Goal: Information Seeking & Learning: Check status

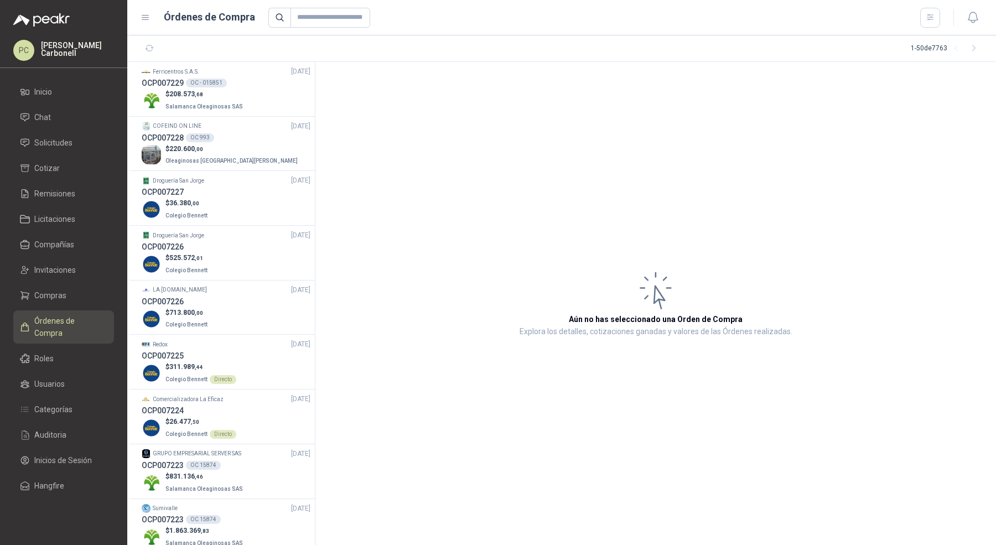
click at [68, 145] on span "Solicitudes" at bounding box center [53, 143] width 38 height 12
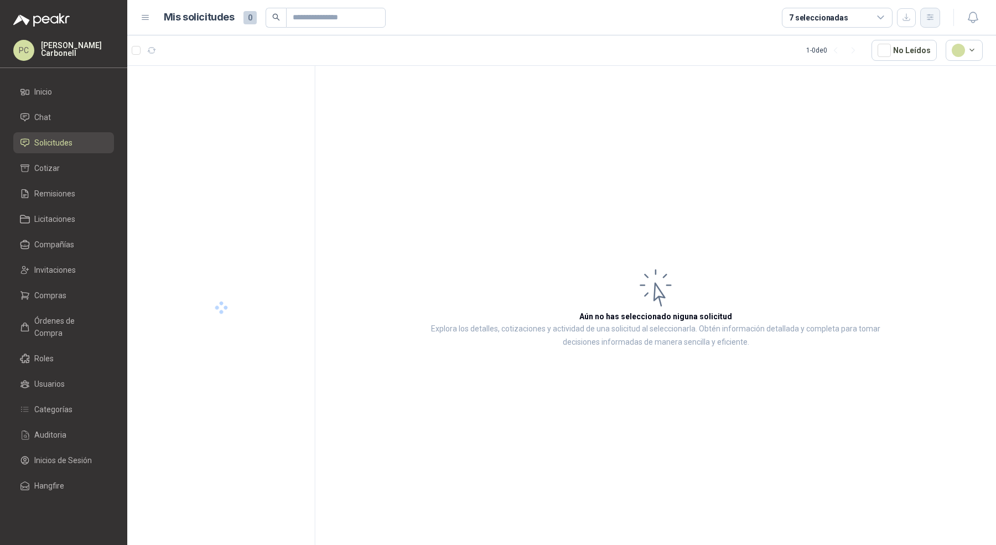
click at [931, 17] on icon "button" at bounding box center [930, 17] width 9 height 9
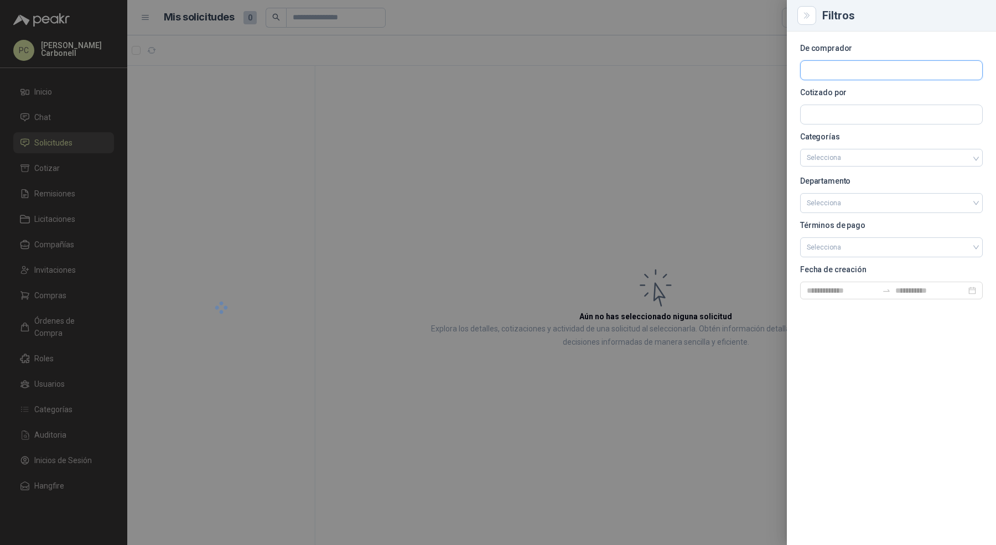
click at [883, 65] on input "text" at bounding box center [892, 70] width 182 height 19
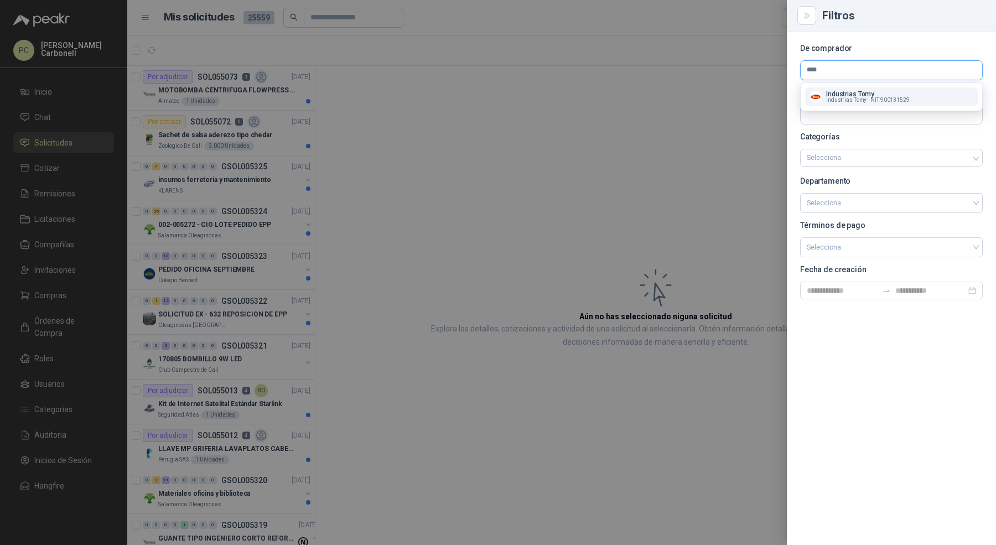
type input "****"
click at [871, 100] on span "NIT : 900131529" at bounding box center [890, 100] width 39 height 6
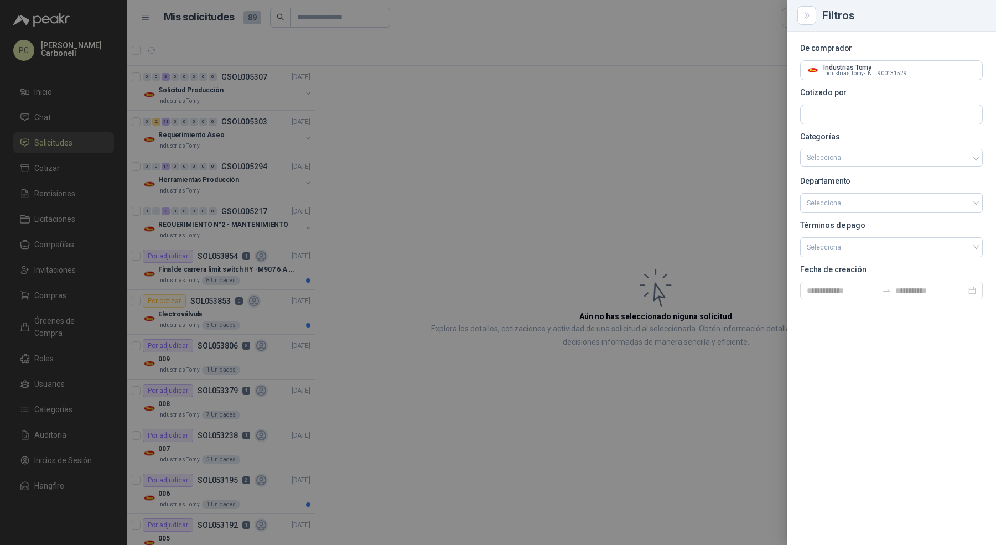
click at [297, 286] on div at bounding box center [498, 272] width 996 height 545
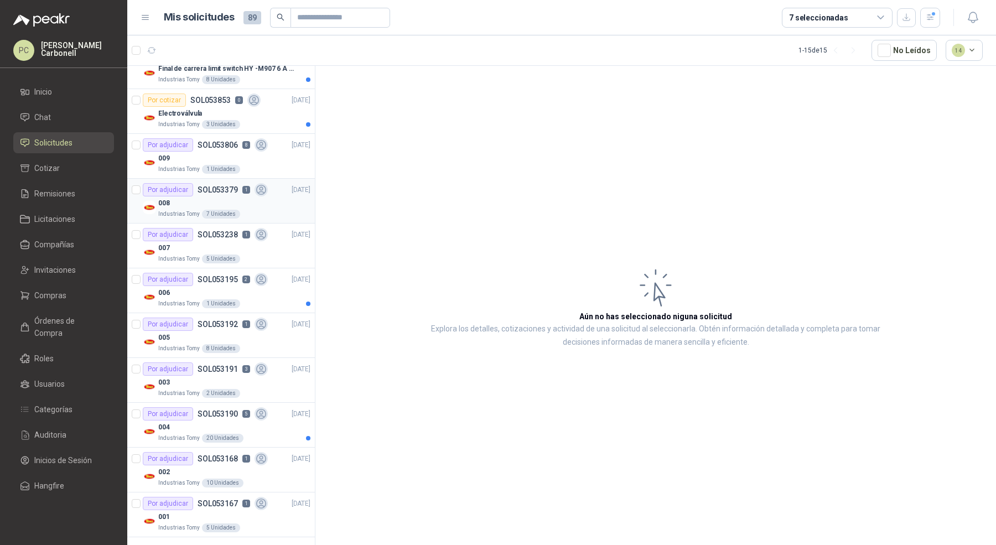
scroll to position [172, 0]
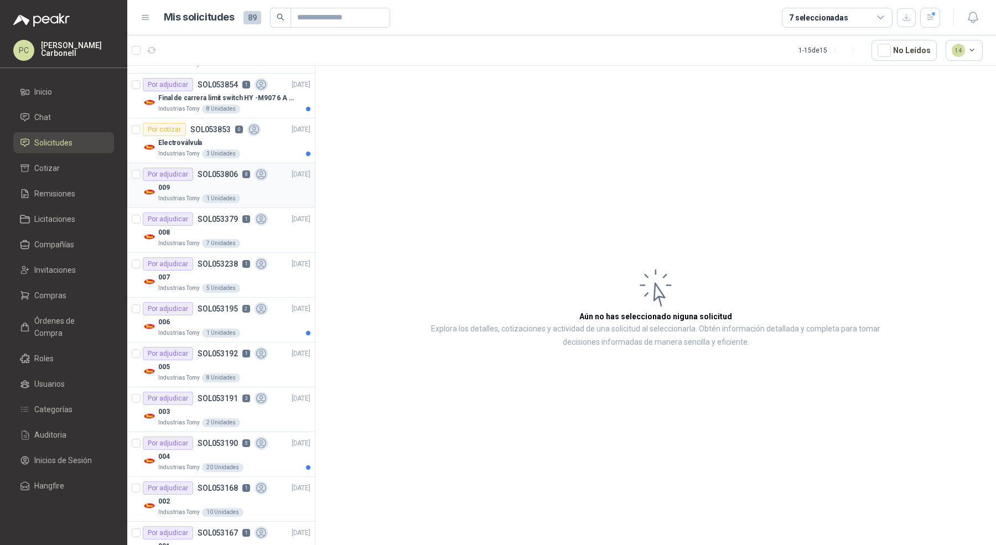
click at [204, 181] on div "009" at bounding box center [234, 187] width 152 height 13
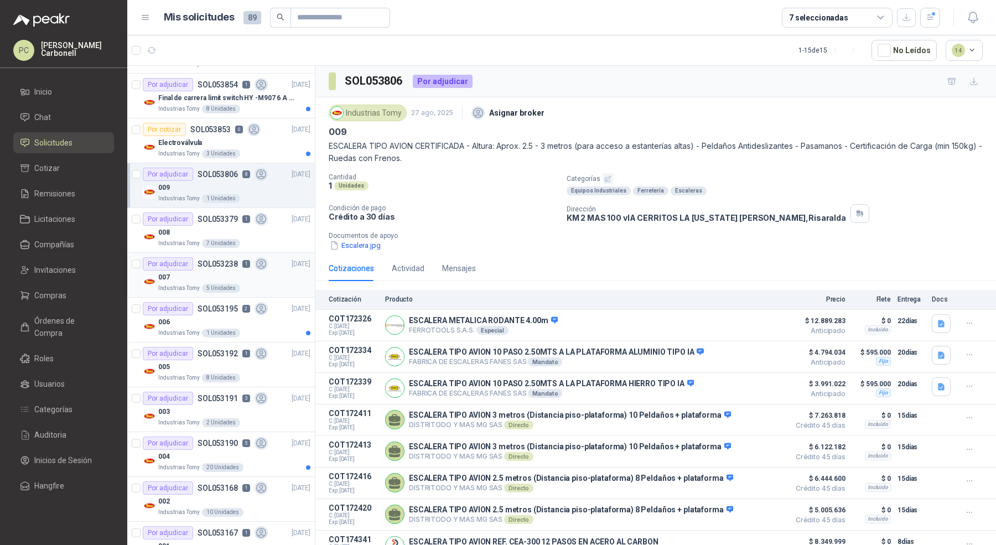
scroll to position [201, 0]
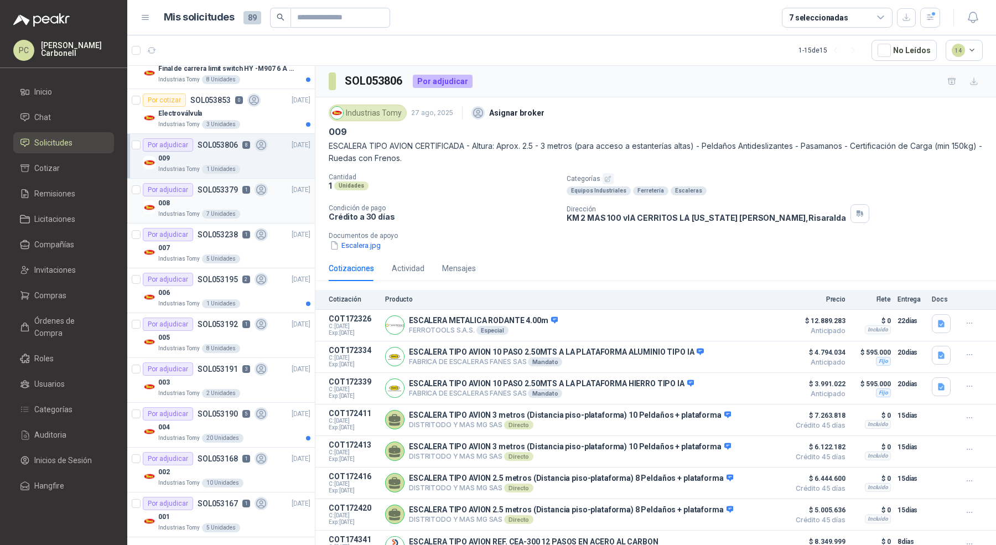
click at [270, 198] on div "008" at bounding box center [234, 202] width 152 height 13
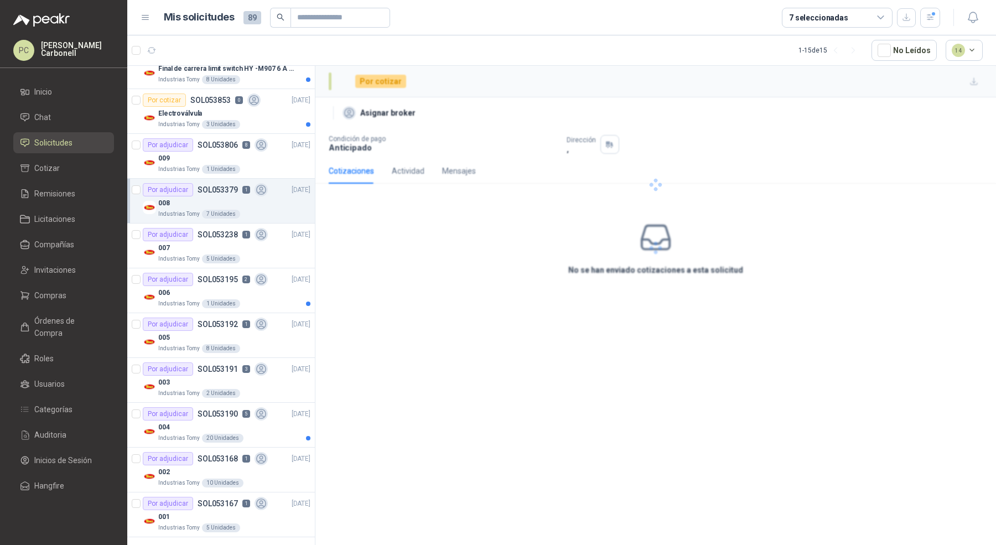
click at [270, 198] on div "008" at bounding box center [234, 202] width 152 height 13
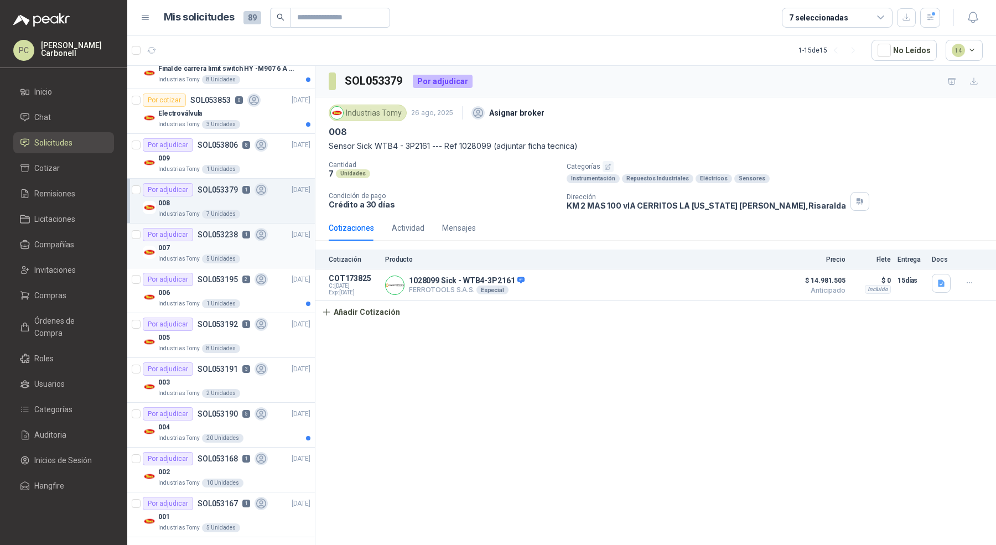
click at [267, 249] on div "007" at bounding box center [234, 247] width 152 height 13
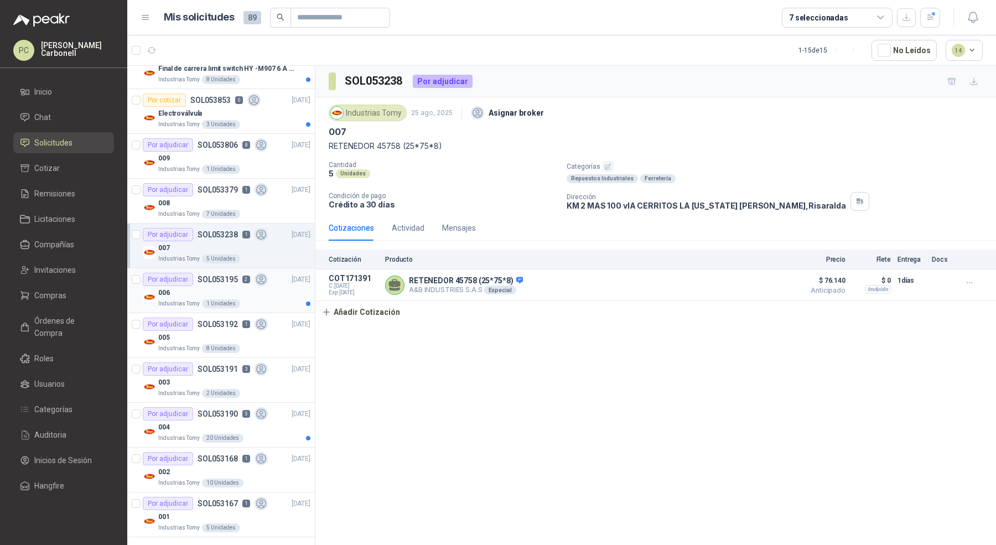
click at [251, 299] on div "Industrias Tomy 1 Unidades" at bounding box center [234, 303] width 152 height 9
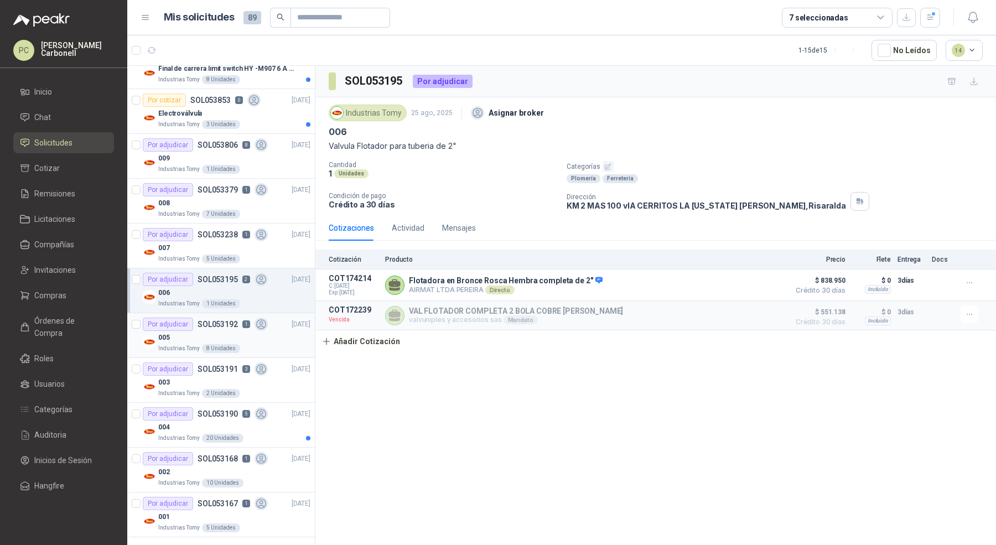
click at [249, 332] on div "005" at bounding box center [234, 337] width 152 height 13
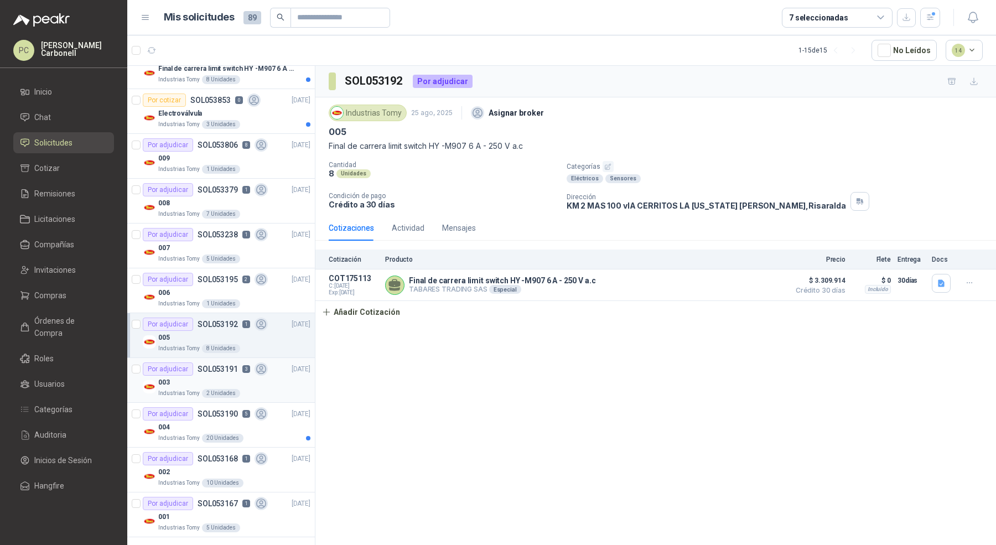
click at [266, 389] on div "Industrias Tomy 2 Unidades" at bounding box center [234, 393] width 152 height 9
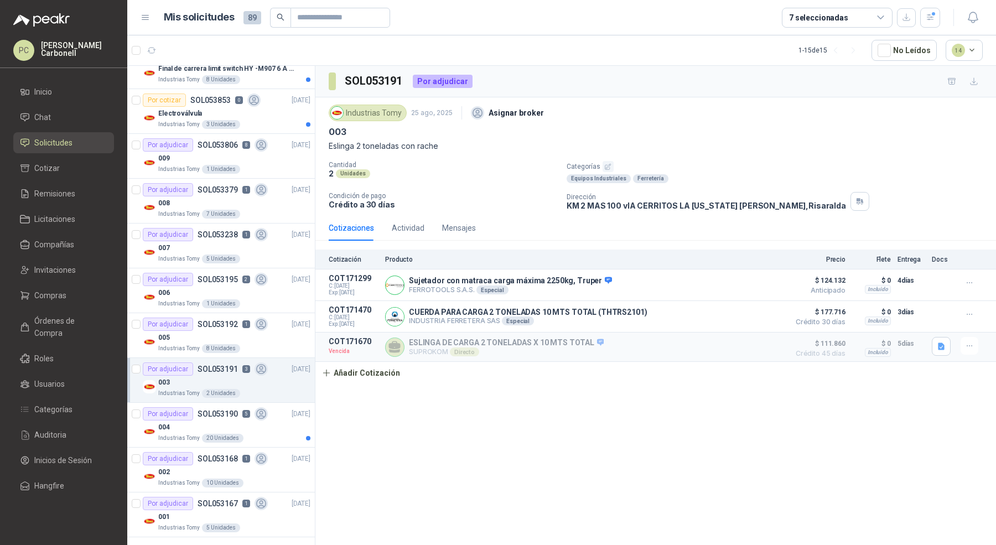
scroll to position [201, 0]
click at [268, 493] on article "Por adjudicar SOL053167 1 [DATE] 001 Industrias Tomy 5 Unidades" at bounding box center [221, 515] width 188 height 45
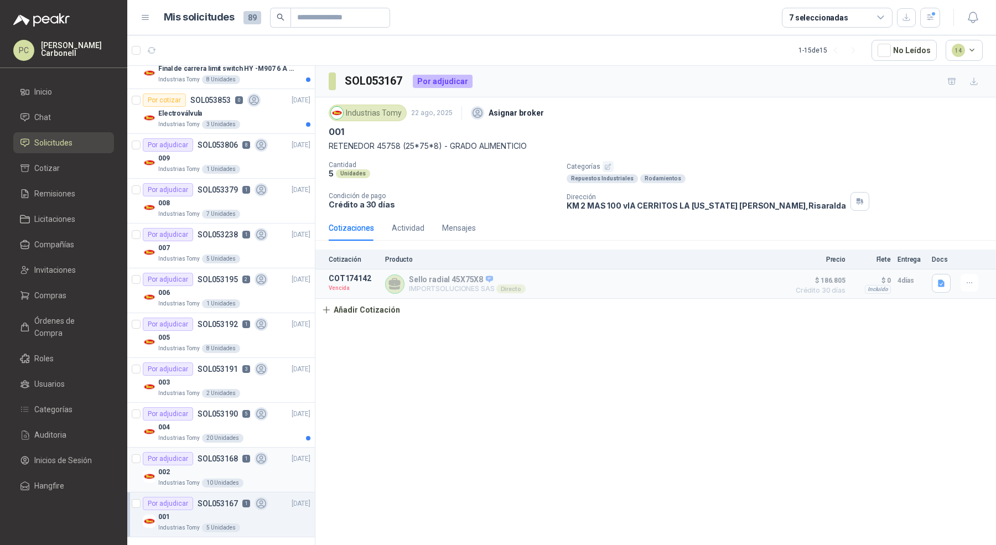
click at [291, 471] on div "002" at bounding box center [234, 471] width 152 height 13
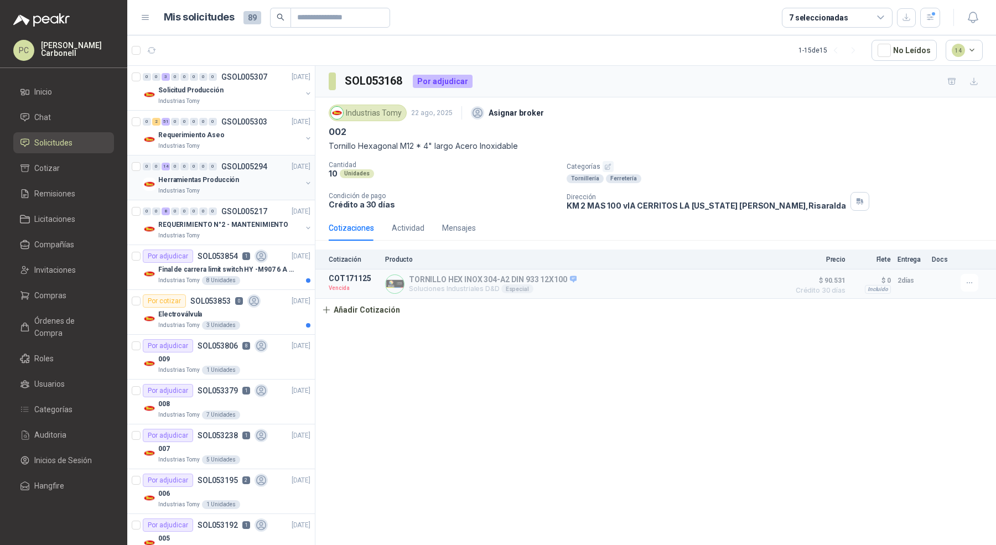
click at [252, 180] on div "Herramientas Producción" at bounding box center [229, 179] width 143 height 13
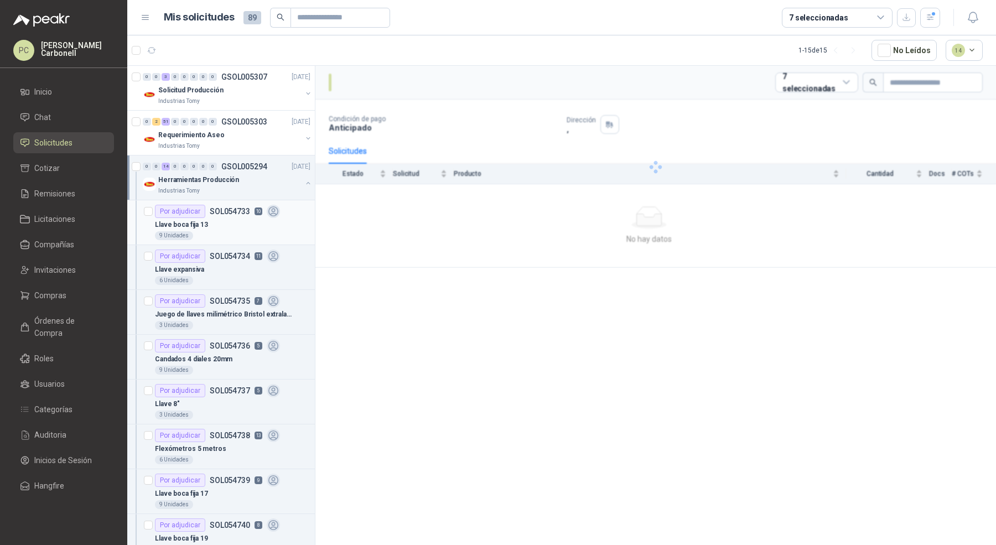
click at [244, 223] on div "Llave boca fija 13" at bounding box center [233, 224] width 156 height 13
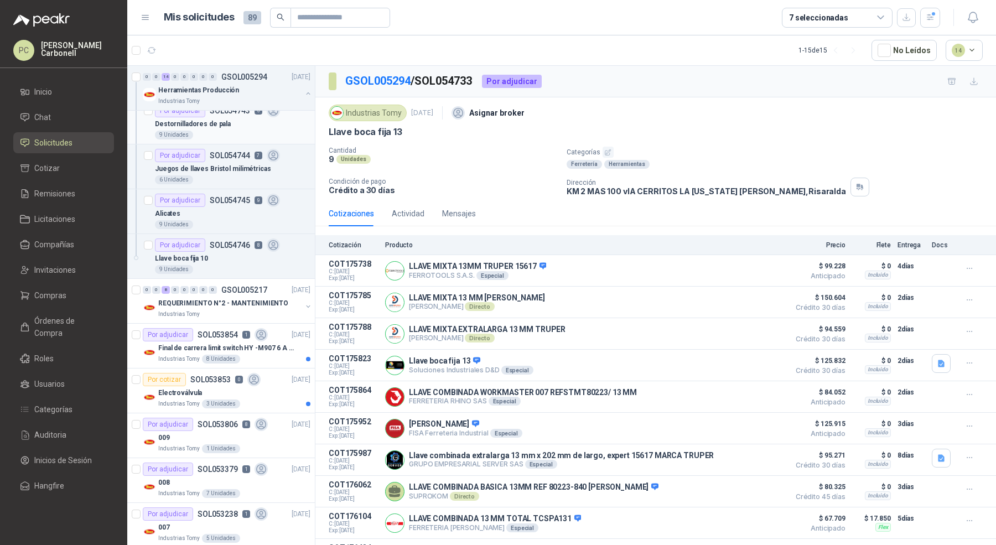
scroll to position [536, 0]
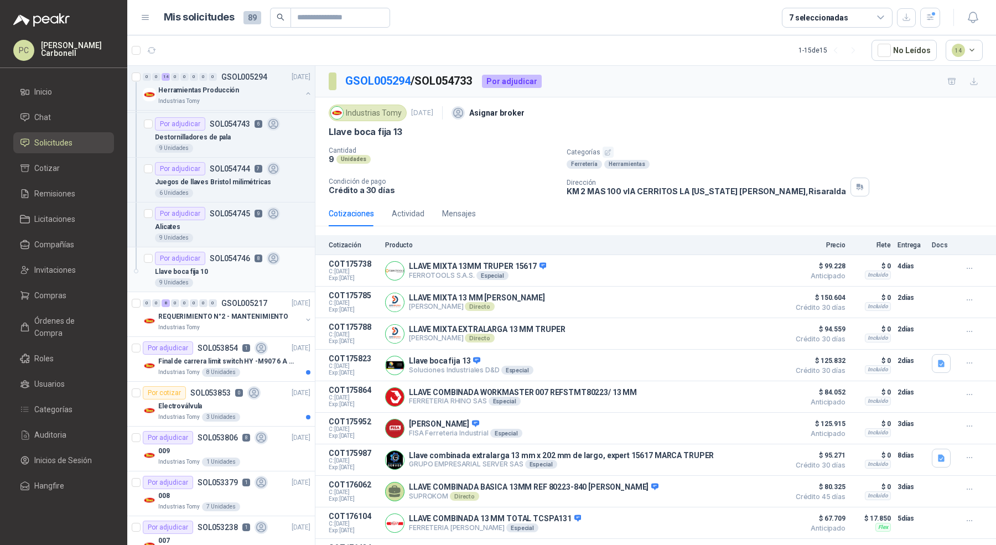
click at [260, 270] on div "Llave boca fija 10" at bounding box center [233, 271] width 156 height 13
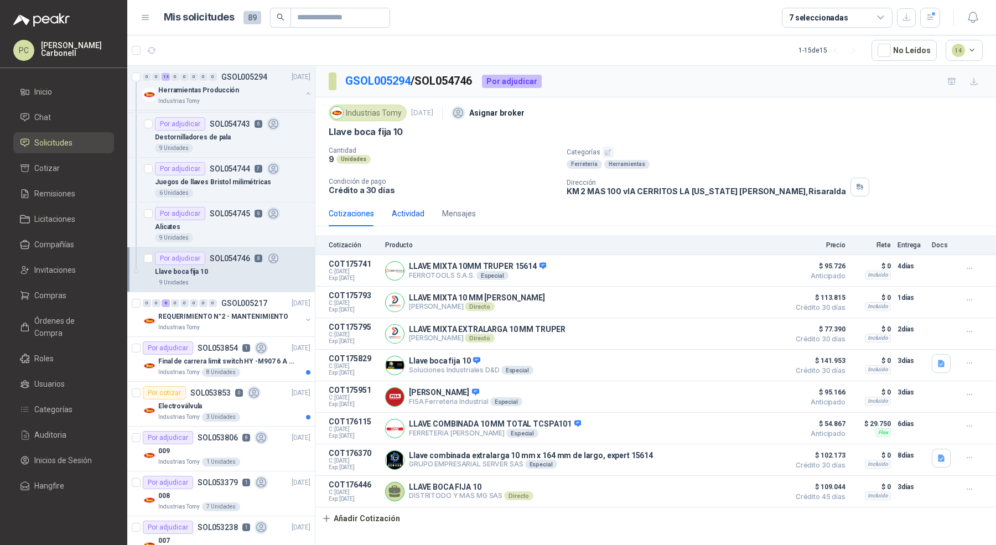
click at [405, 214] on div "Actividad" at bounding box center [408, 214] width 33 height 12
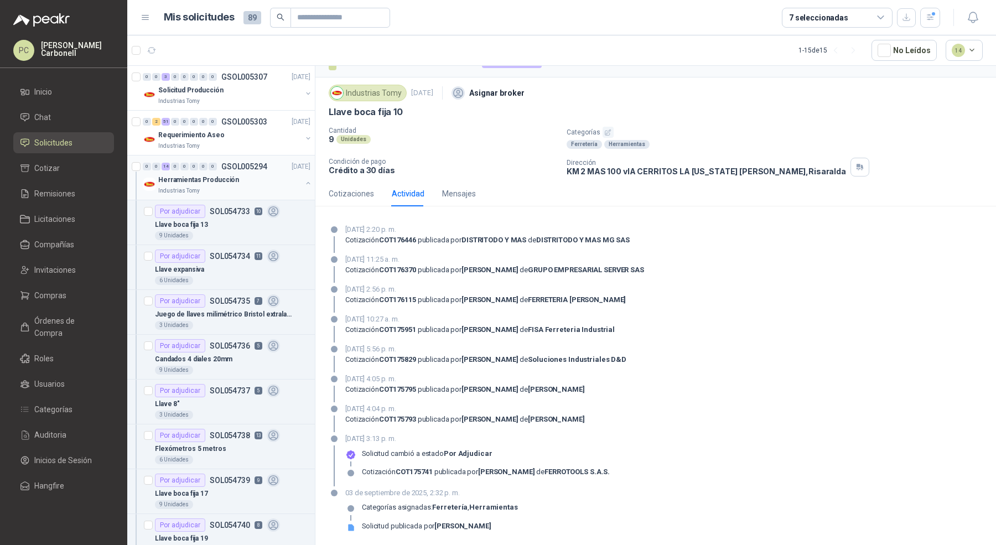
click at [304, 182] on button "button" at bounding box center [308, 183] width 9 height 9
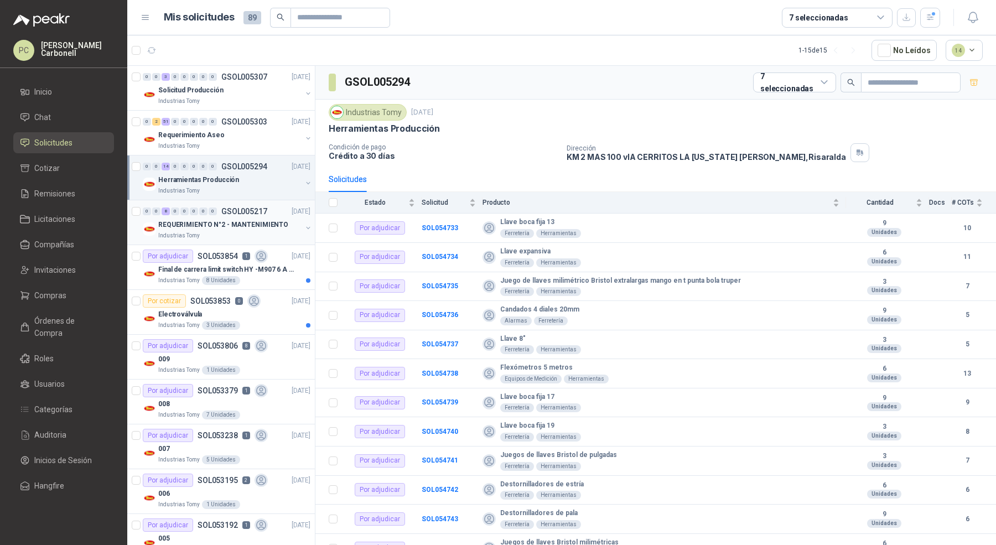
click at [272, 234] on div "Industrias Tomy" at bounding box center [229, 235] width 143 height 9
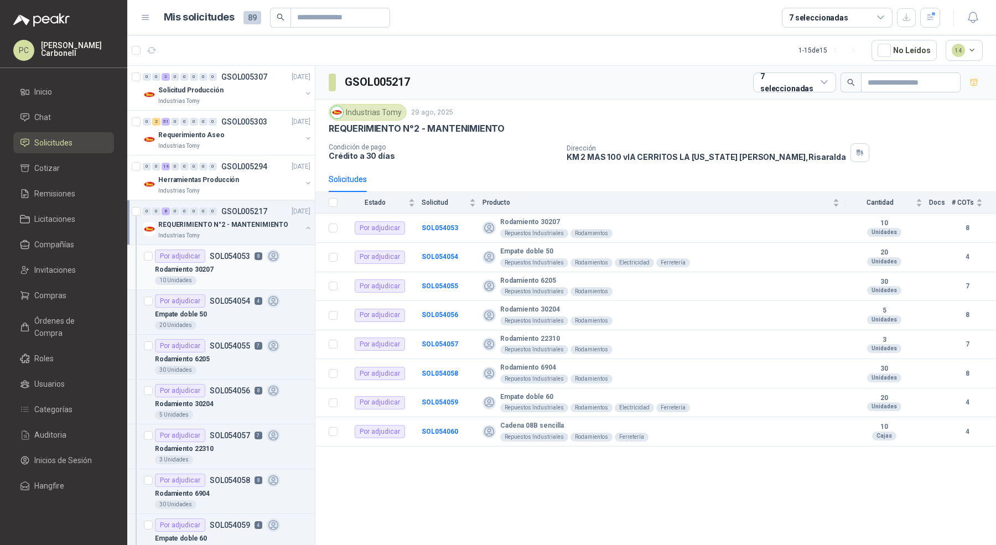
click at [276, 276] on div "10 Unidades" at bounding box center [233, 280] width 156 height 9
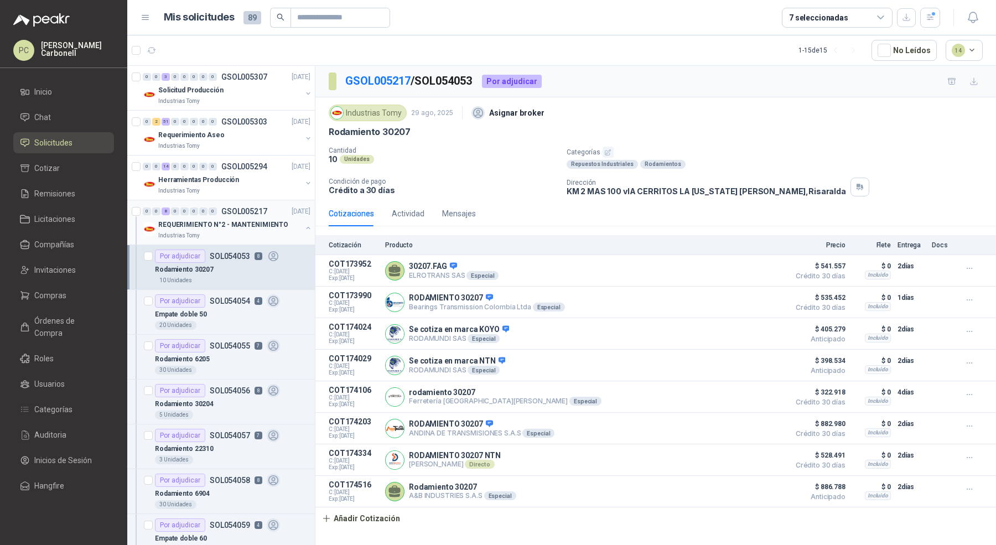
click at [292, 233] on div "Industrias Tomy" at bounding box center [229, 235] width 143 height 9
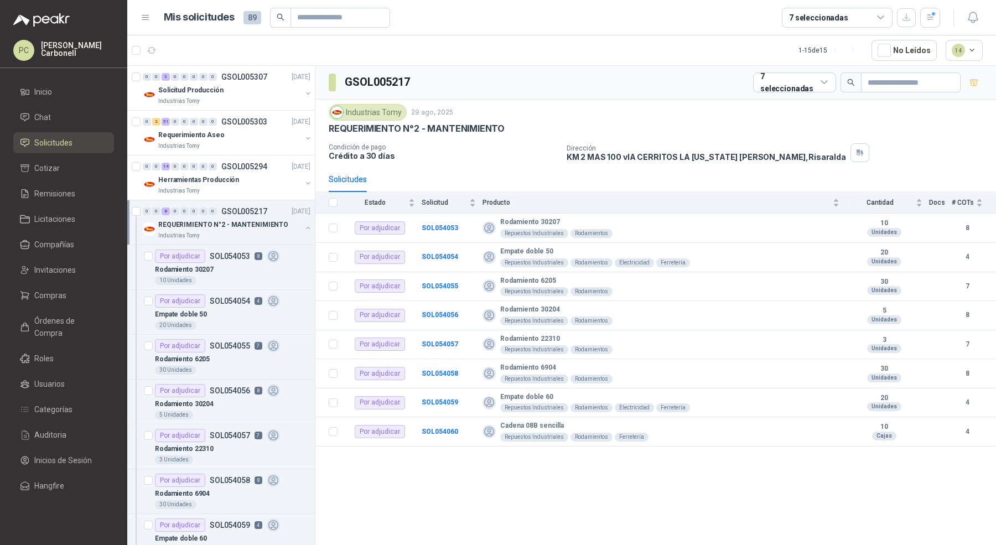
click at [304, 227] on div "0 0 8 0 0 0 0 0 GSOL005217 [DATE] REQUERIMIENTO N°2 - MANTENIMIENTO Industrias …" at bounding box center [221, 222] width 188 height 45
click at [304, 227] on button "button" at bounding box center [308, 228] width 9 height 9
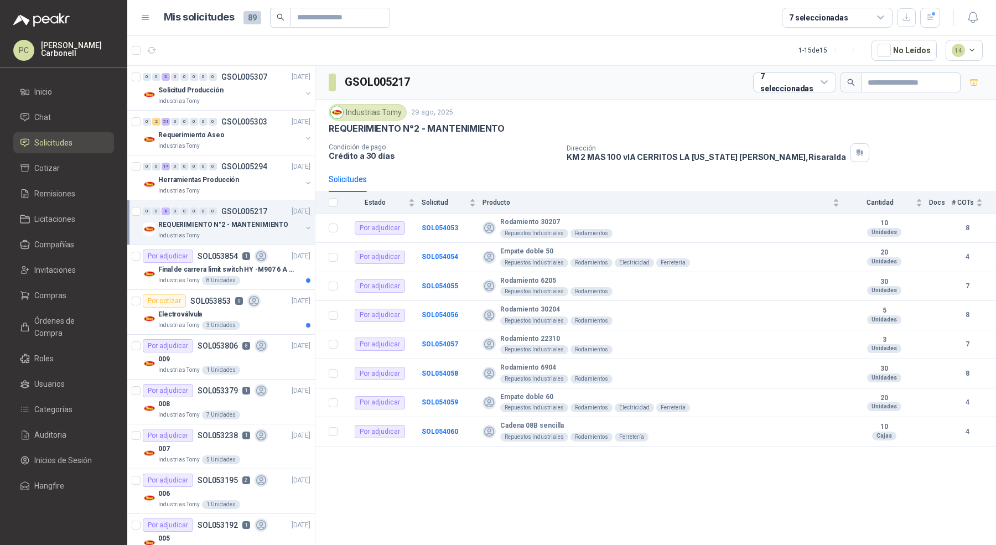
click at [288, 246] on div "[DATE][PERSON_NAME] 7:58 a. m." at bounding box center [288, 246] width 0 height 0
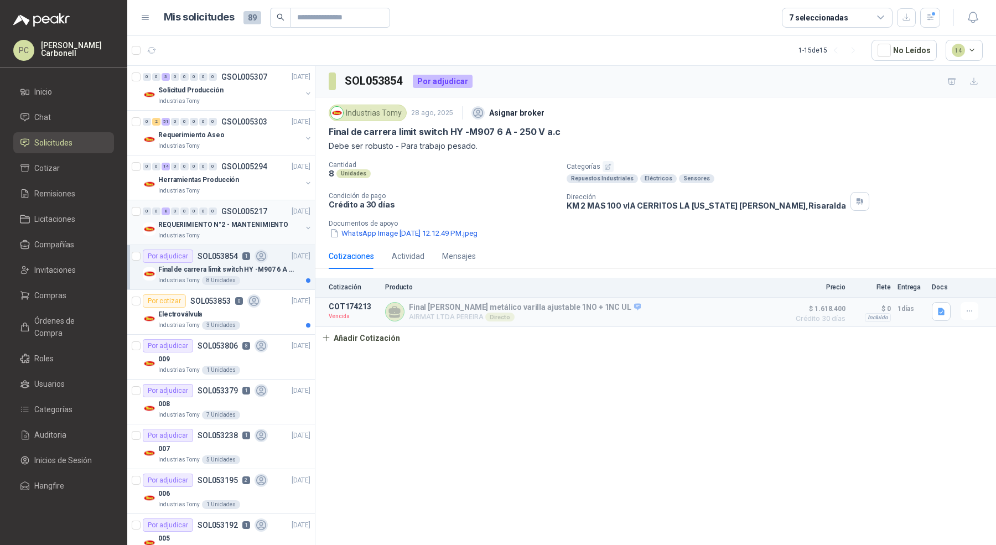
click at [301, 233] on div "REQUERIMIENTO N°2 - MANTENIMIENTO Industrias Tomy" at bounding box center [228, 229] width 170 height 22
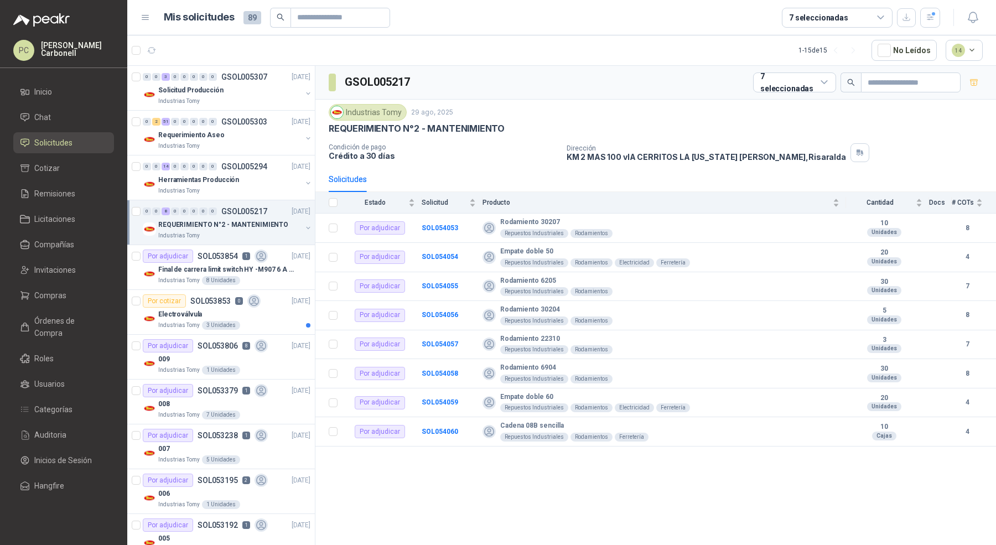
click at [304, 230] on icon "button" at bounding box center [308, 228] width 8 height 8
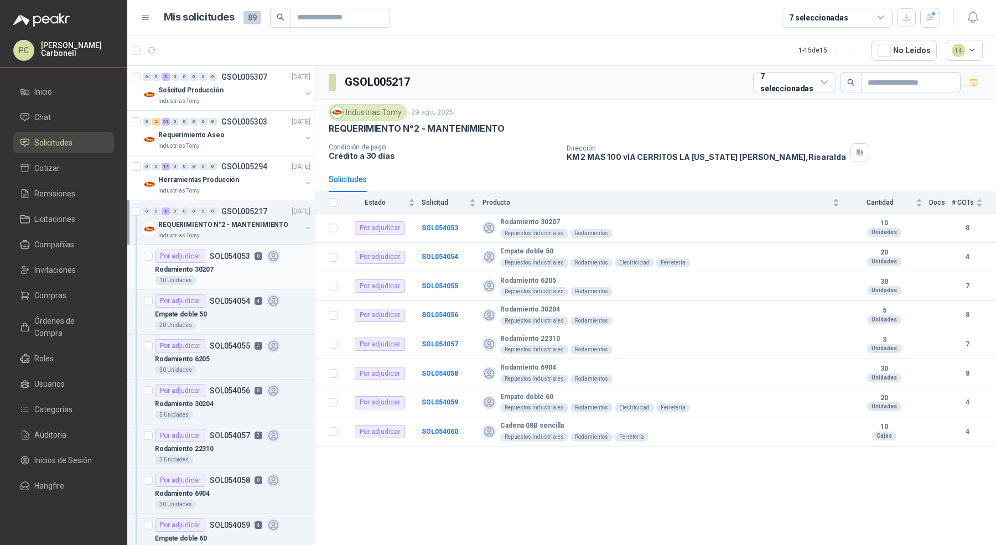
click at [284, 257] on div "Por adjudicar SOL054053 8" at bounding box center [233, 256] width 156 height 13
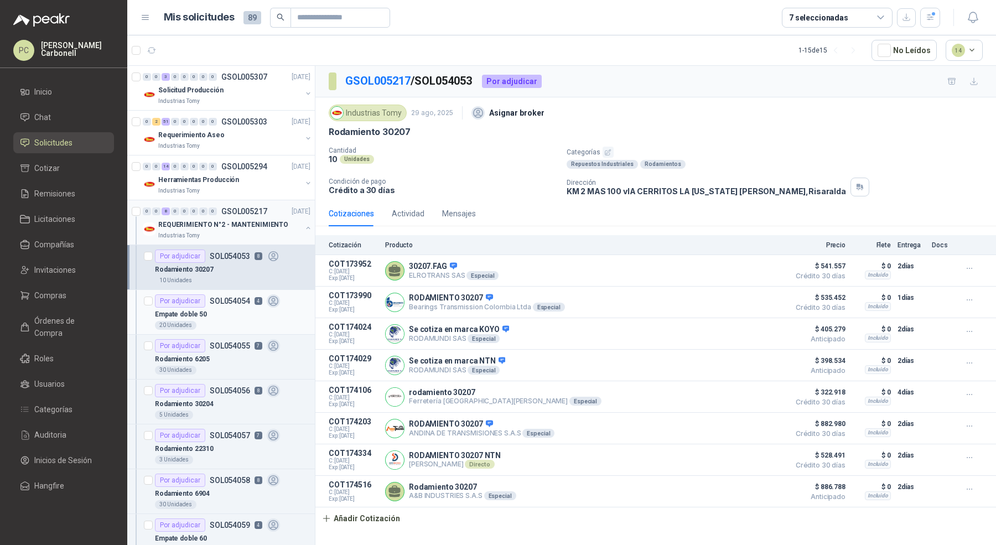
click at [280, 308] on div "Empate doble 50" at bounding box center [233, 314] width 156 height 13
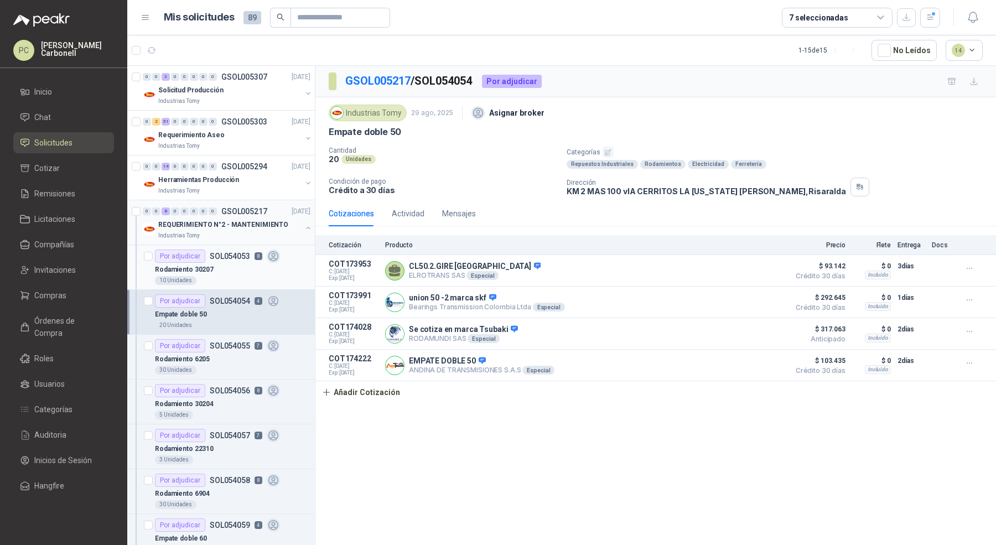
click at [289, 256] on div "Por adjudicar SOL054053 8" at bounding box center [233, 256] width 156 height 13
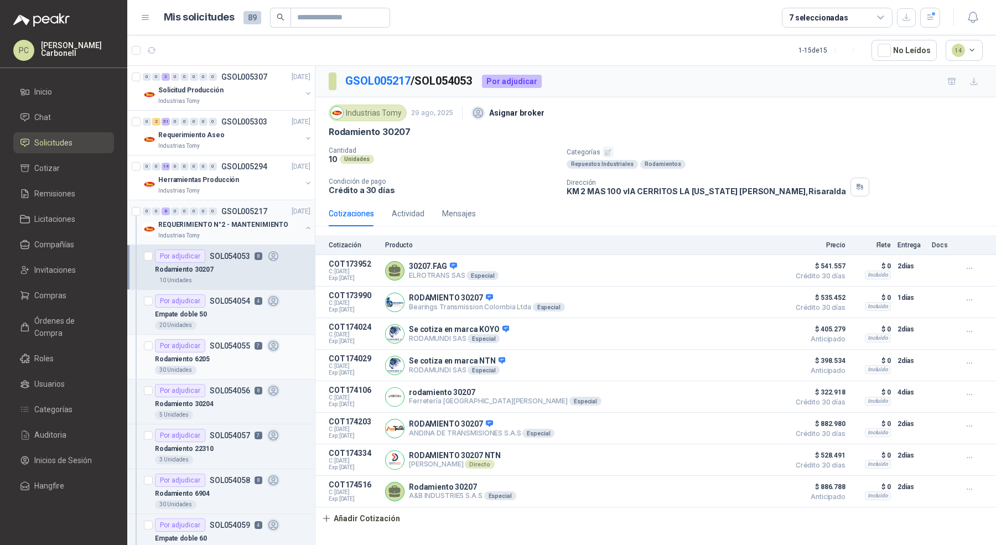
click at [281, 335] on article "Por adjudicar SOL054055 7 Rodamiento 6205  30 Unidades" at bounding box center [221, 357] width 188 height 45
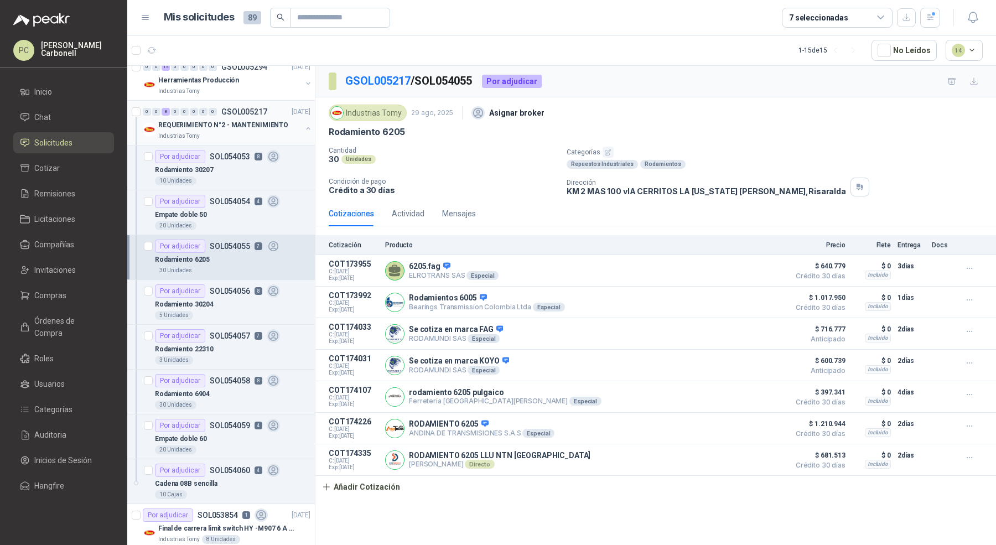
scroll to position [102, 0]
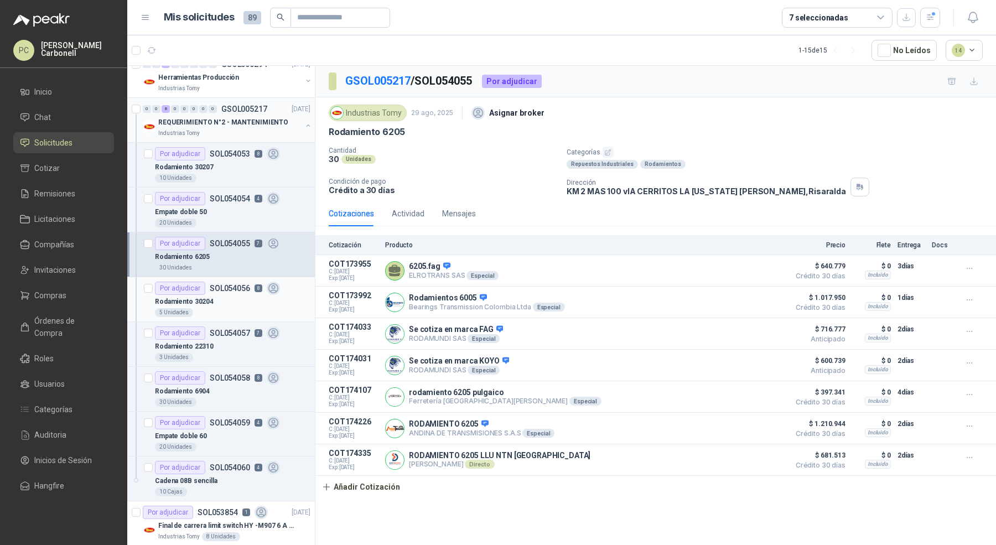
click at [291, 295] on div "Rodamiento 30204" at bounding box center [233, 301] width 156 height 13
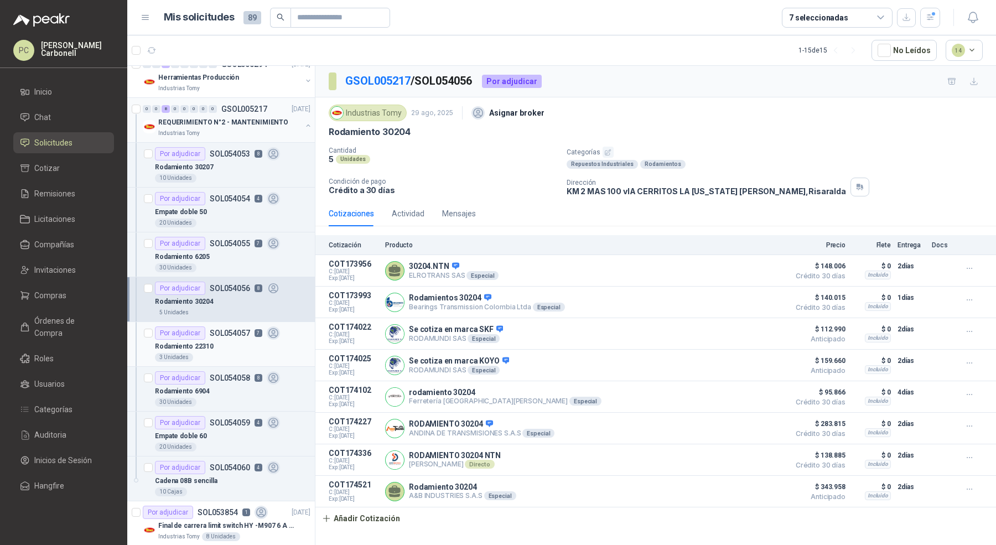
click at [290, 340] on div "Rodamiento 22310" at bounding box center [233, 346] width 156 height 13
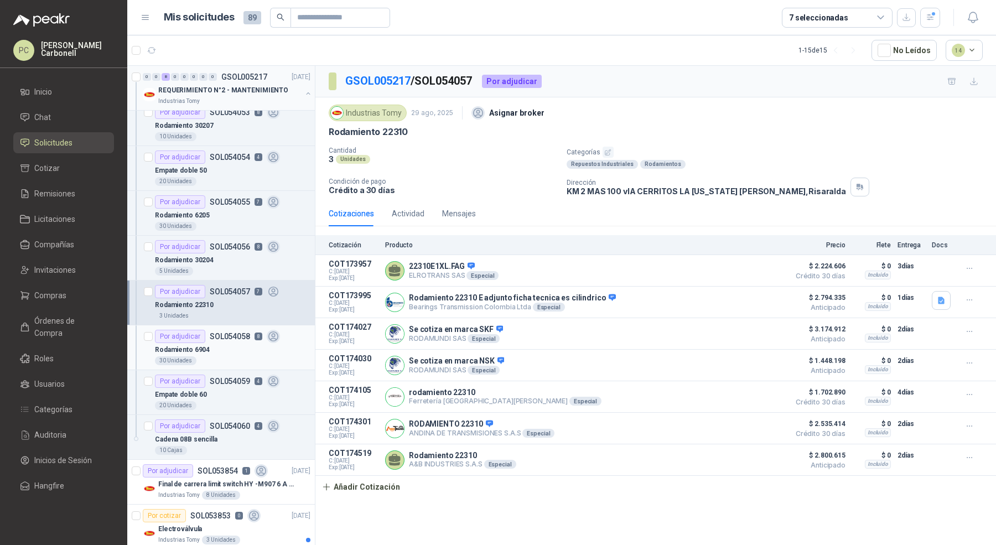
scroll to position [151, 0]
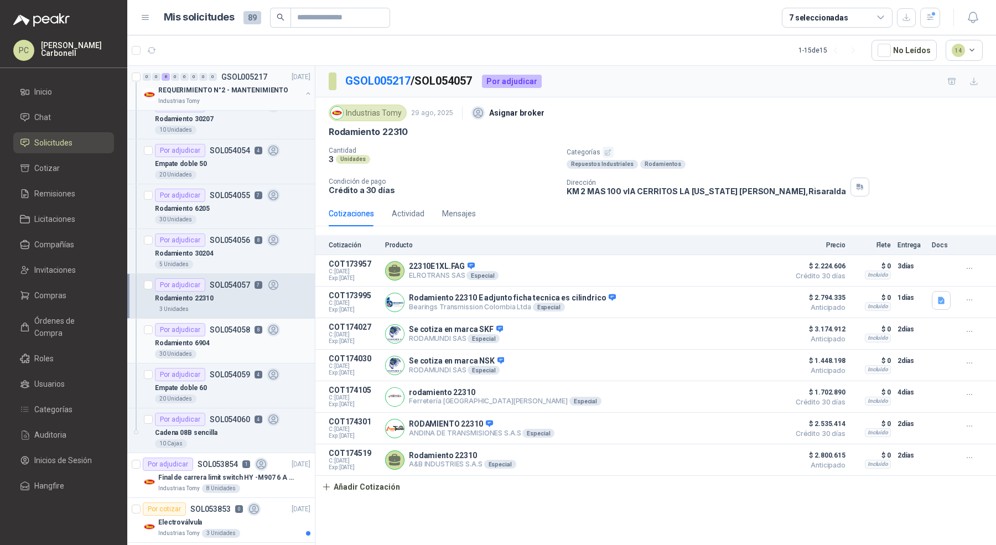
click at [292, 350] on div "30 Unidades" at bounding box center [233, 354] width 156 height 9
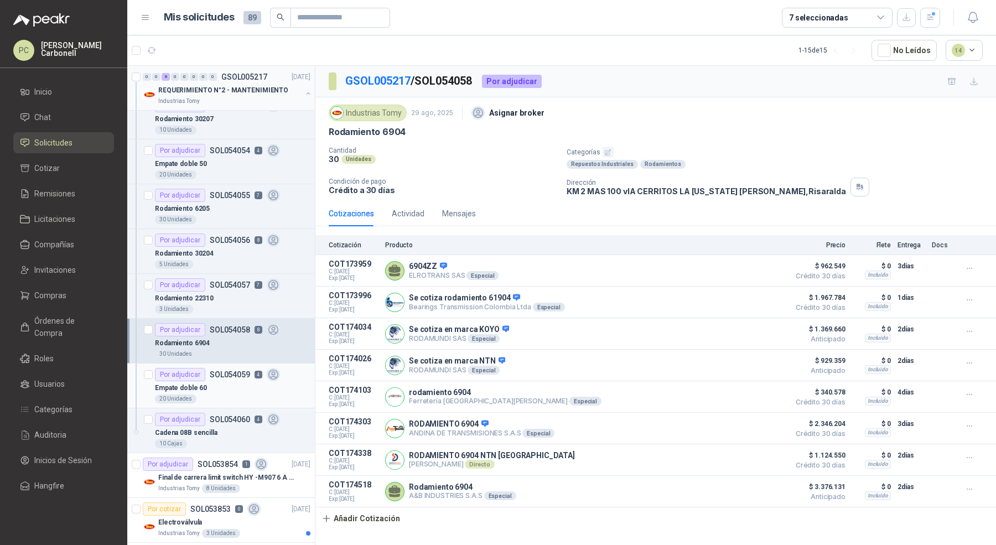
click at [293, 387] on div "Empate doble 60" at bounding box center [233, 387] width 156 height 13
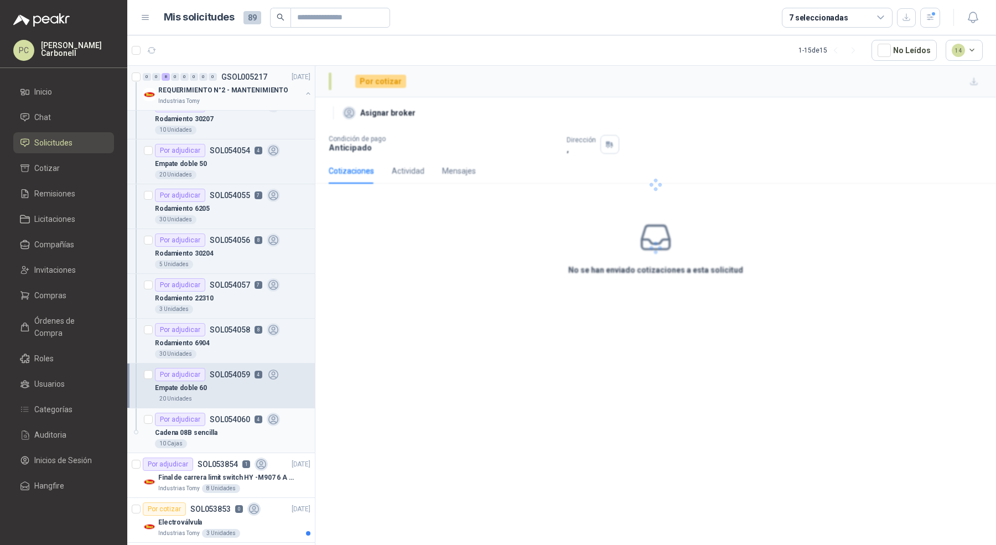
click at [294, 428] on div "Cadena 08B sencilla" at bounding box center [233, 432] width 156 height 13
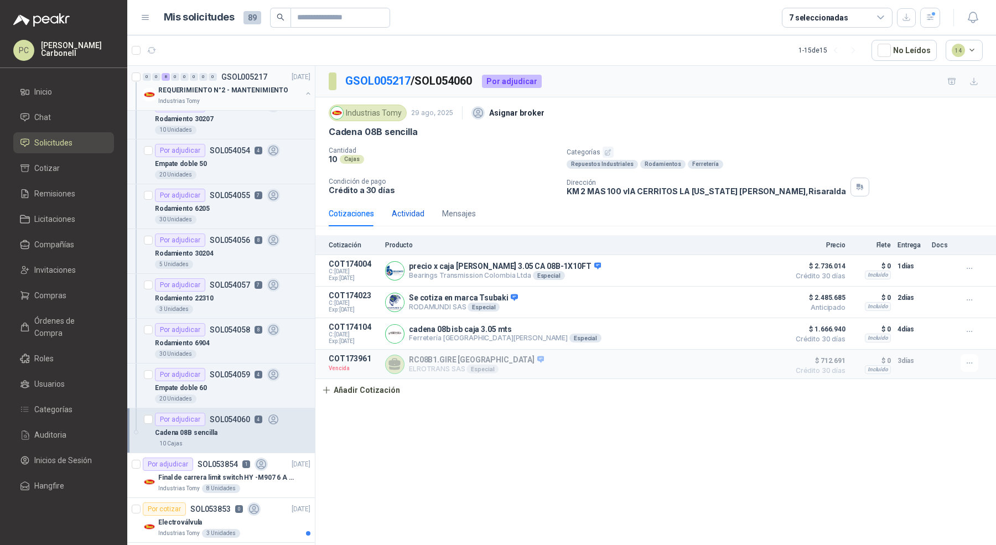
click at [407, 215] on div "Actividad" at bounding box center [408, 214] width 33 height 12
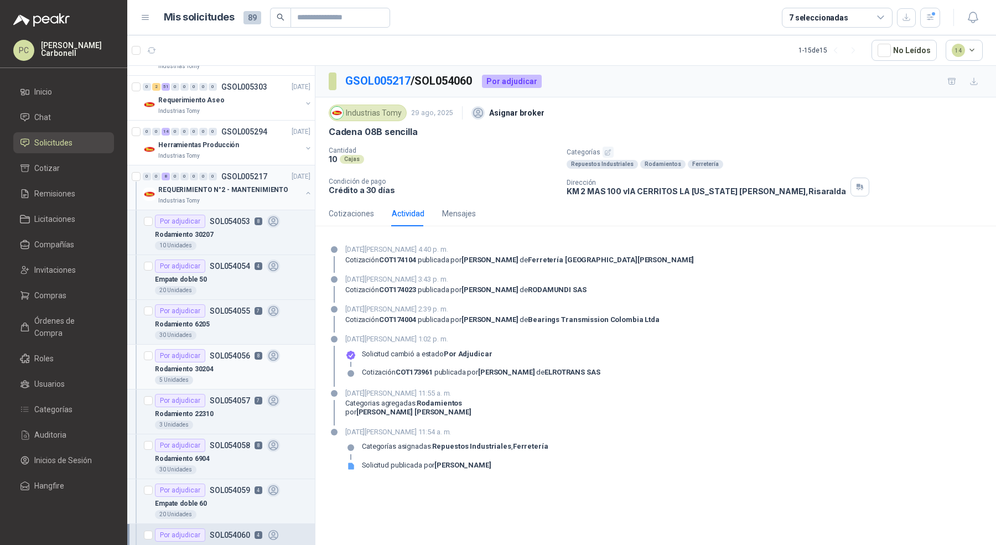
scroll to position [34, 0]
click at [304, 192] on button "button" at bounding box center [308, 193] width 9 height 9
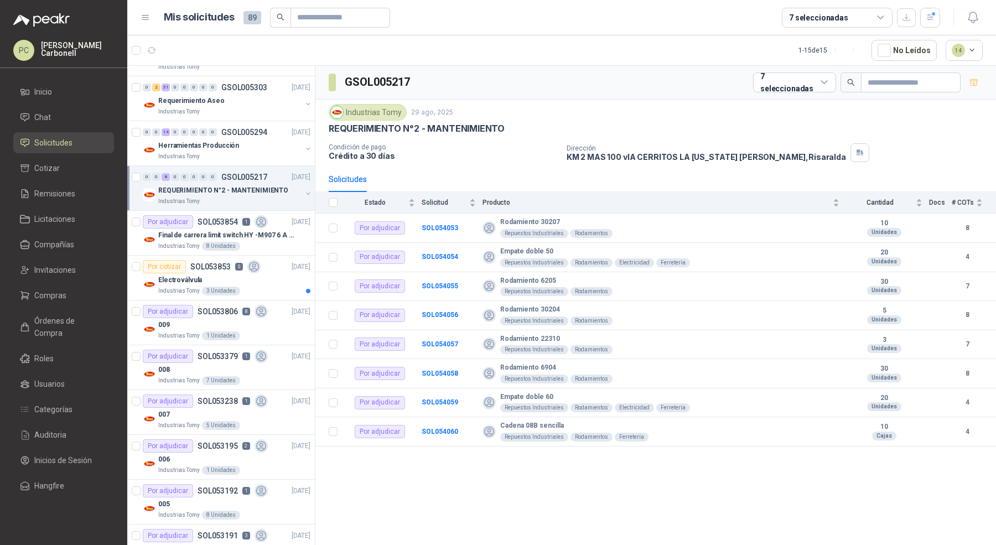
click at [304, 192] on button "button" at bounding box center [308, 193] width 9 height 9
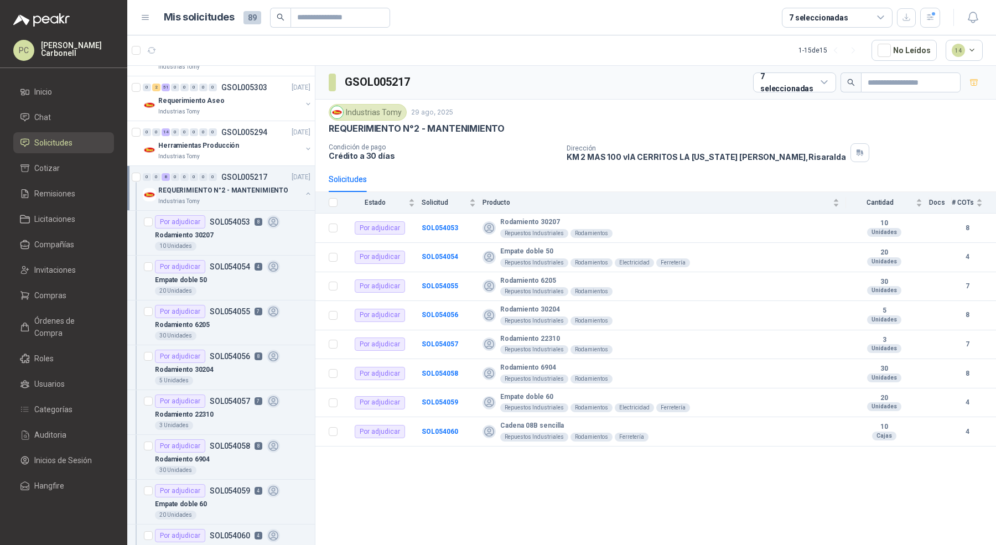
click at [304, 192] on button "button" at bounding box center [308, 193] width 9 height 9
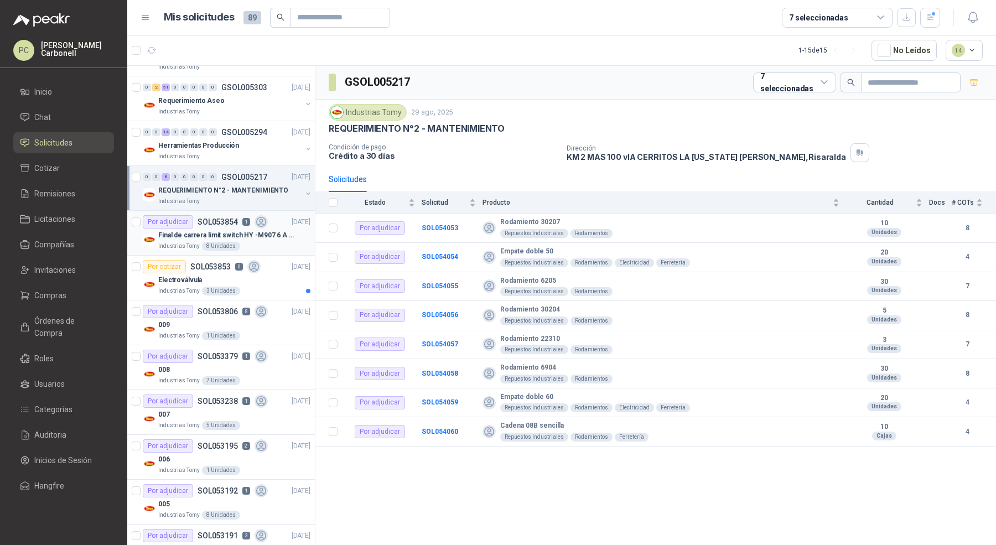
click at [298, 242] on div "Industrias Tomy 8 Unidades" at bounding box center [234, 246] width 152 height 9
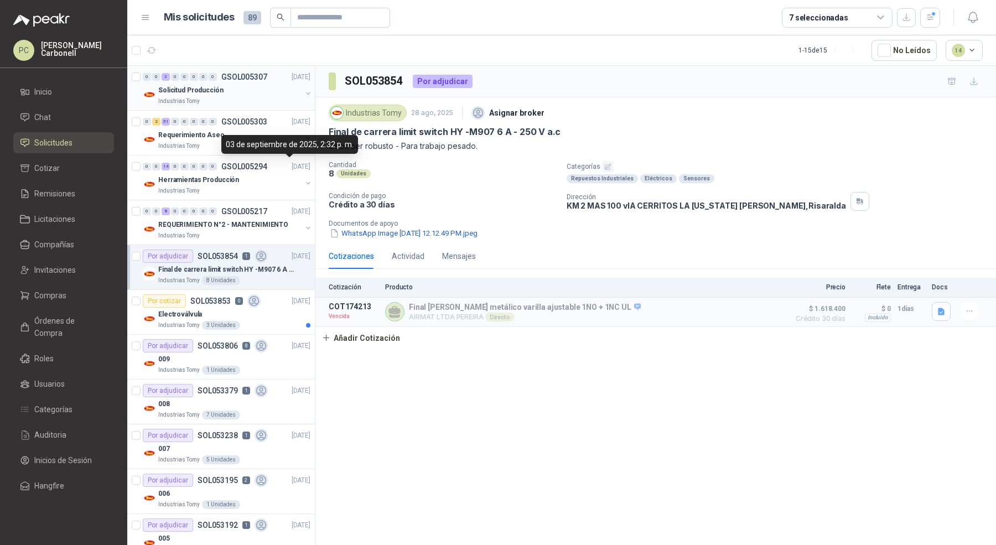
click at [266, 87] on div "Solicitud Producción" at bounding box center [229, 90] width 143 height 13
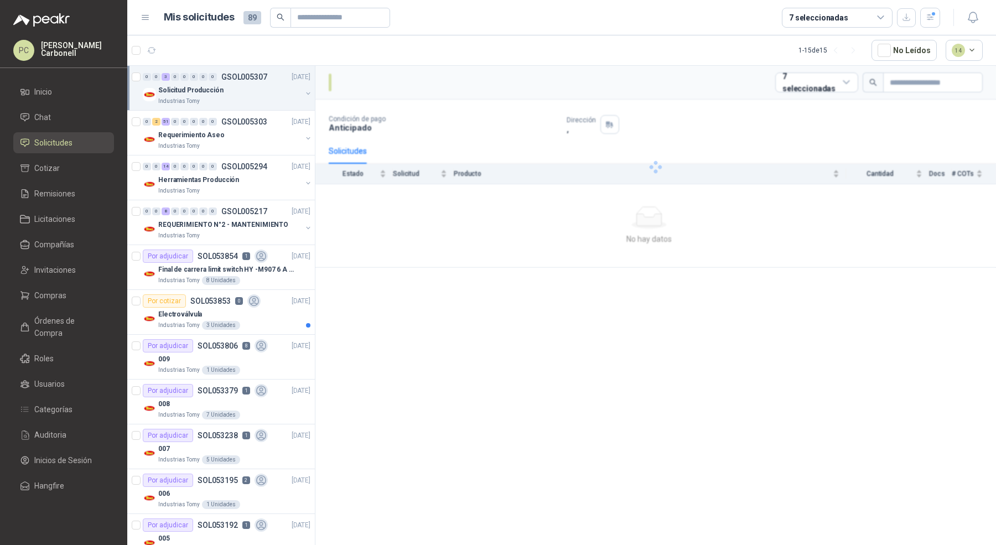
click at [266, 87] on div "Solicitud Producción" at bounding box center [229, 90] width 143 height 13
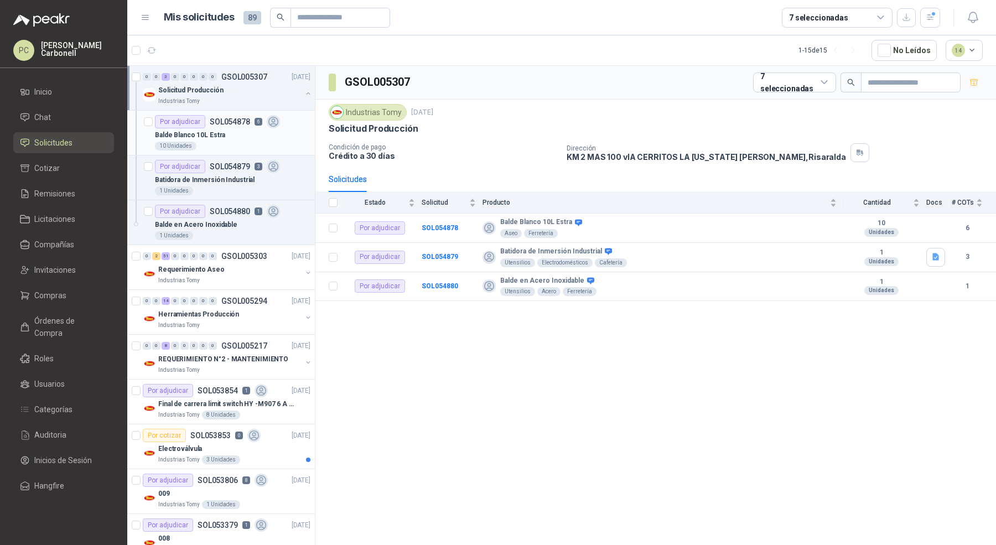
click at [276, 143] on div "10 Unidades" at bounding box center [233, 146] width 156 height 9
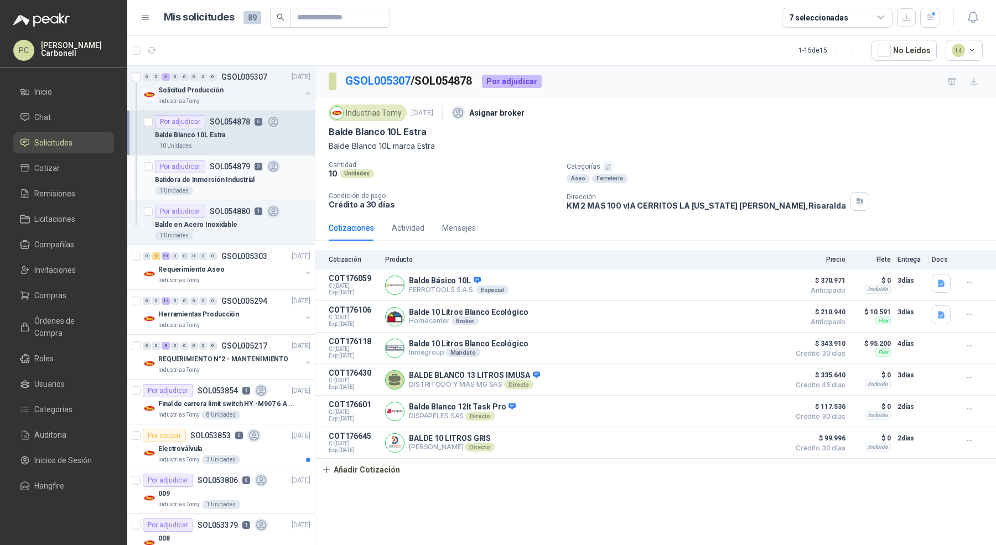
click at [286, 173] on div "Batidora de Inmersión Industrial" at bounding box center [233, 179] width 156 height 13
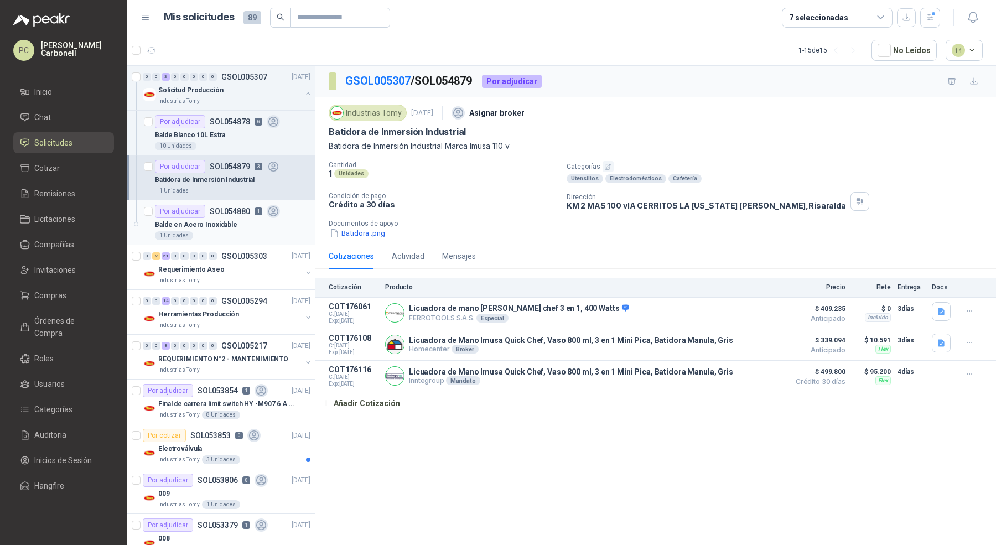
click at [288, 228] on div "Balde en Acero Inoxidable" at bounding box center [233, 224] width 156 height 13
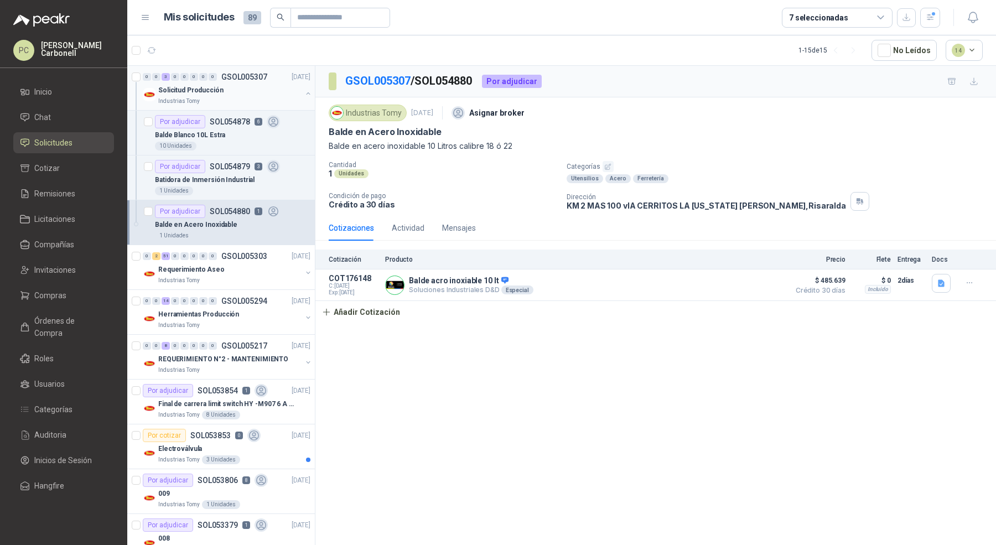
click at [304, 92] on button "button" at bounding box center [308, 93] width 9 height 9
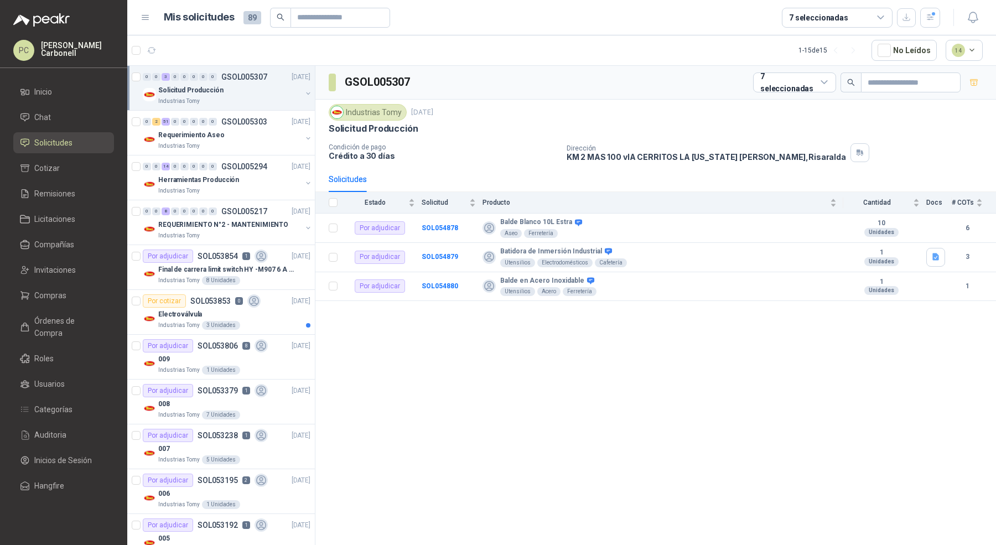
click at [245, 88] on div "Solicitud Producción" at bounding box center [229, 90] width 143 height 13
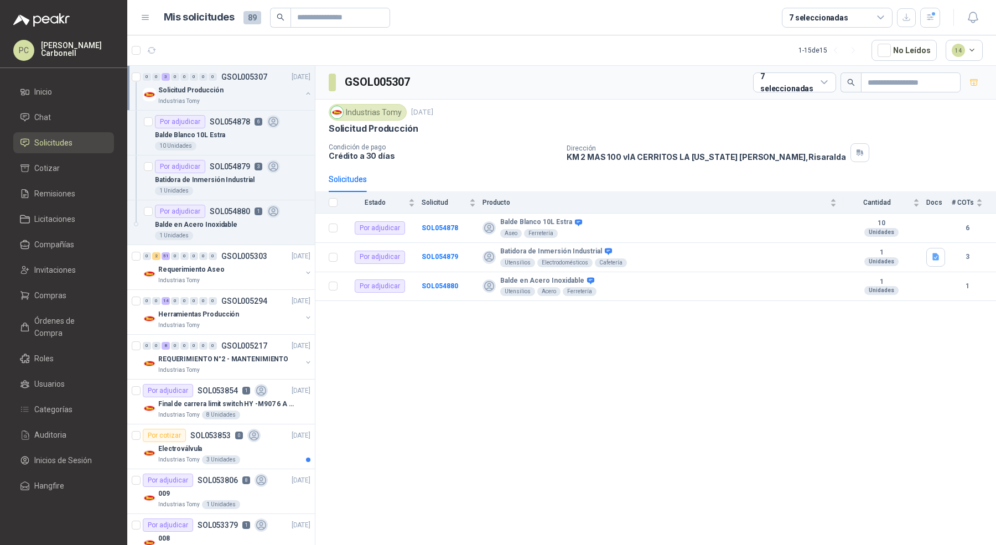
click at [245, 87] on div "Solicitud Producción" at bounding box center [229, 90] width 143 height 13
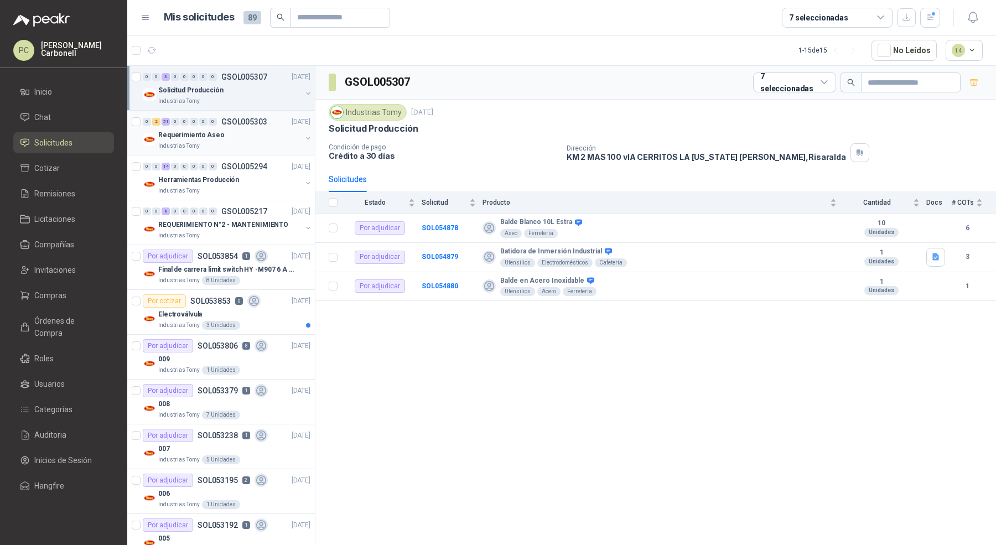
click at [304, 137] on button "button" at bounding box center [308, 138] width 9 height 9
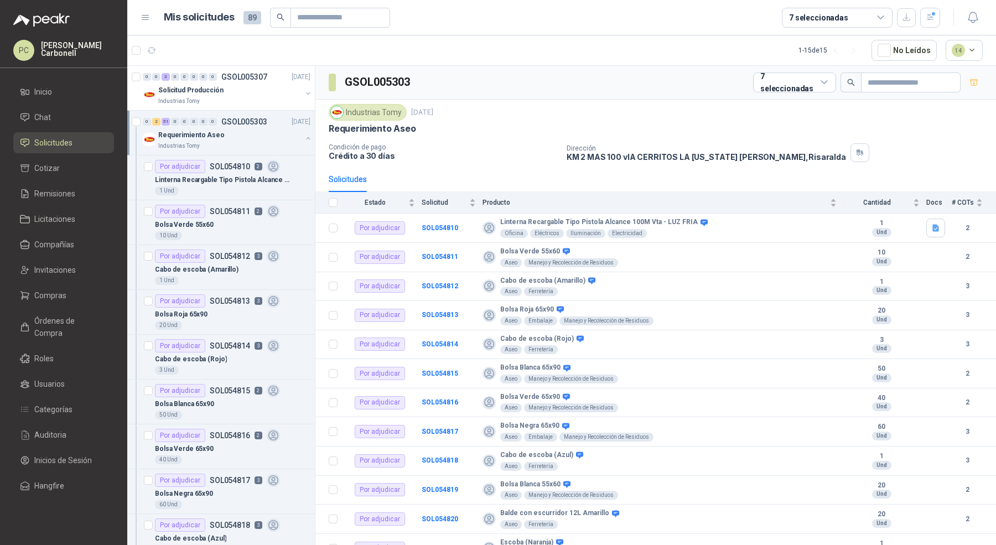
click at [301, 146] on div "Requerimiento Aseo Industrias Tomy" at bounding box center [228, 139] width 170 height 22
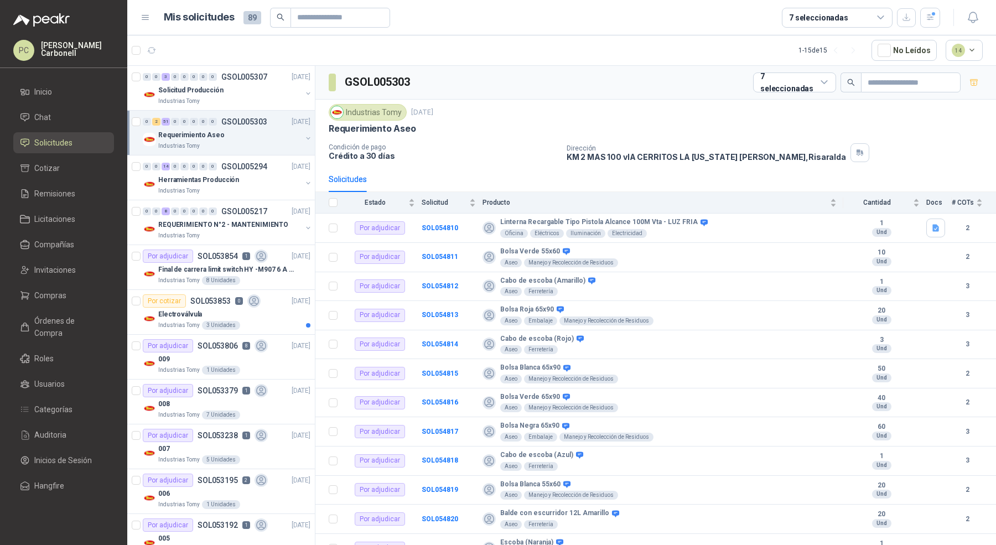
scroll to position [3, 0]
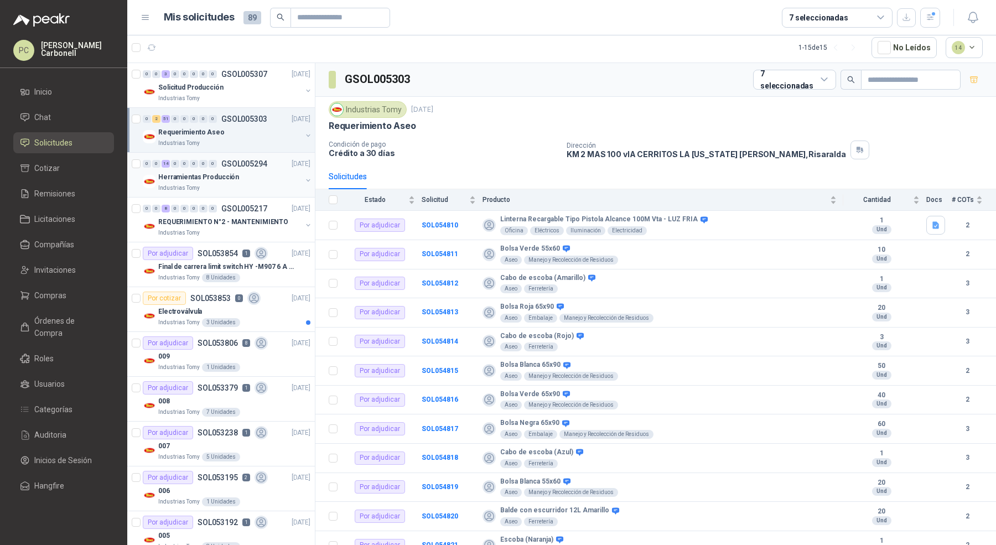
click at [304, 178] on button "button" at bounding box center [308, 180] width 9 height 9
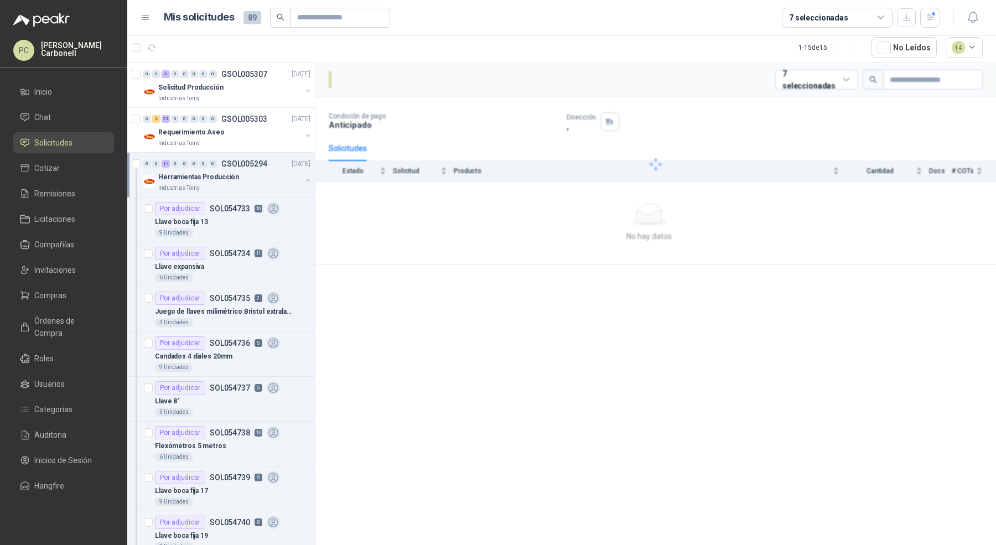
click at [304, 178] on button "button" at bounding box center [308, 180] width 9 height 9
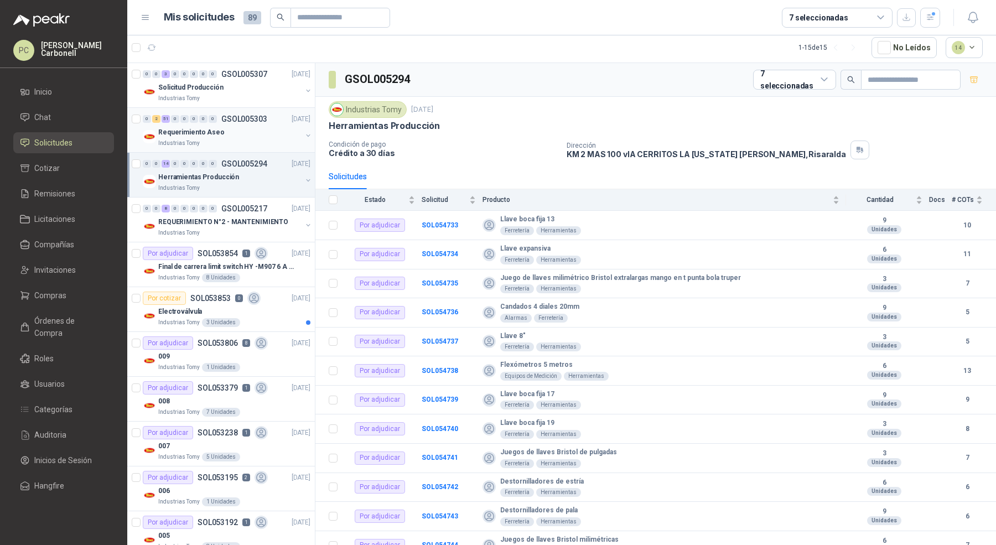
click at [304, 139] on div at bounding box center [308, 136] width 9 height 11
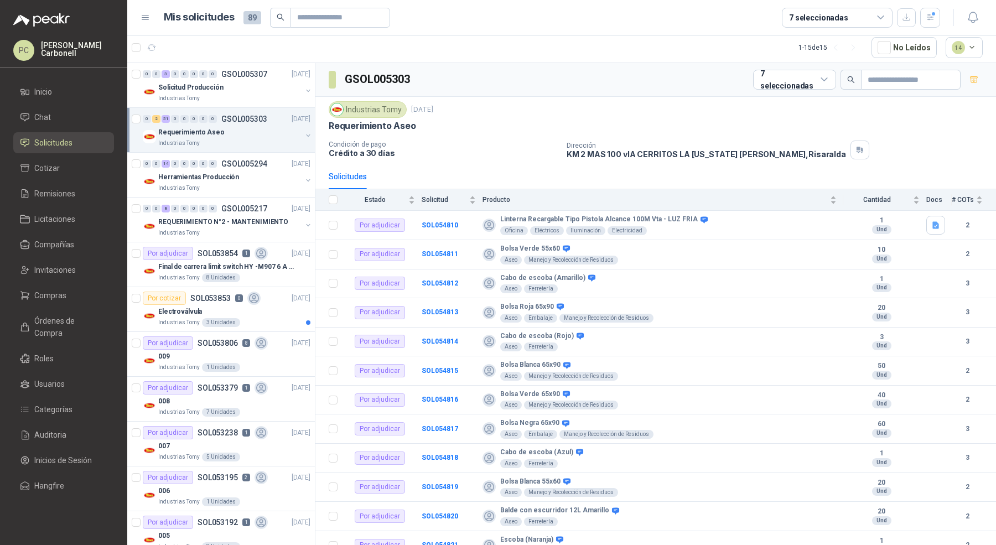
click at [304, 139] on div at bounding box center [308, 136] width 9 height 11
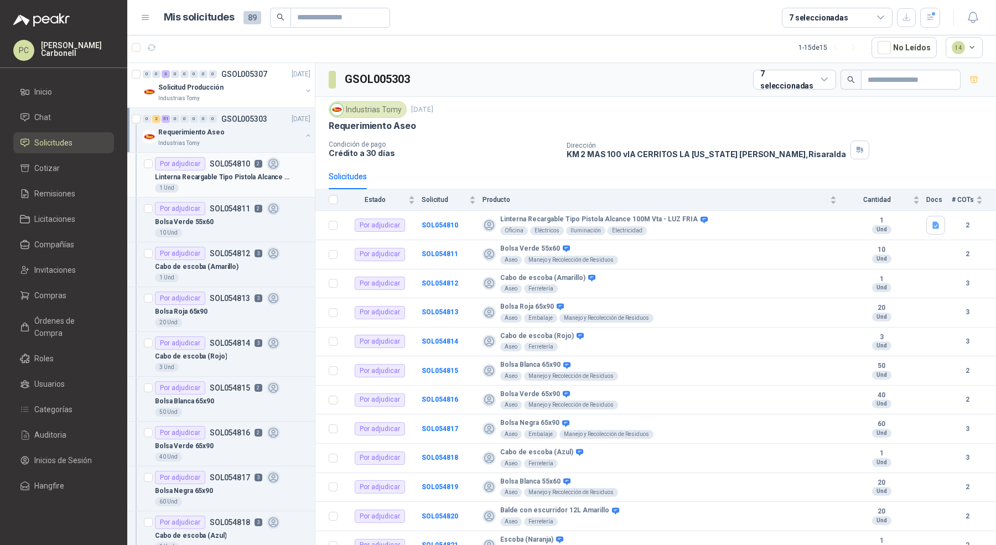
click at [277, 186] on div "1 Und" at bounding box center [233, 188] width 156 height 9
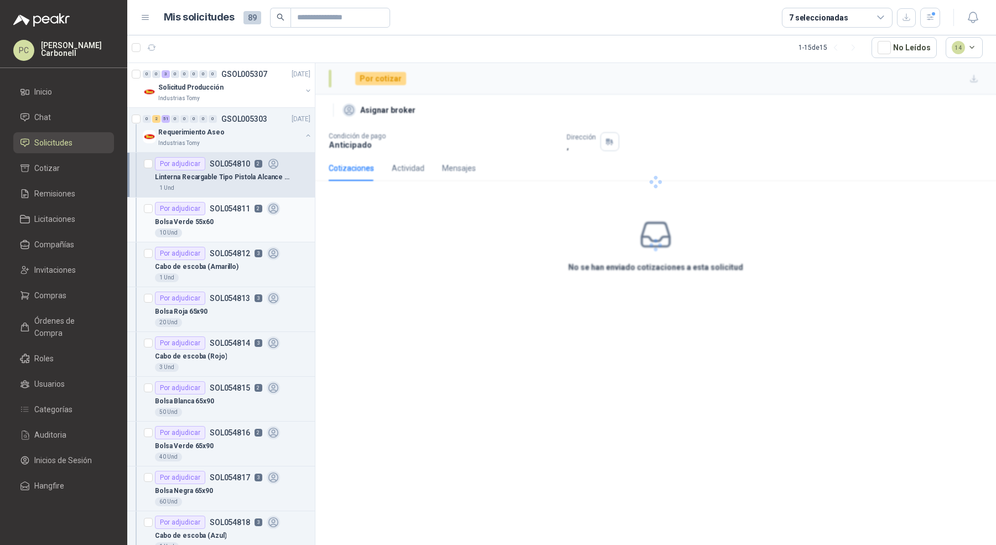
click at [279, 210] on div "Por adjudicar SOL054811 2" at bounding box center [233, 208] width 156 height 13
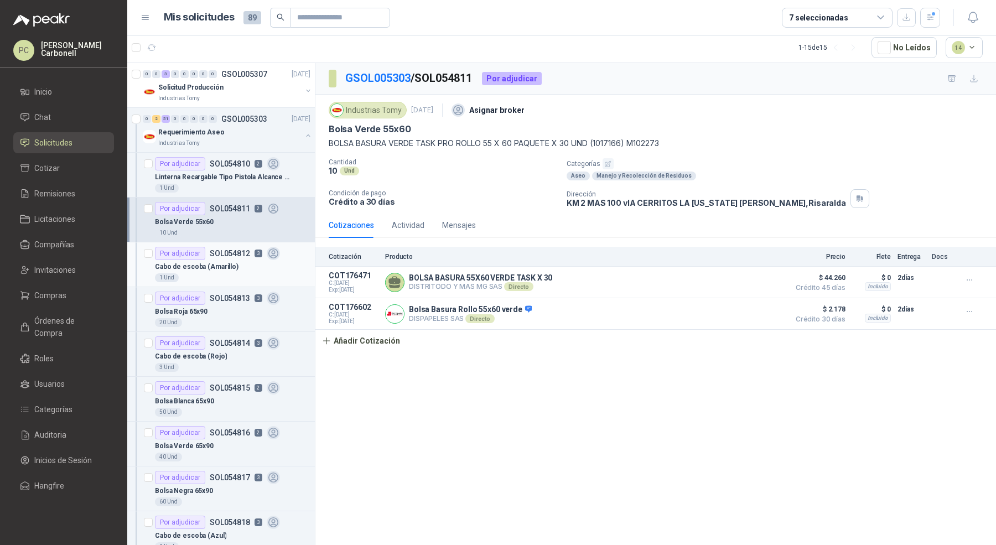
click at [287, 262] on div "Cabo de escoba (Amarillo)" at bounding box center [233, 266] width 156 height 13
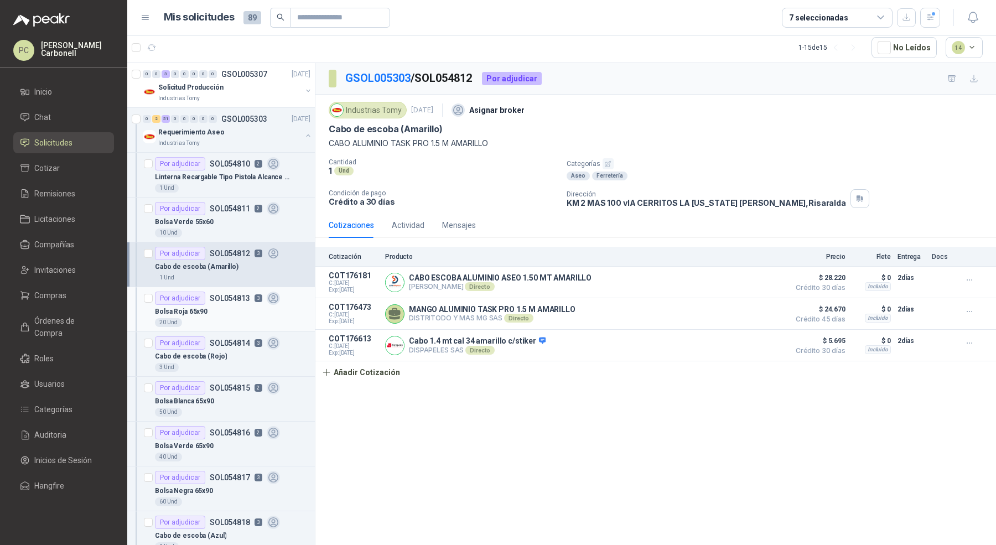
click at [283, 310] on div "Bolsa Roja 65x90" at bounding box center [233, 311] width 156 height 13
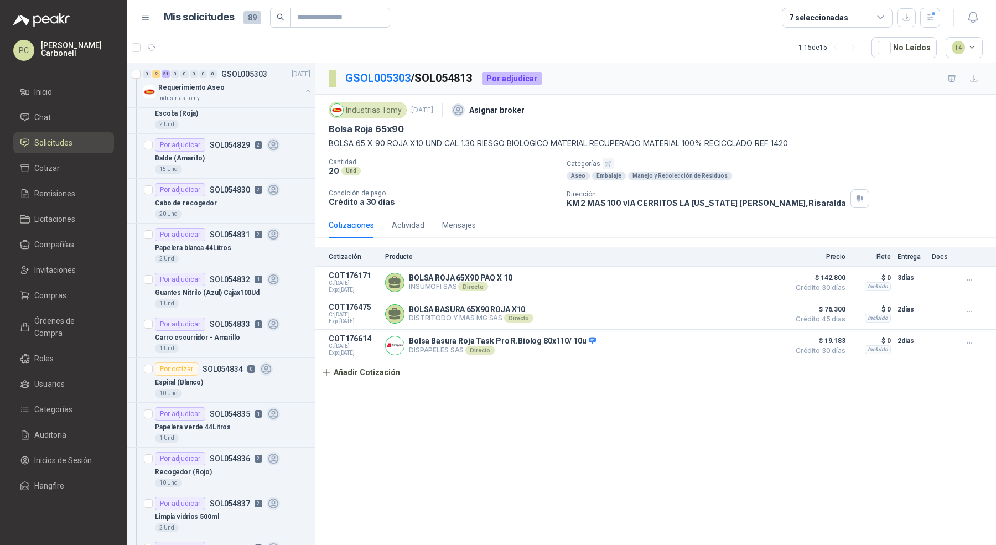
scroll to position [876, 0]
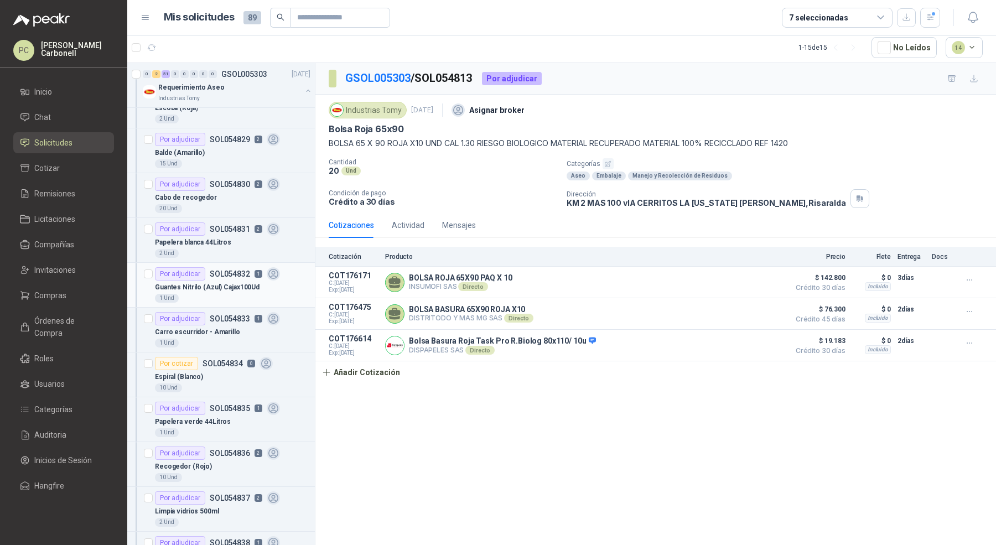
click at [281, 281] on div "Guantes Nitrilo (Azul) Cajax100Ud" at bounding box center [233, 287] width 156 height 13
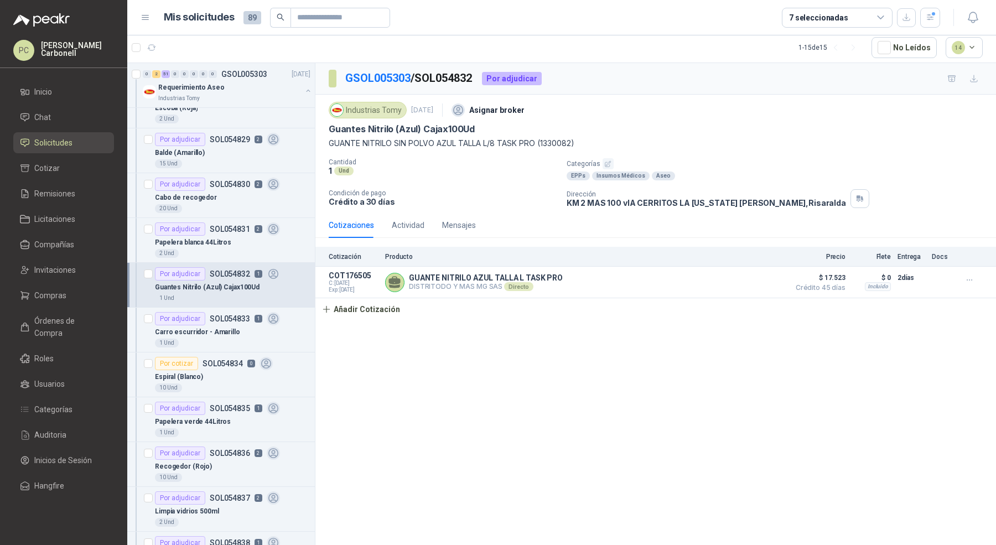
scroll to position [868, 0]
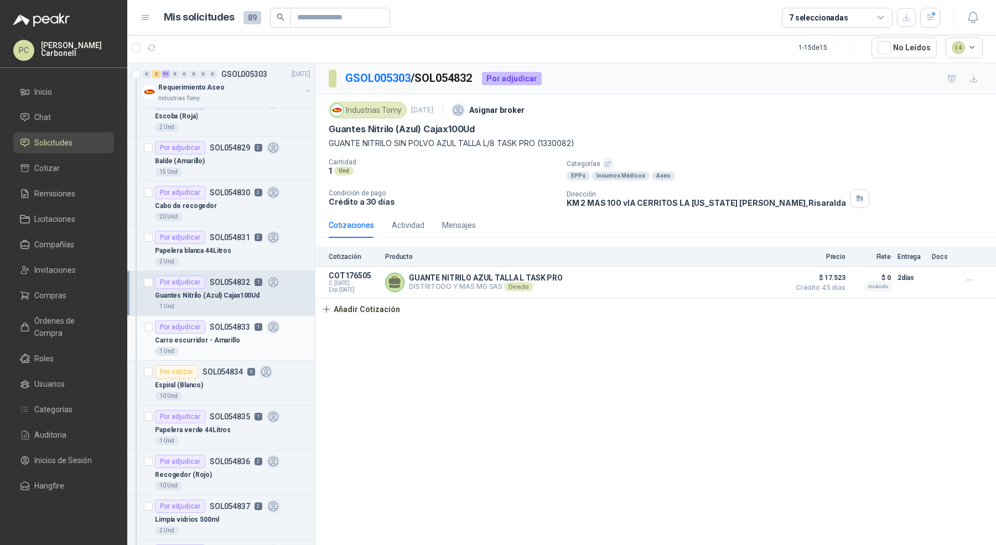
click at [276, 334] on div "Carro escurridor - Amarillo" at bounding box center [233, 340] width 156 height 13
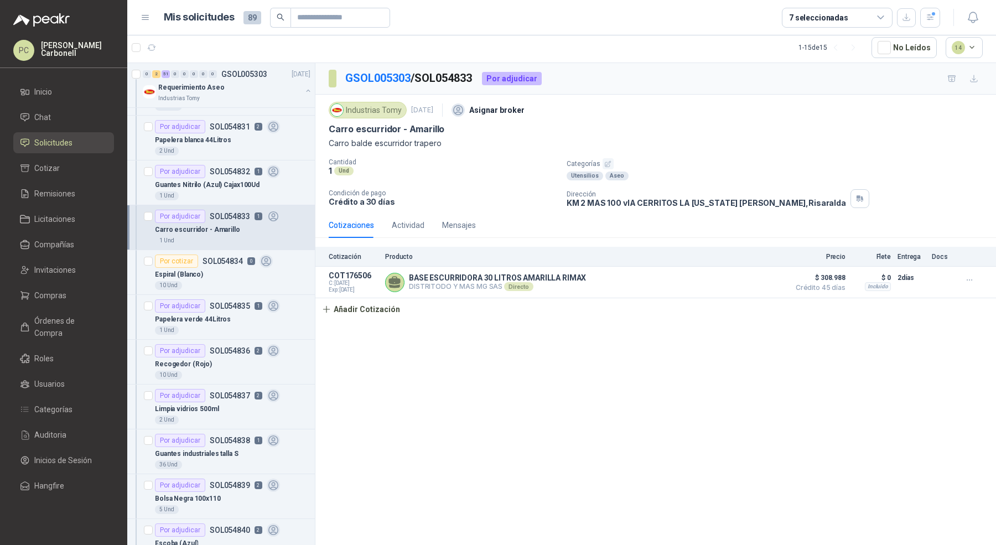
scroll to position [980, 0]
click at [276, 329] on article "Por adjudicar SOL054835 1 Papelera verde 44Litros 1 Und" at bounding box center [221, 316] width 188 height 45
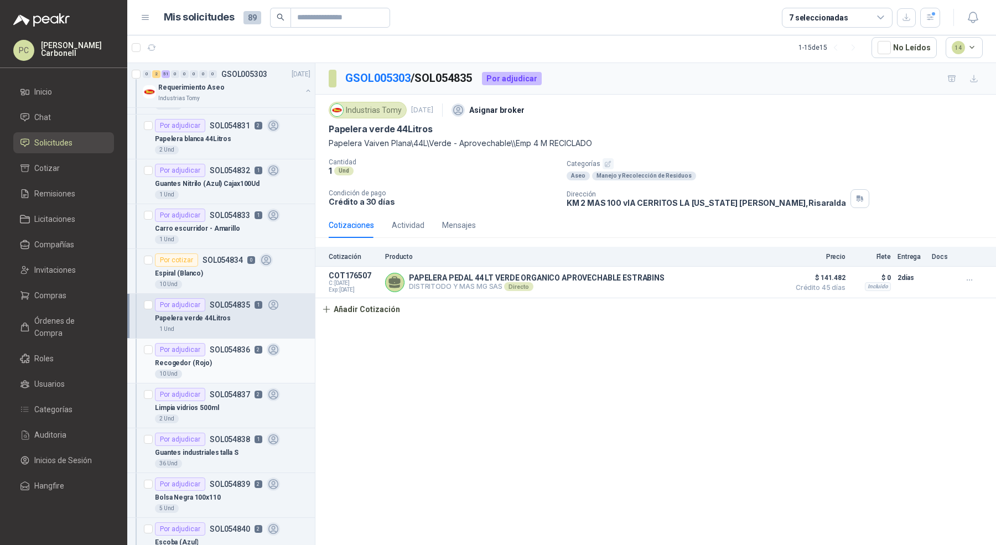
click at [277, 358] on div "Recogedor (Rojo)" at bounding box center [233, 362] width 156 height 13
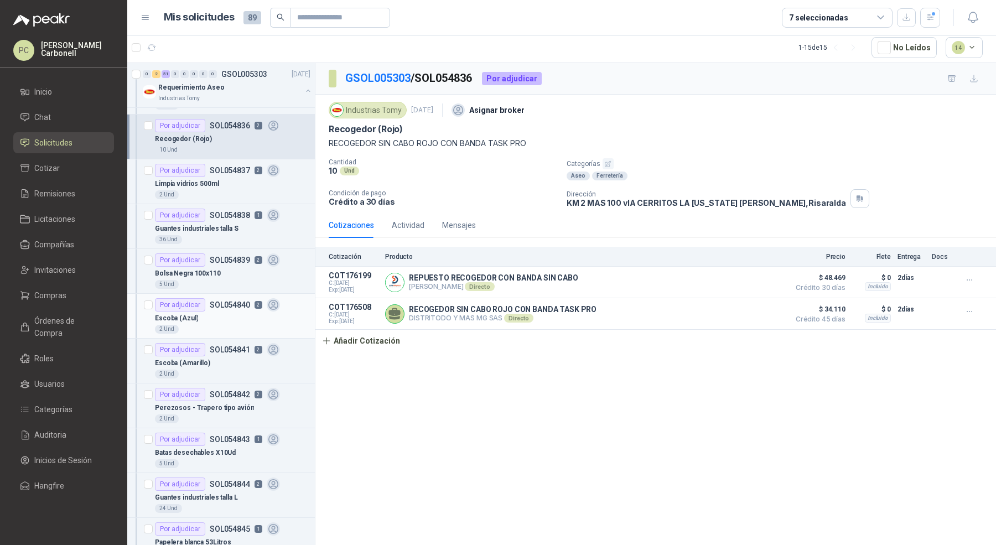
scroll to position [1211, 0]
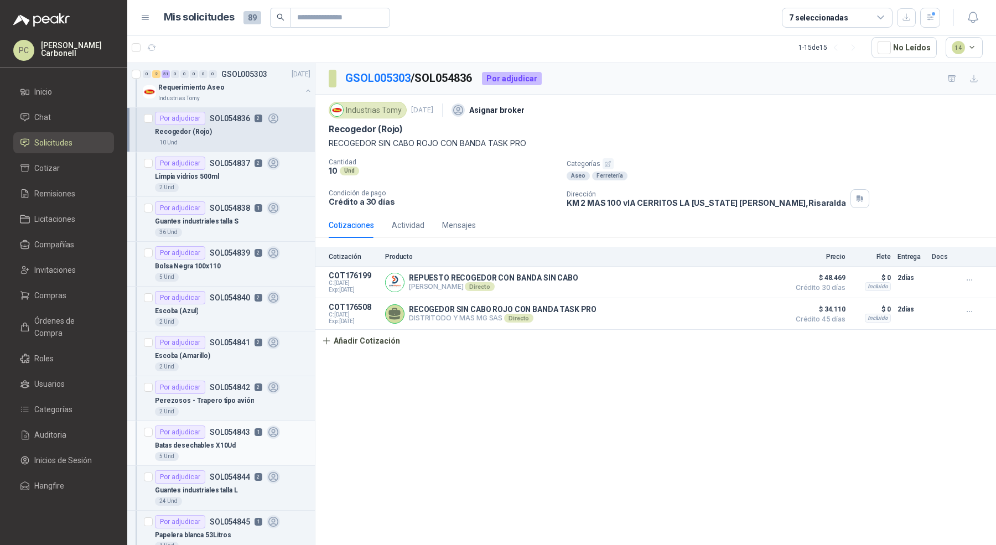
click at [271, 439] on div "Batas desechables X10Ud" at bounding box center [233, 445] width 156 height 13
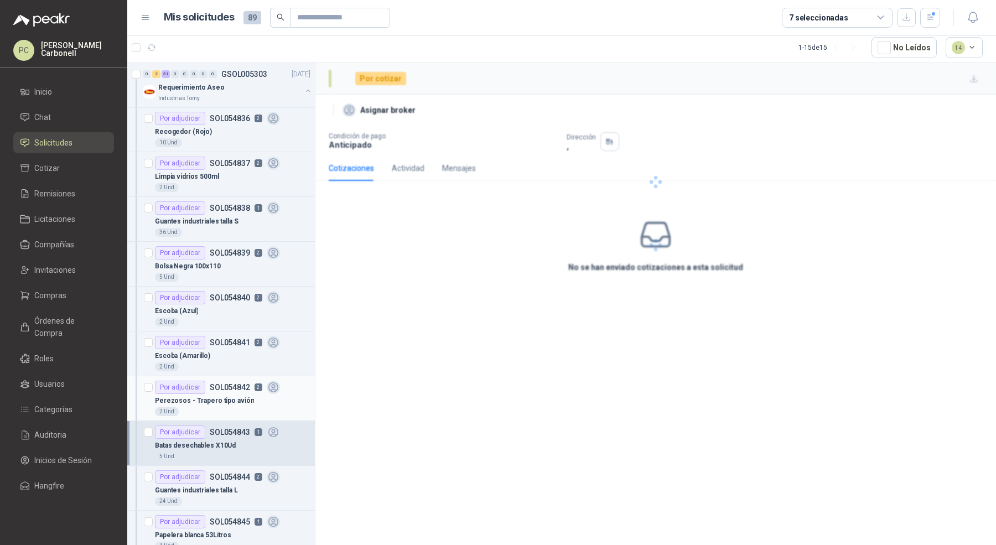
click at [283, 407] on div "2 Und" at bounding box center [233, 411] width 156 height 9
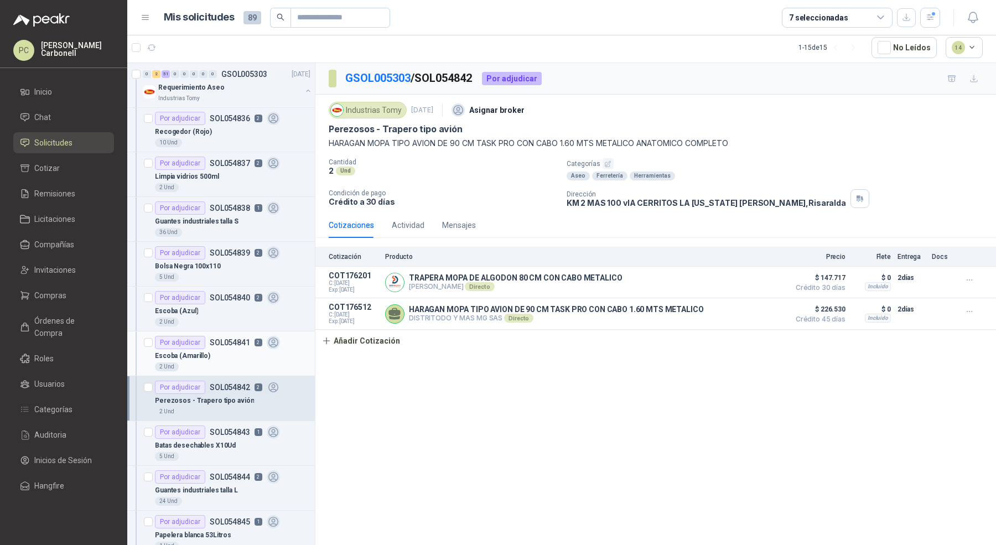
click at [278, 349] on div "Escoba (Amarillo)" at bounding box center [233, 355] width 156 height 13
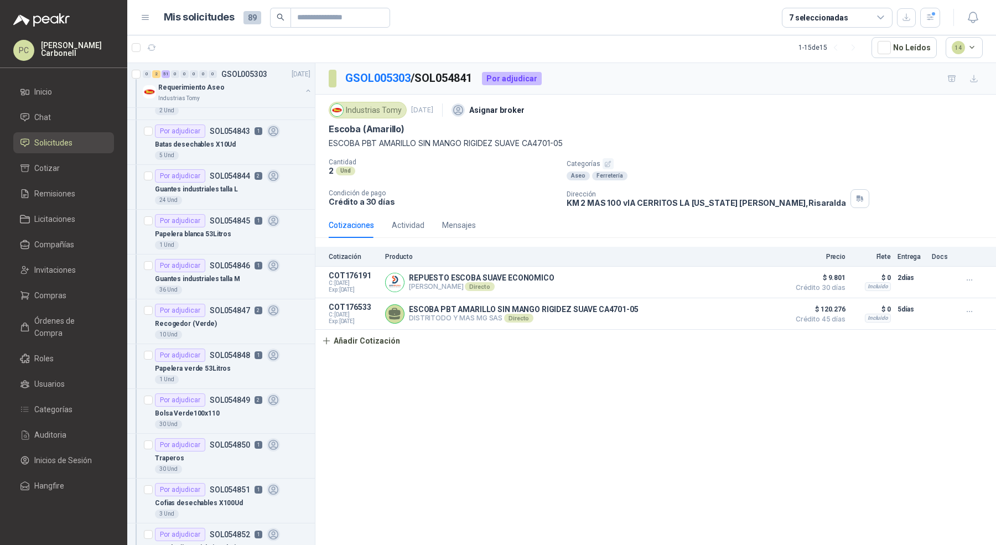
scroll to position [1512, 0]
click at [274, 363] on div "Papelera verde 53Litros" at bounding box center [233, 369] width 156 height 13
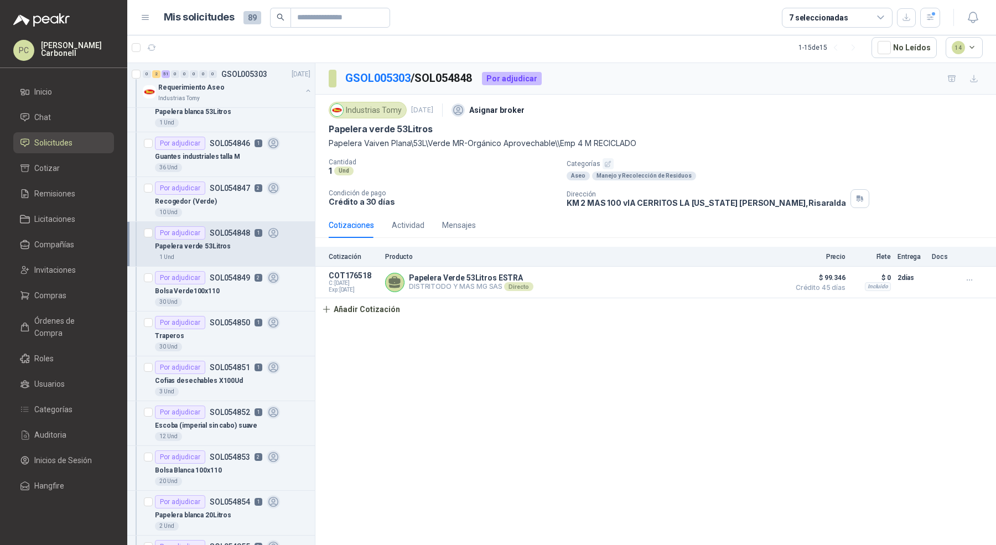
scroll to position [1636, 0]
click at [284, 283] on div "Bolsa Verde100x110" at bounding box center [233, 289] width 156 height 13
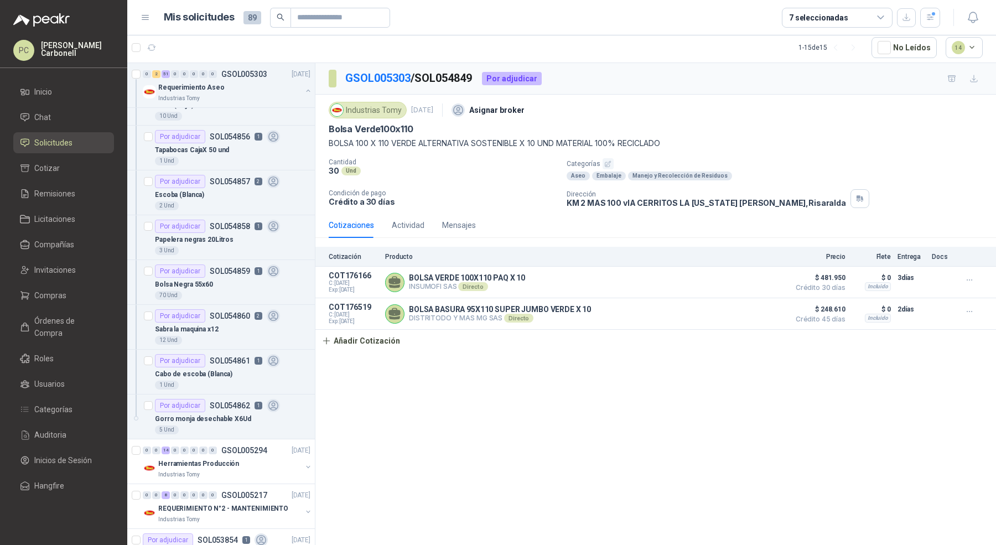
scroll to position [2115, 0]
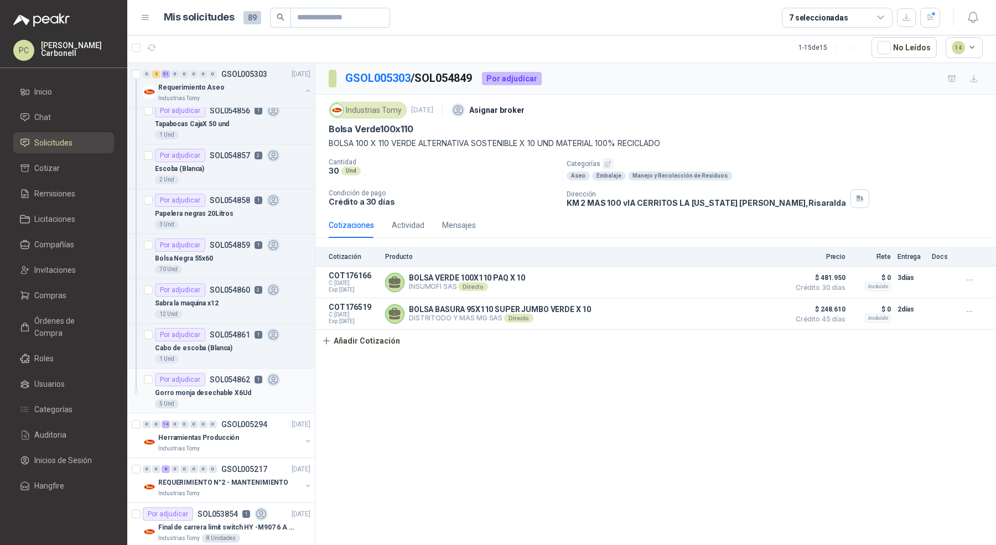
click at [276, 386] on div "Gorro monja desechable X6Ud" at bounding box center [233, 392] width 156 height 13
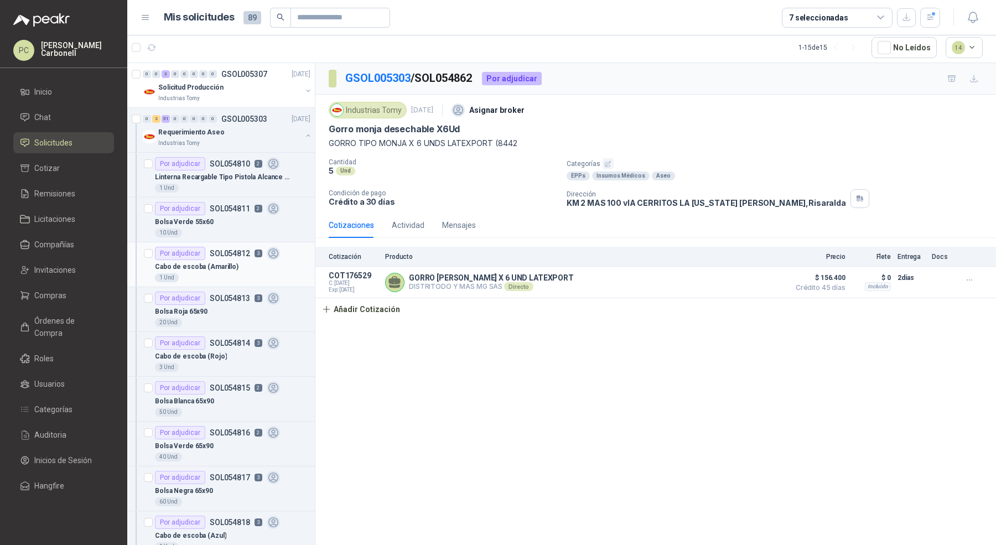
click at [267, 274] on div "1 Und" at bounding box center [233, 277] width 156 height 9
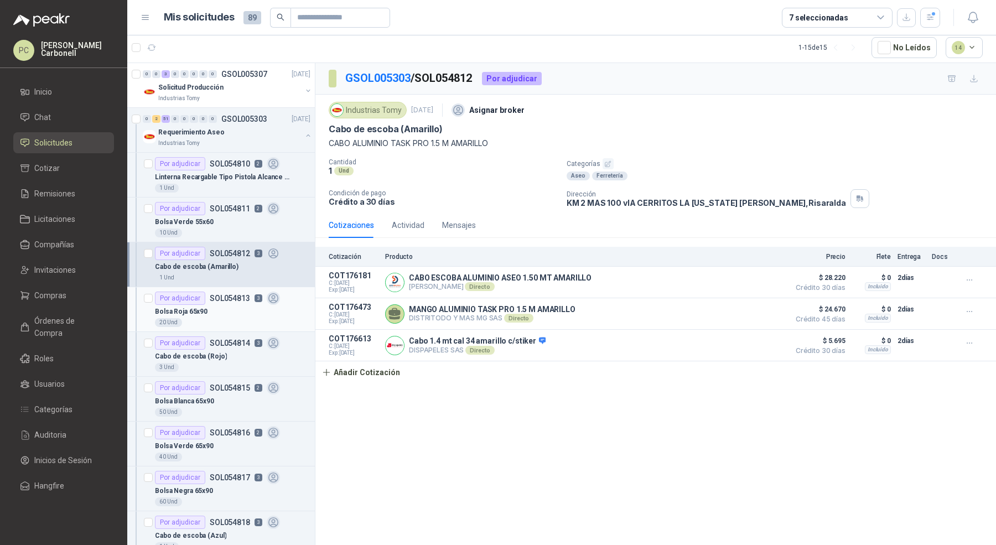
click at [278, 312] on div "Bolsa Roja 65x90" at bounding box center [233, 311] width 156 height 13
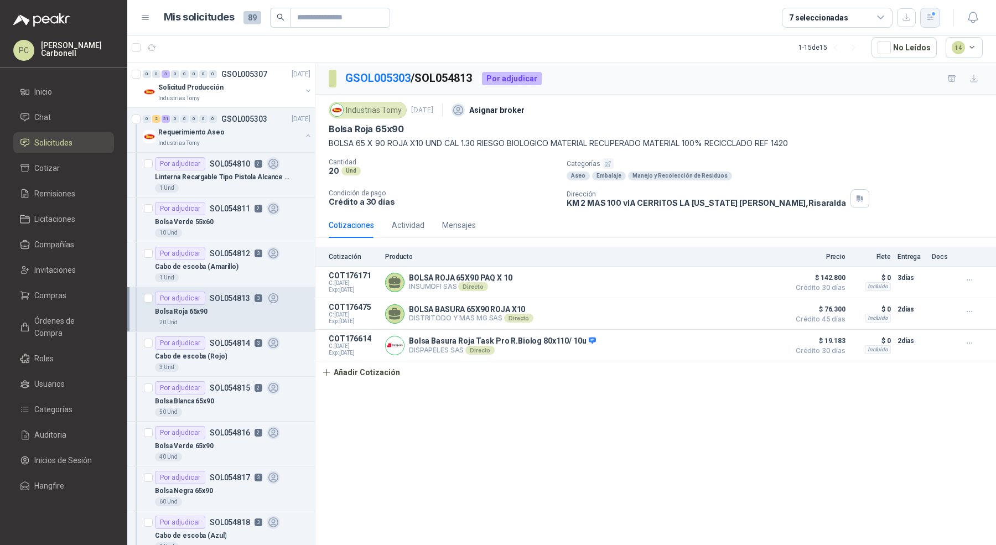
click at [934, 16] on div "button" at bounding box center [930, 17] width 9 height 9
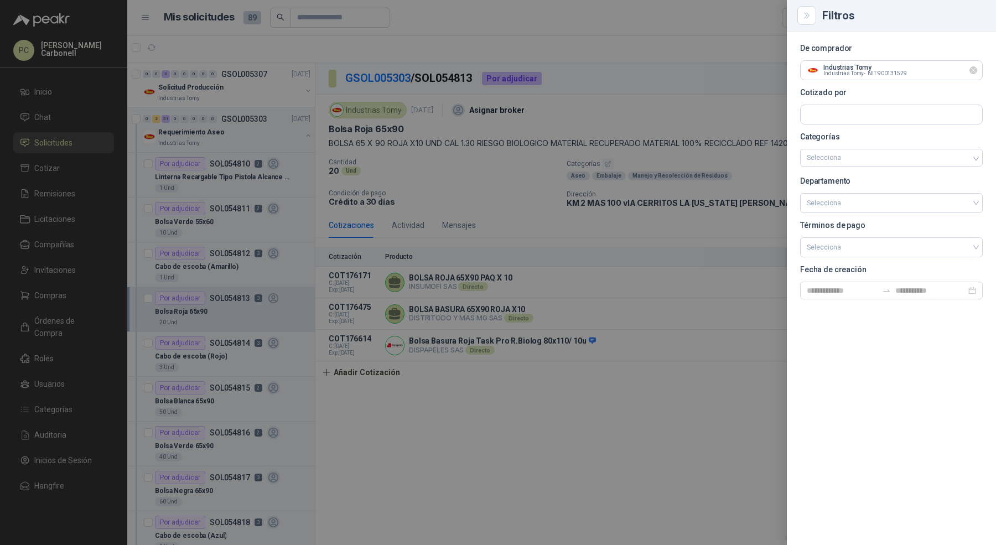
click at [973, 69] on icon "Limpiar" at bounding box center [973, 70] width 9 height 9
click at [932, 70] on input "text" at bounding box center [892, 70] width 182 height 19
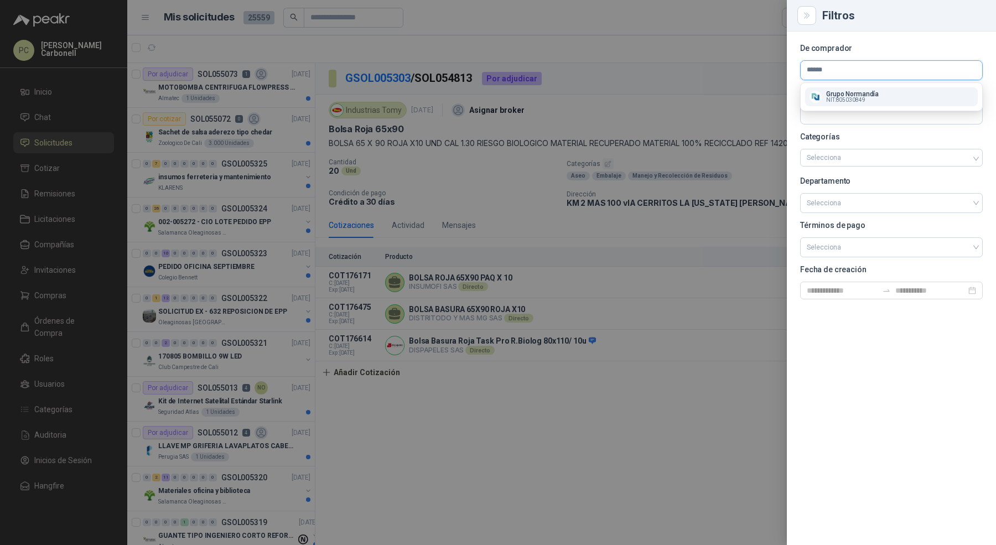
type input "******"
click at [904, 95] on div "Grupo [PERSON_NAME] NIT : 805030849" at bounding box center [892, 97] width 164 height 12
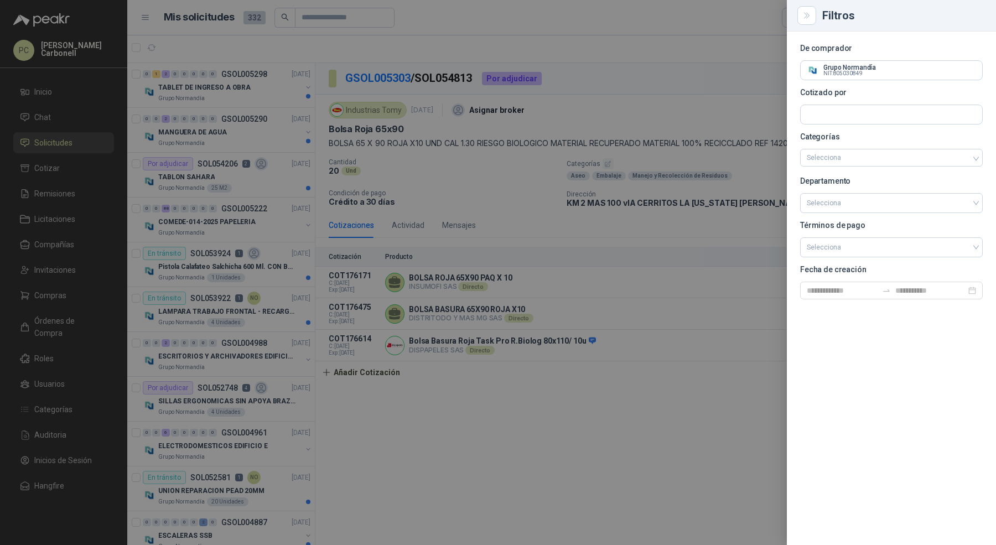
click at [268, 100] on div at bounding box center [498, 272] width 996 height 545
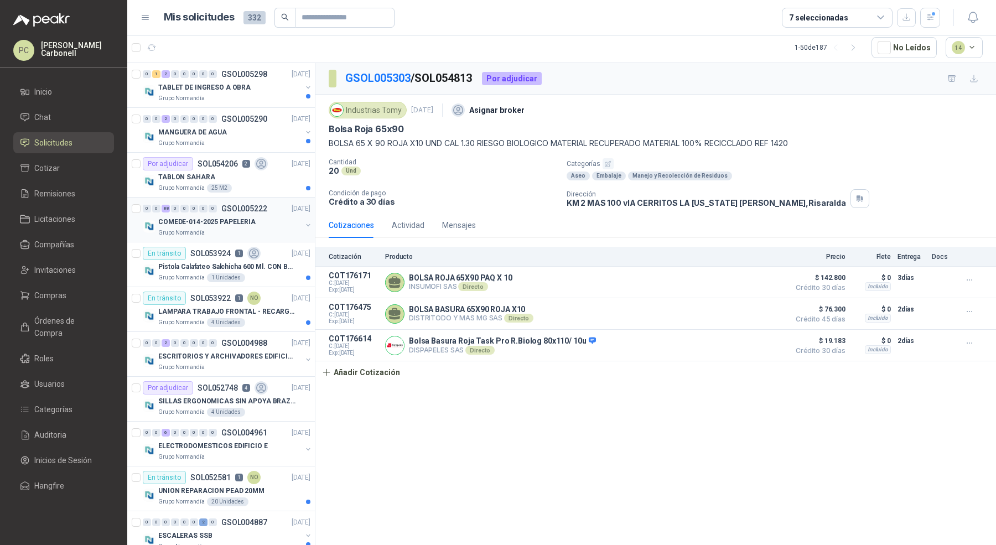
click at [281, 229] on div "Grupo Normandía" at bounding box center [229, 233] width 143 height 9
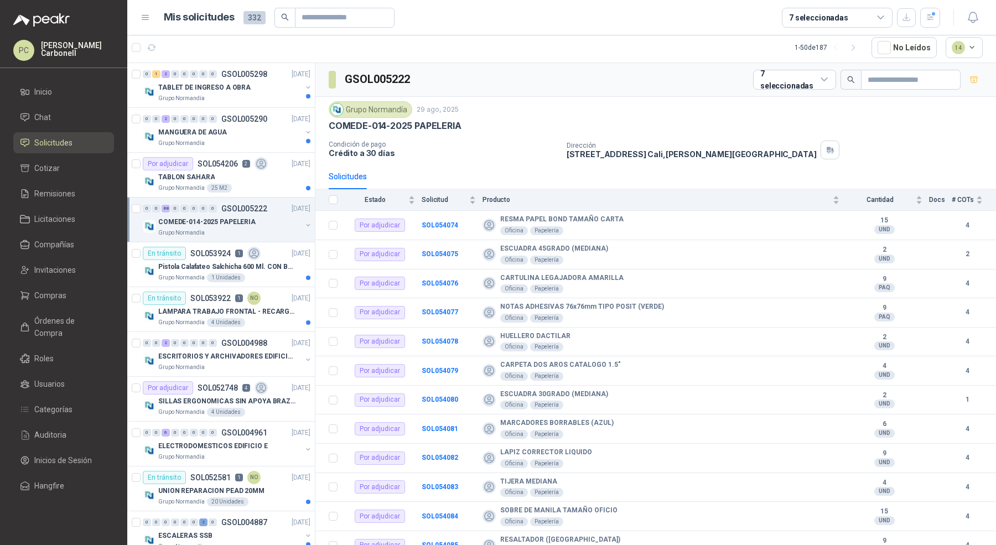
click at [304, 224] on button "button" at bounding box center [308, 225] width 9 height 9
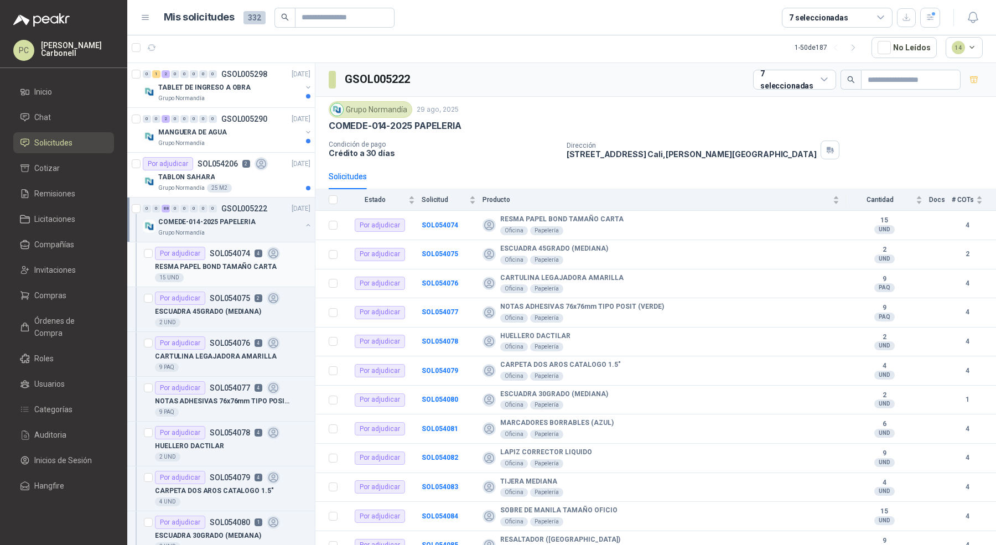
click at [290, 253] on div "Por adjudicar SOL054074 4" at bounding box center [233, 253] width 156 height 13
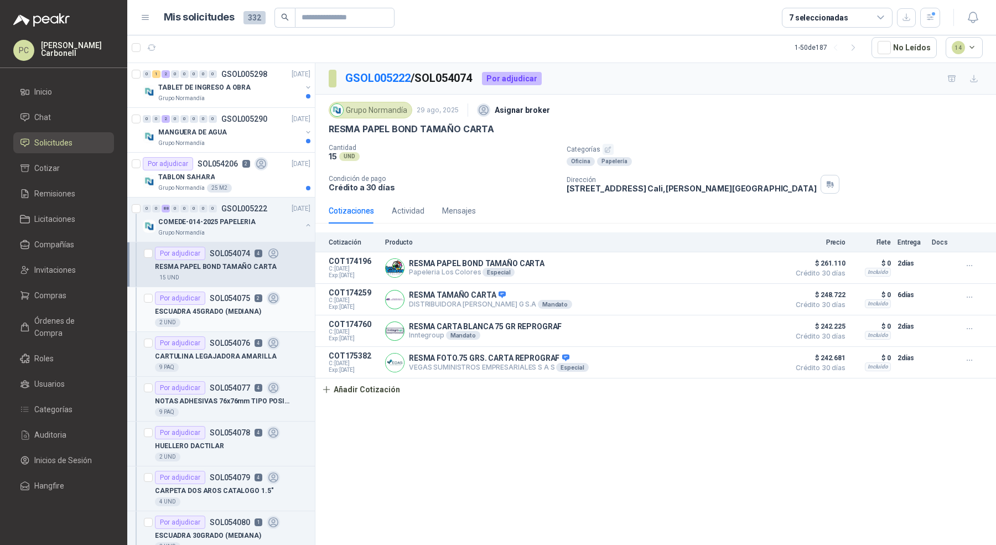
click at [288, 294] on div "Por adjudicar SOL054075 2" at bounding box center [233, 298] width 156 height 13
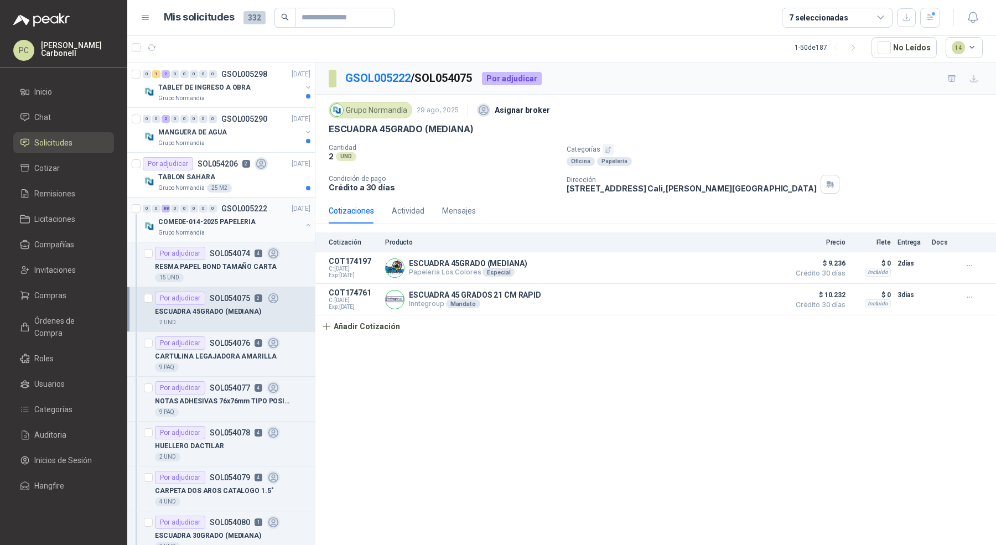
click at [304, 221] on button "button" at bounding box center [308, 225] width 9 height 9
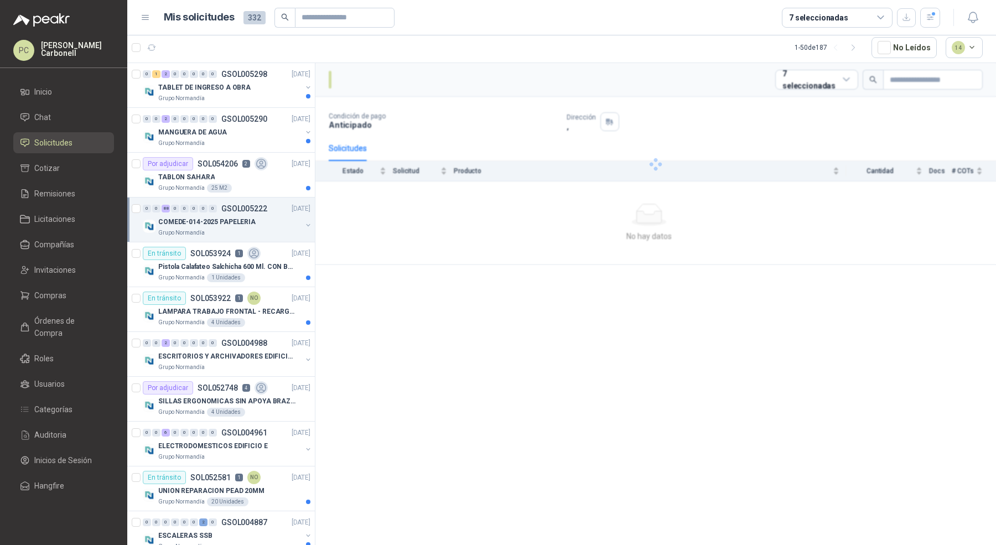
click at [304, 221] on button "button" at bounding box center [308, 225] width 9 height 9
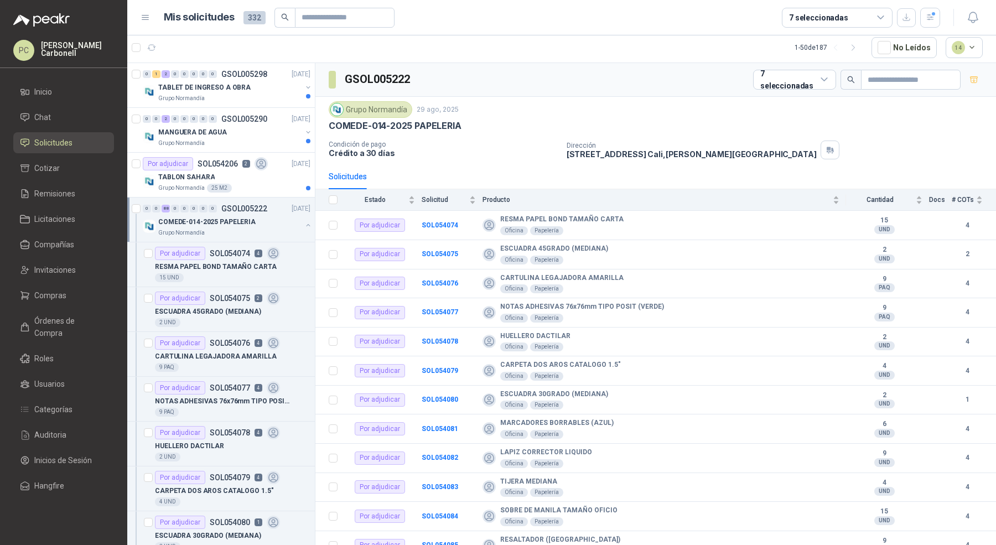
click at [304, 221] on button "button" at bounding box center [308, 225] width 9 height 9
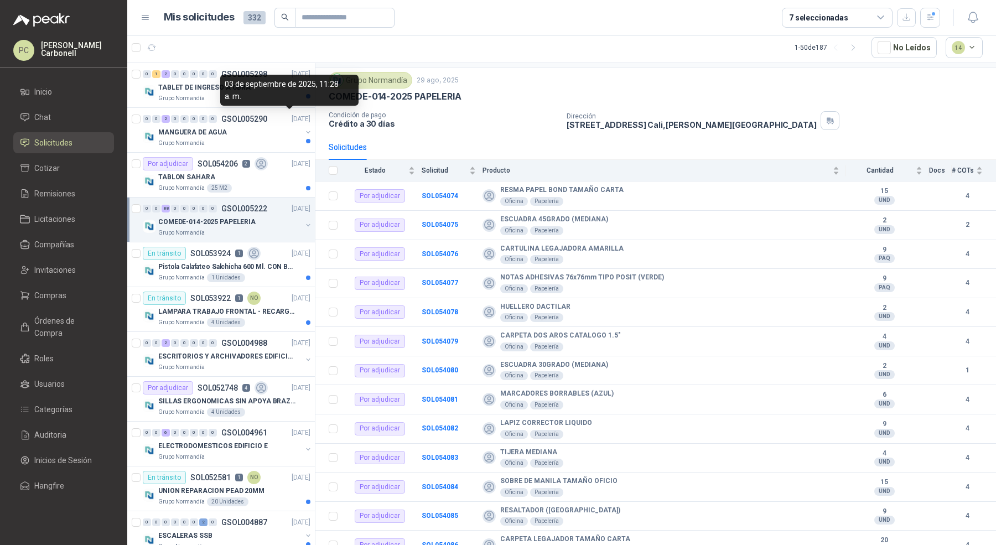
click at [288, 94] on div "03 de septiembre de 2025, 11:28 a. m." at bounding box center [289, 90] width 138 height 31
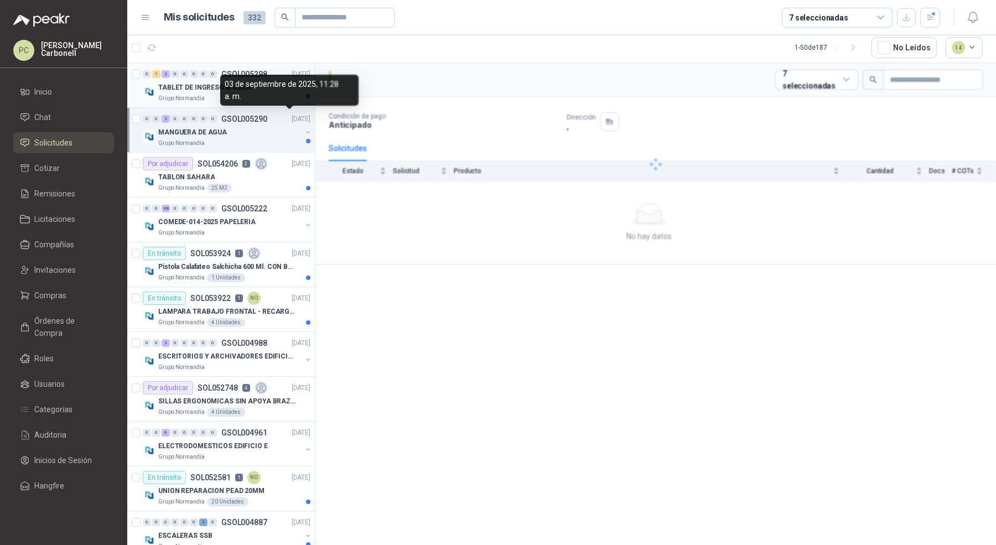
click at [219, 99] on div "Grupo Normandía" at bounding box center [229, 98] width 143 height 9
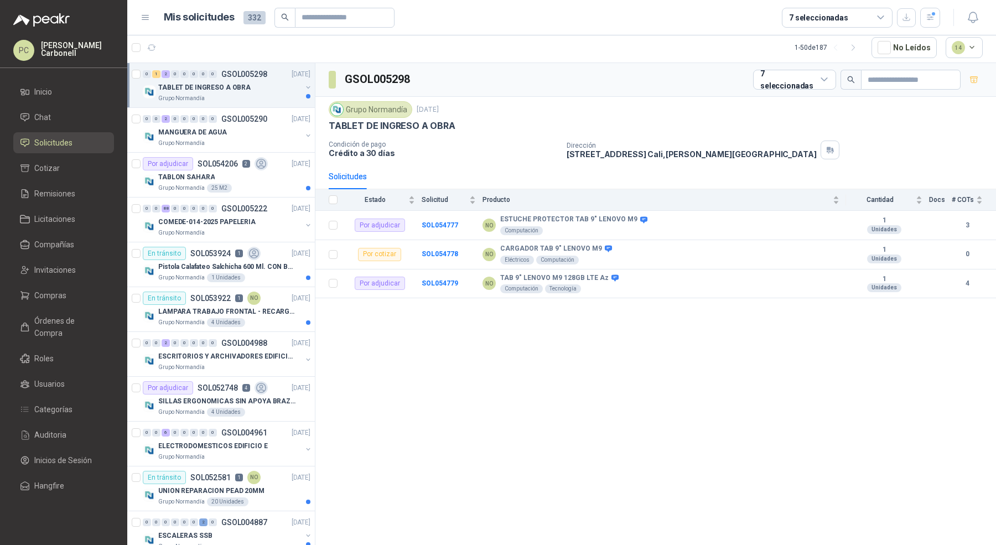
click at [260, 101] on div "Grupo Normandía" at bounding box center [229, 98] width 143 height 9
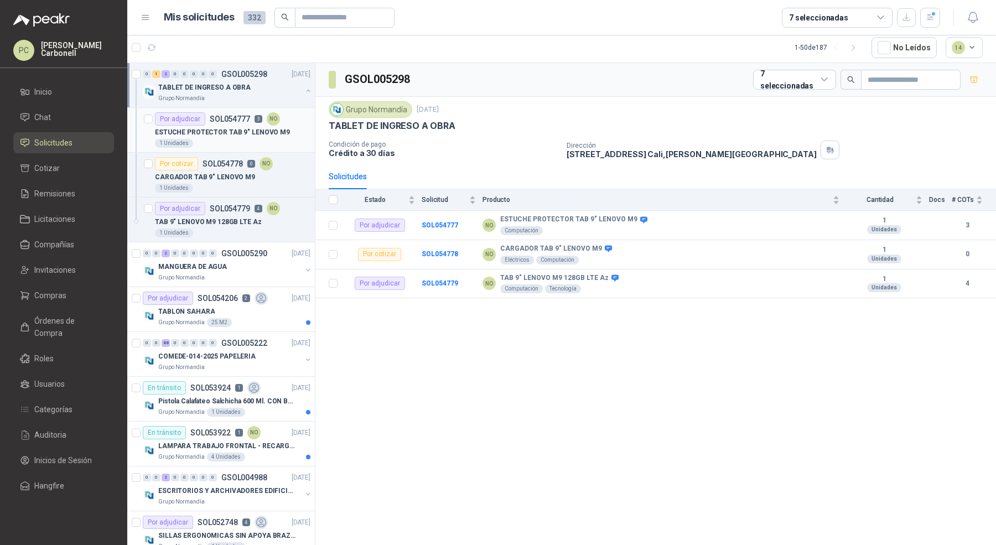
click at [245, 140] on div "1 Unidades" at bounding box center [233, 143] width 156 height 9
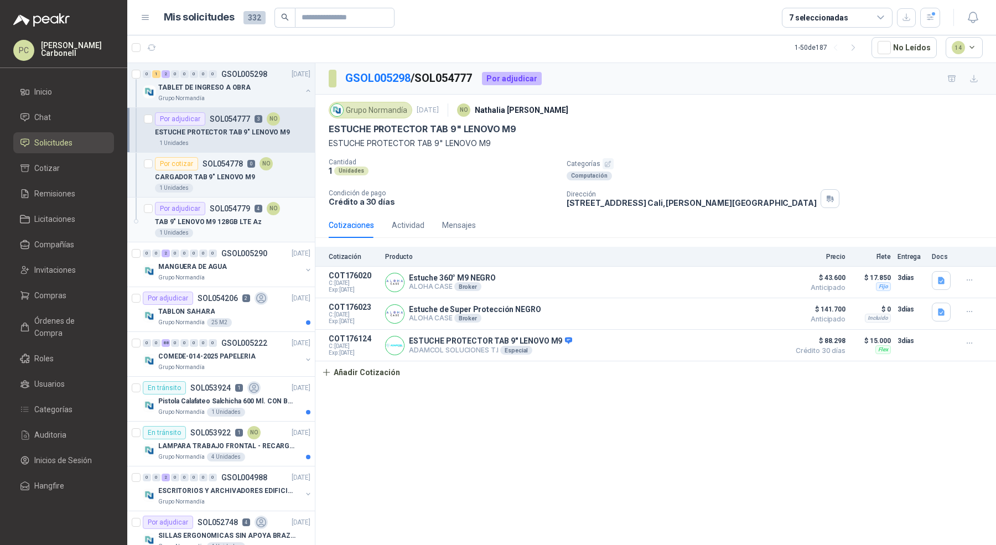
click at [232, 225] on p "TAB 9" LENOVO M9 128GB LTE Az" at bounding box center [208, 222] width 107 height 11
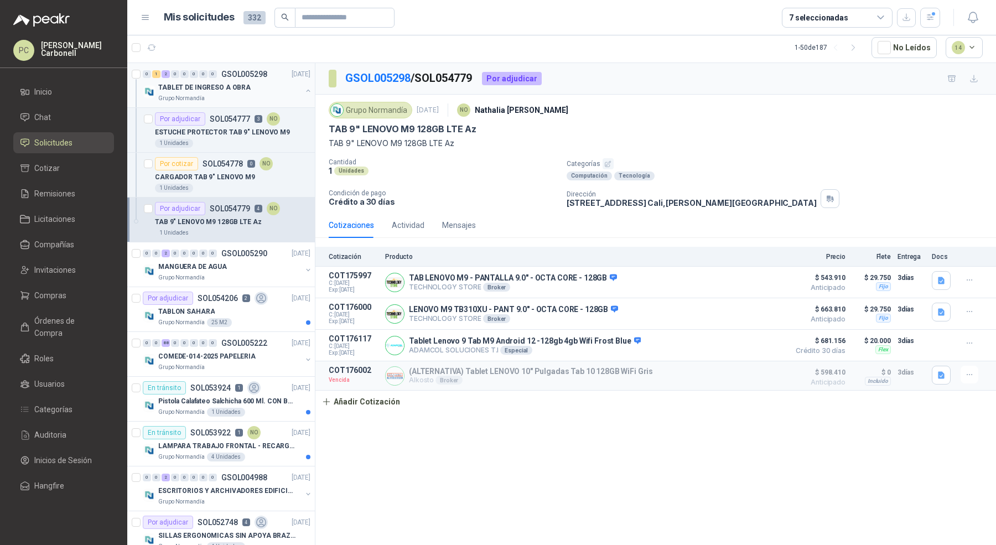
click at [304, 89] on button "button" at bounding box center [308, 90] width 9 height 9
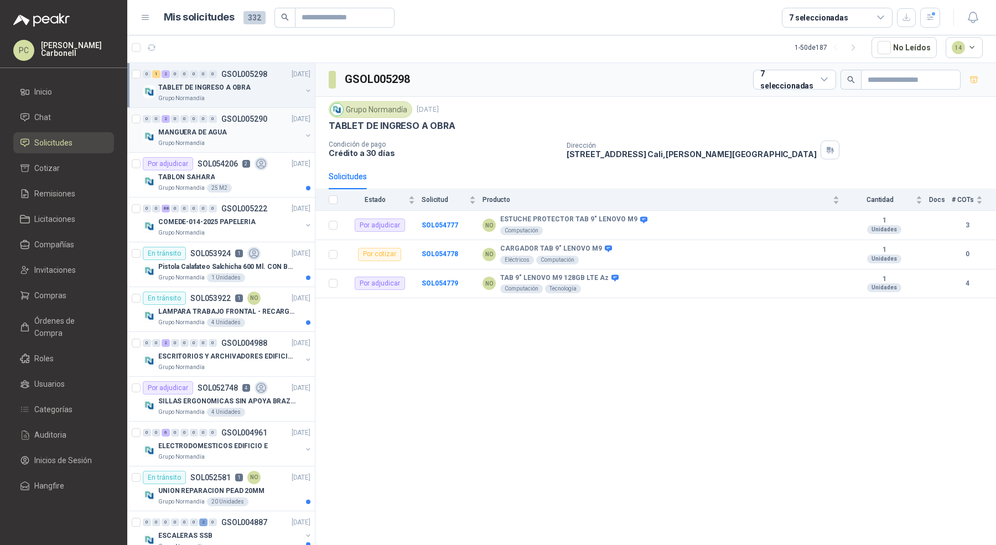
click at [292, 121] on p "[DATE]" at bounding box center [301, 119] width 19 height 11
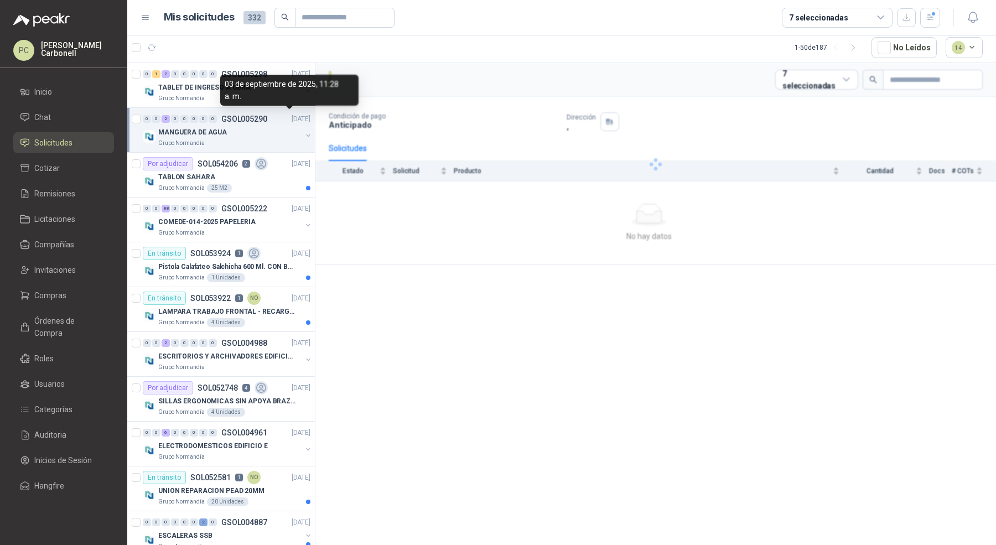
click at [291, 123] on div "0 0 2 0 0 0 0 0 GSOL005290 [DATE]" at bounding box center [228, 118] width 170 height 13
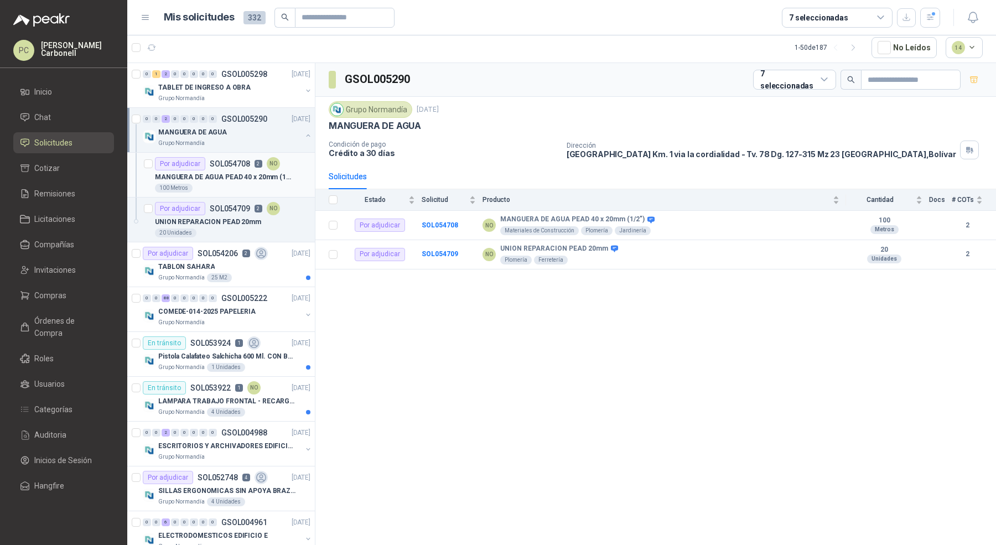
click at [253, 181] on div "MANGUERA DE AGUA PEAD 40 x 20mm (1/2")" at bounding box center [233, 176] width 156 height 13
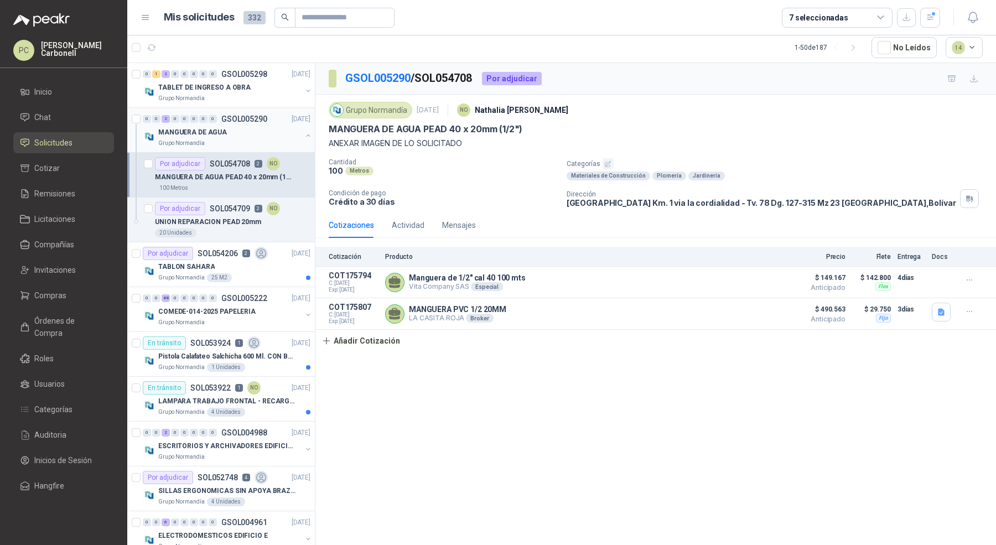
click at [304, 135] on button "button" at bounding box center [308, 135] width 9 height 9
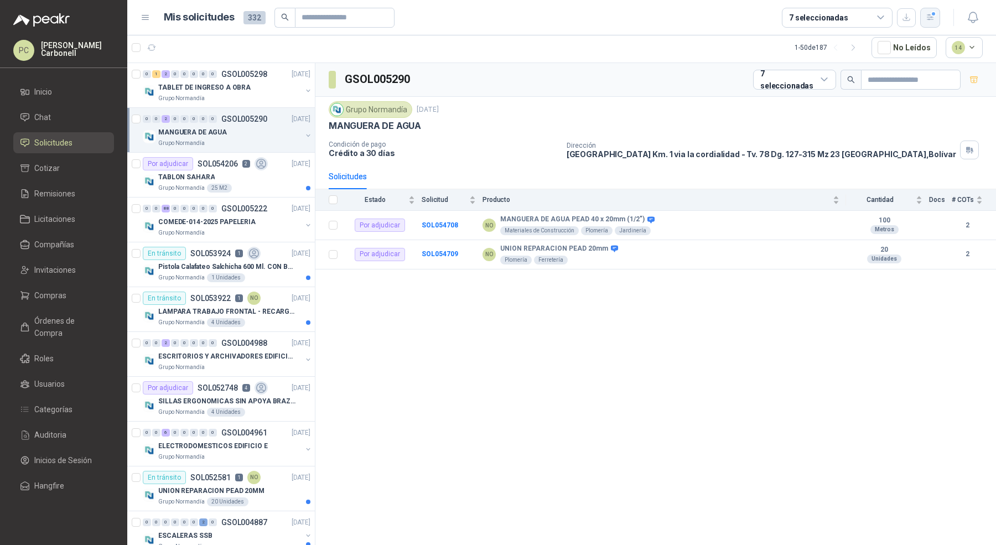
click at [932, 22] on icon "button" at bounding box center [930, 17] width 9 height 9
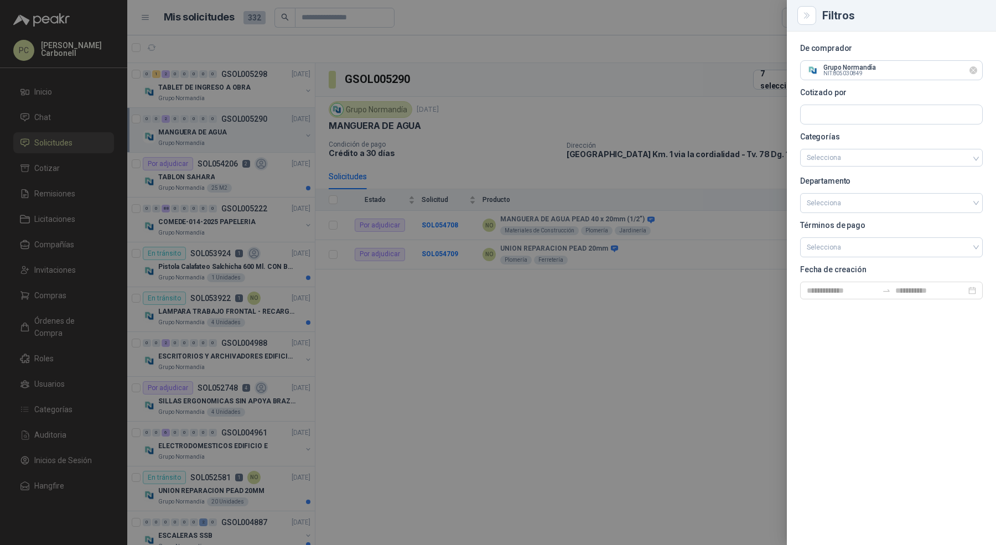
click at [971, 69] on icon "Limpiar" at bounding box center [973, 70] width 9 height 9
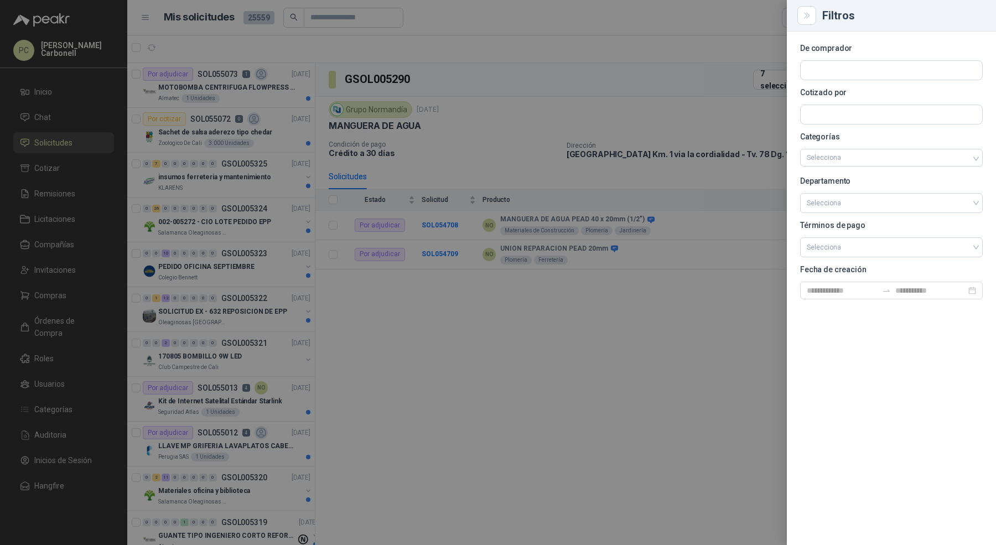
click at [436, 102] on div at bounding box center [498, 272] width 996 height 545
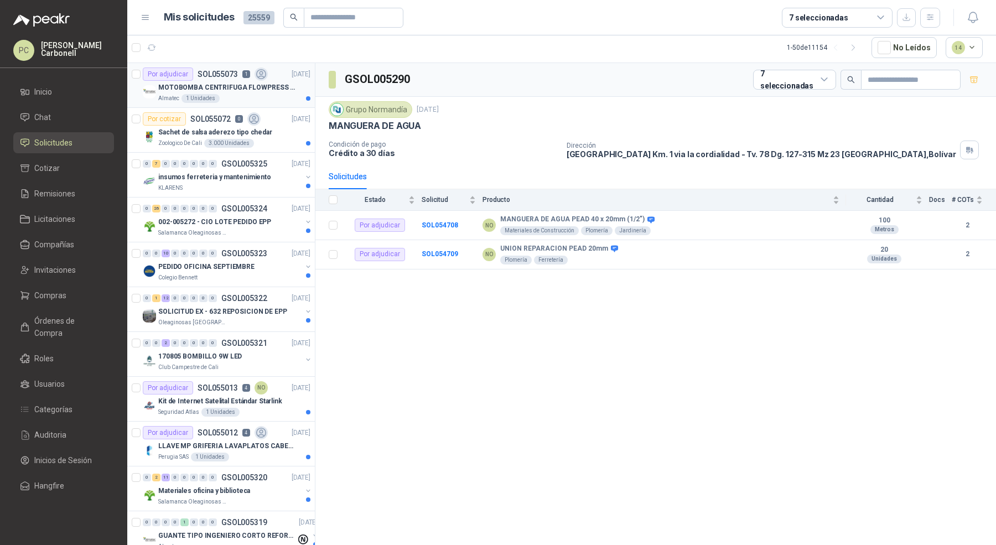
click at [267, 99] on div "Almatec 1 Unidades" at bounding box center [234, 98] width 152 height 9
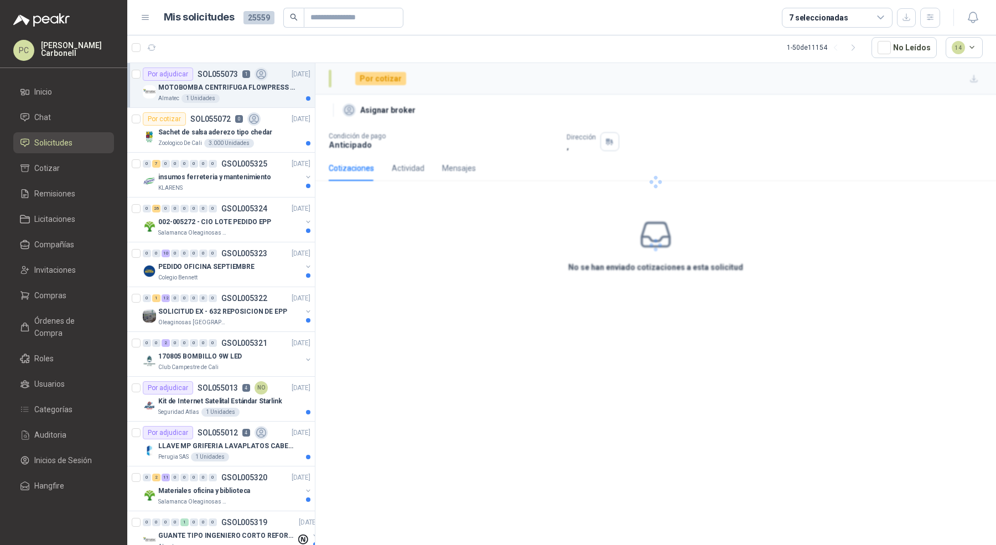
click at [267, 99] on div "Almatec 1 Unidades" at bounding box center [234, 98] width 152 height 9
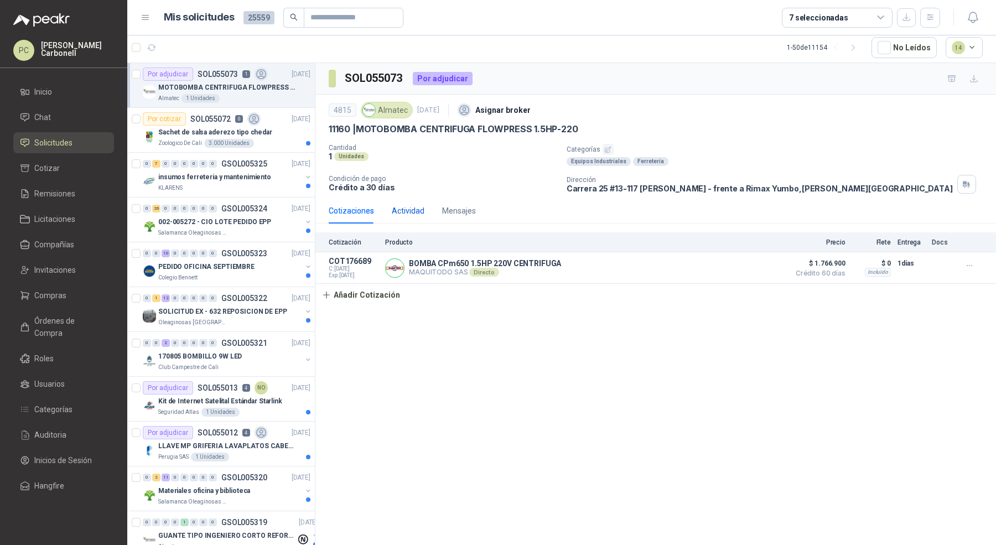
click at [405, 211] on div "Actividad" at bounding box center [408, 211] width 33 height 12
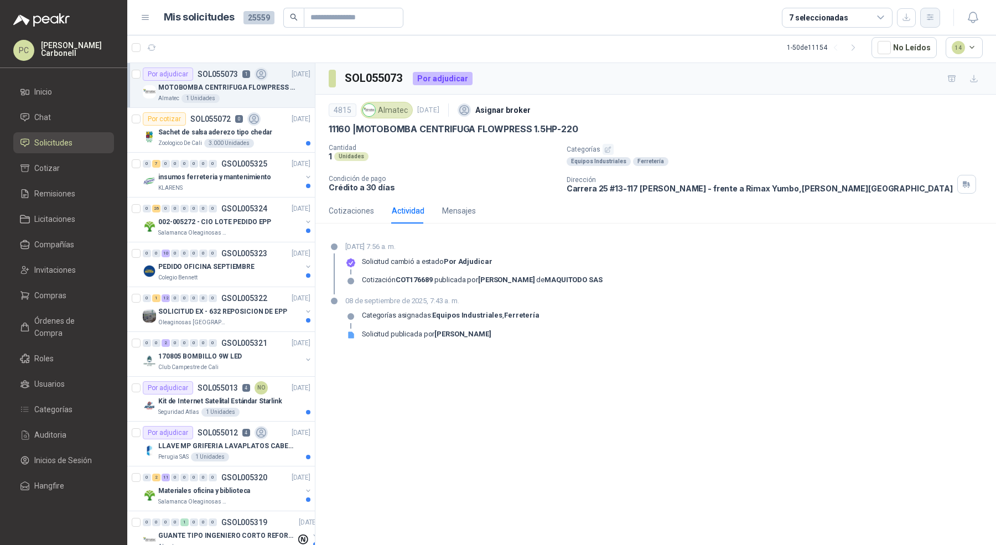
click at [930, 22] on icon "button" at bounding box center [930, 17] width 9 height 9
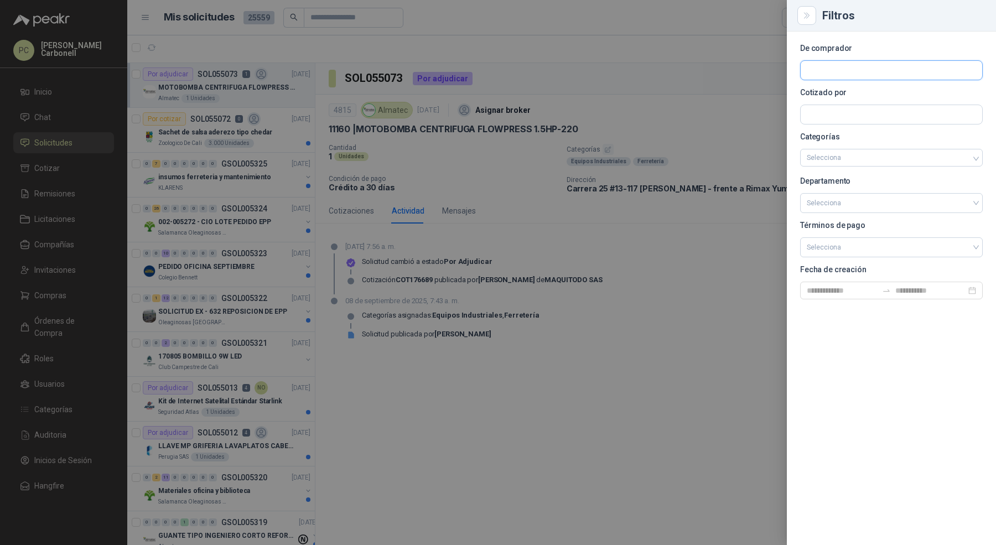
click at [861, 73] on input "text" at bounding box center [892, 70] width 182 height 19
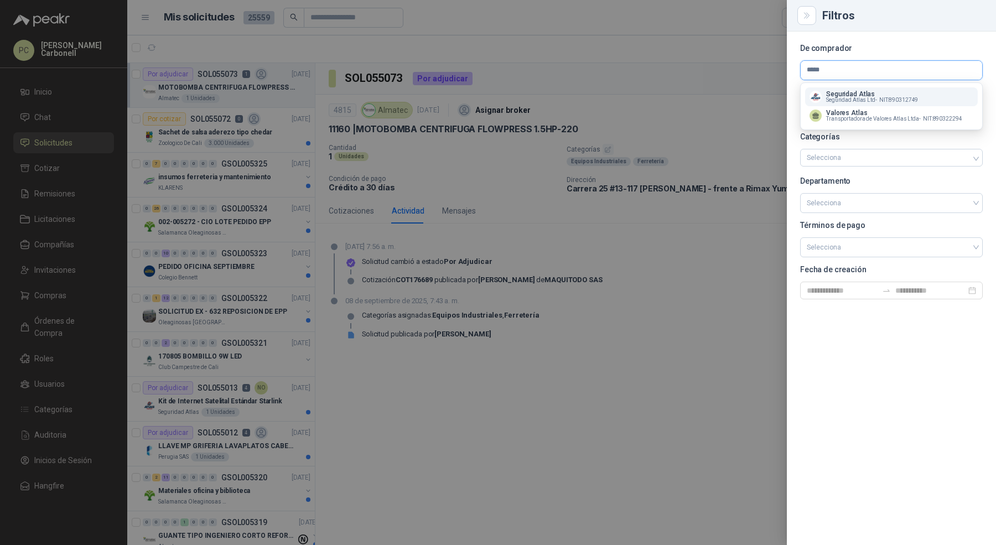
type input "*****"
click at [847, 94] on p "Seguridad Atlas" at bounding box center [872, 94] width 92 height 7
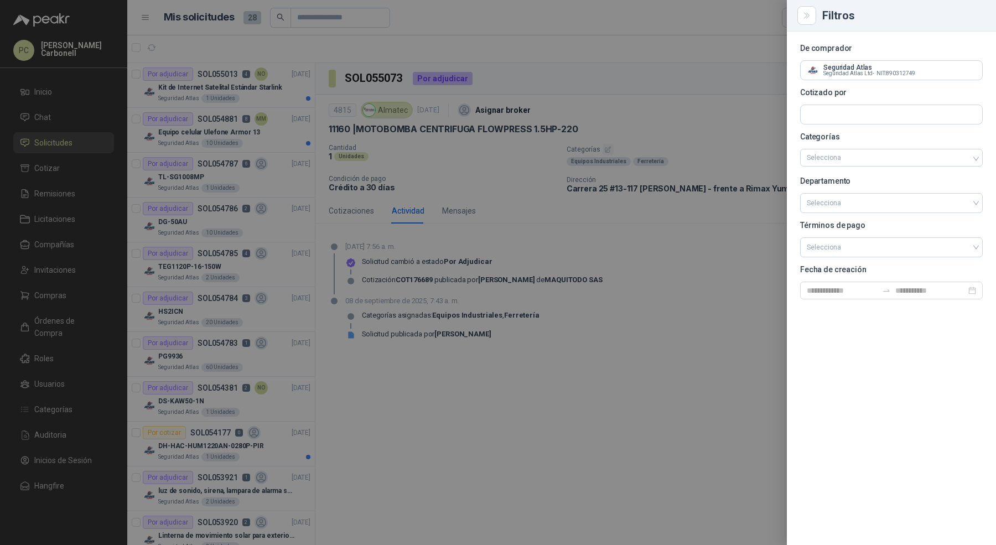
click at [249, 138] on div at bounding box center [498, 272] width 996 height 545
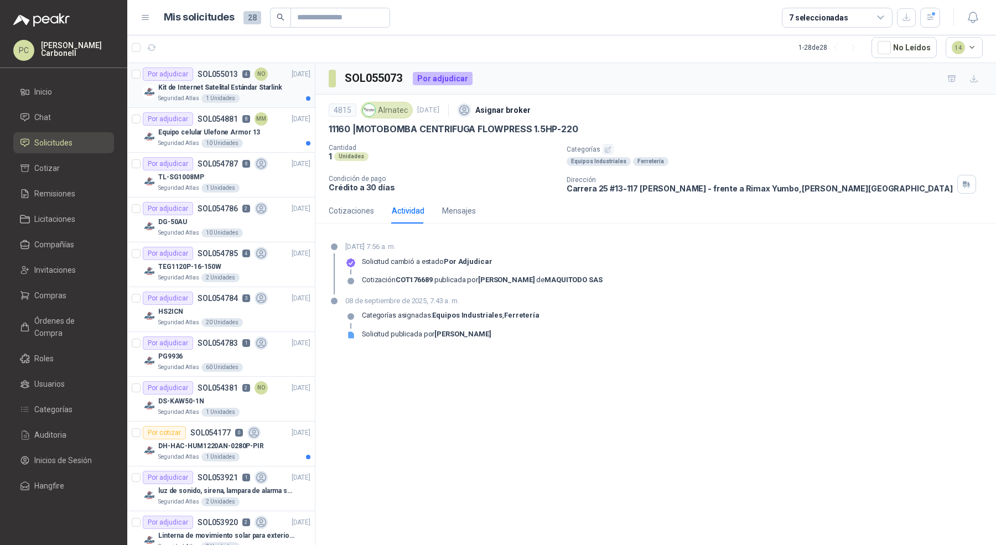
click at [280, 86] on div "Kit de Internet Satelital Estándar Starlink" at bounding box center [234, 87] width 152 height 13
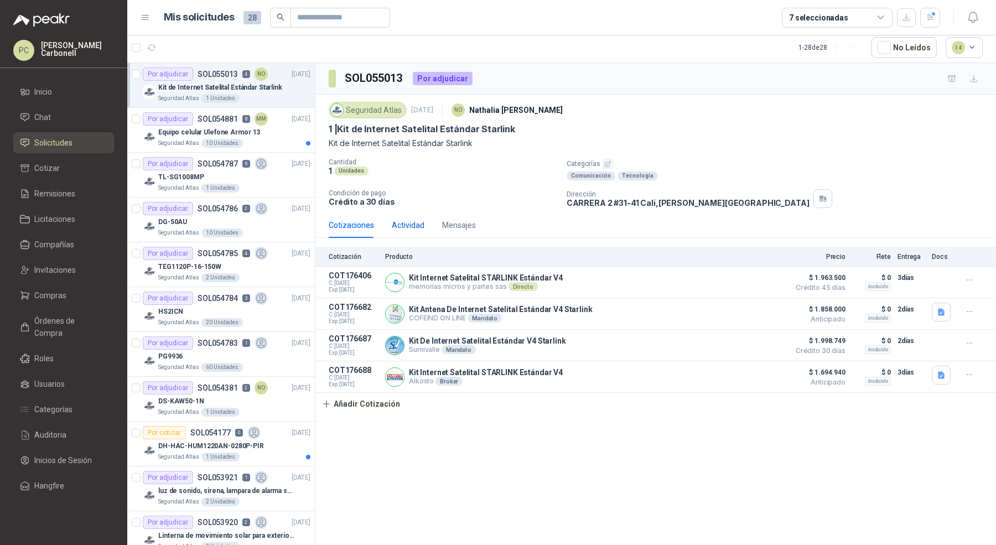
click at [418, 225] on div "Actividad" at bounding box center [408, 225] width 33 height 12
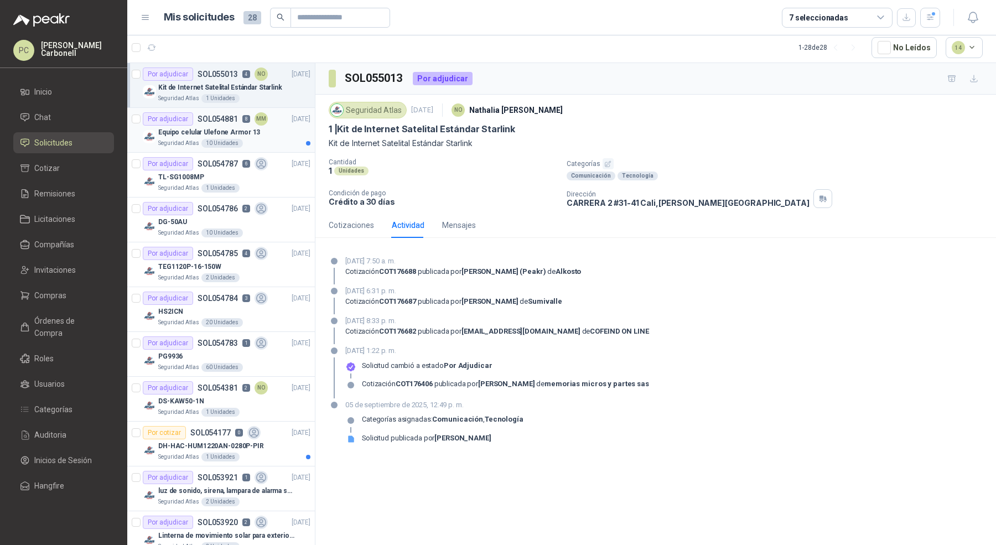
click at [276, 139] on div "Seguridad Atlas 10 Unidades" at bounding box center [234, 143] width 152 height 9
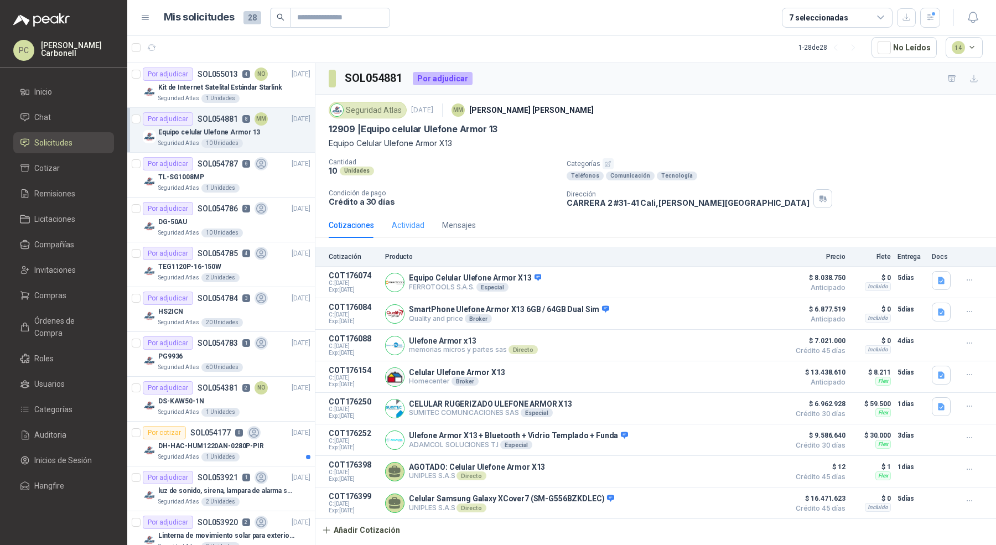
click at [405, 215] on div "Actividad" at bounding box center [408, 225] width 33 height 25
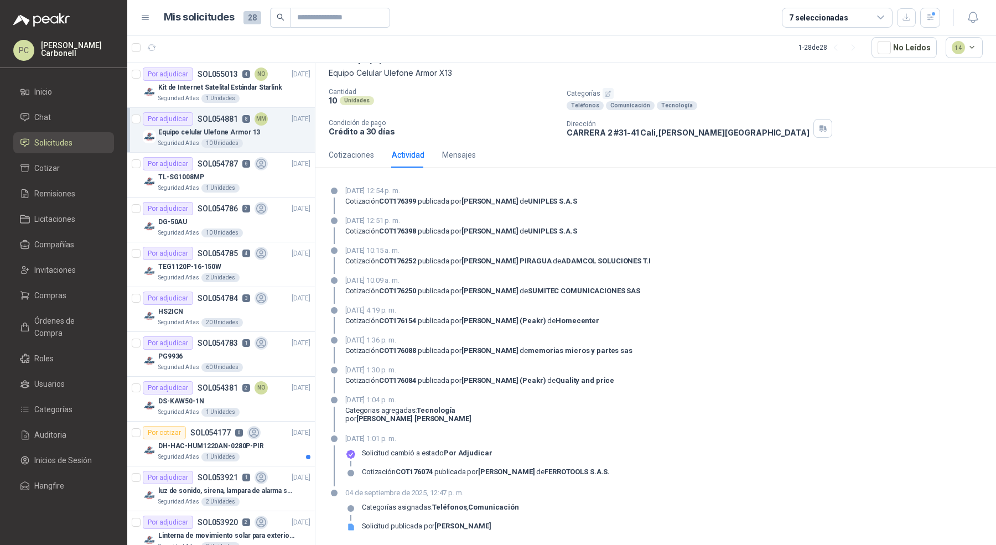
scroll to position [73, 0]
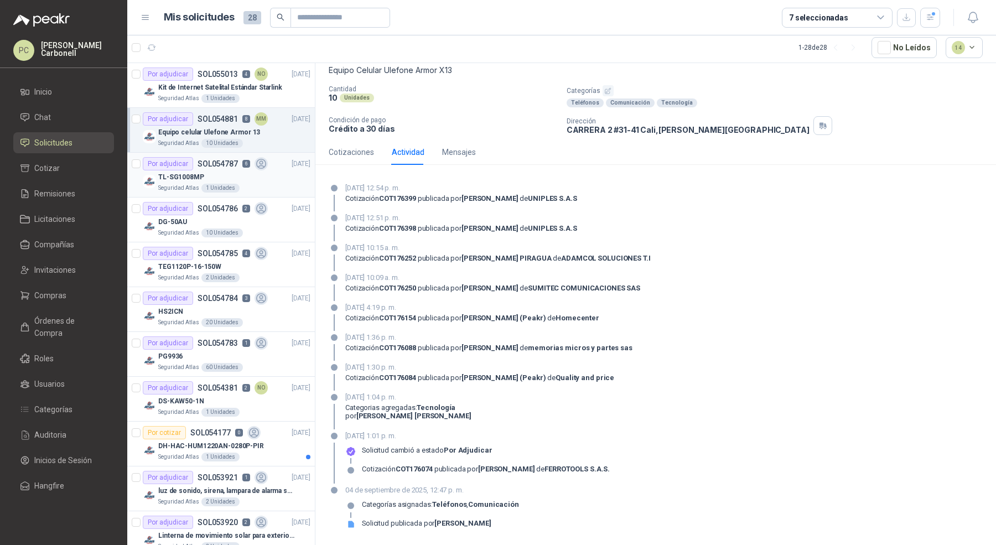
click at [270, 173] on div "TL-SG1008MP" at bounding box center [234, 176] width 152 height 13
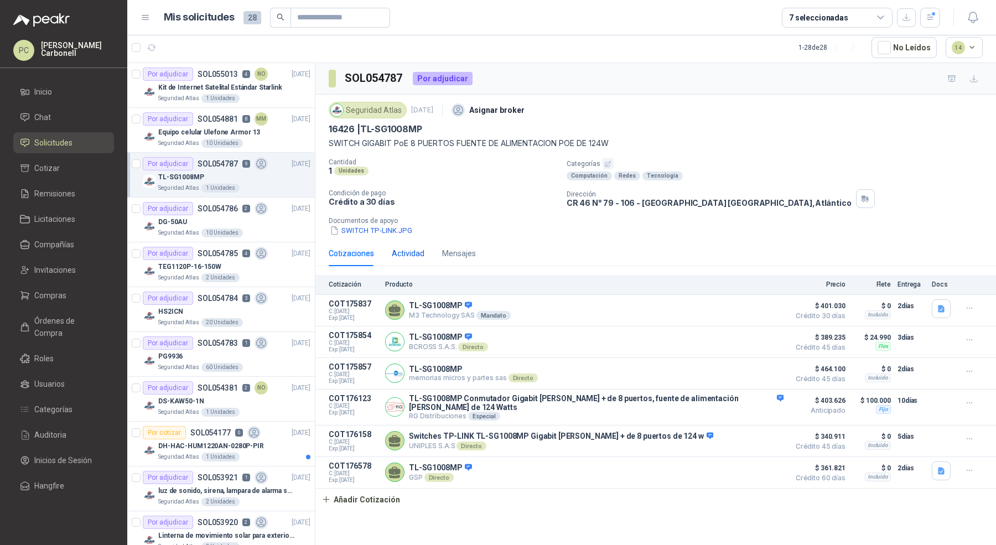
click at [404, 252] on div "Actividad" at bounding box center [408, 253] width 33 height 12
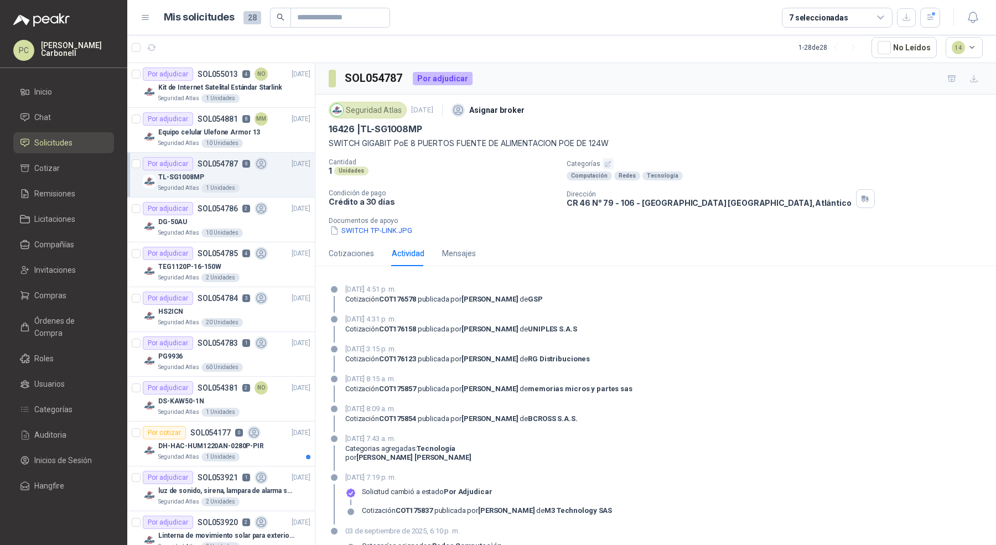
scroll to position [42, 0]
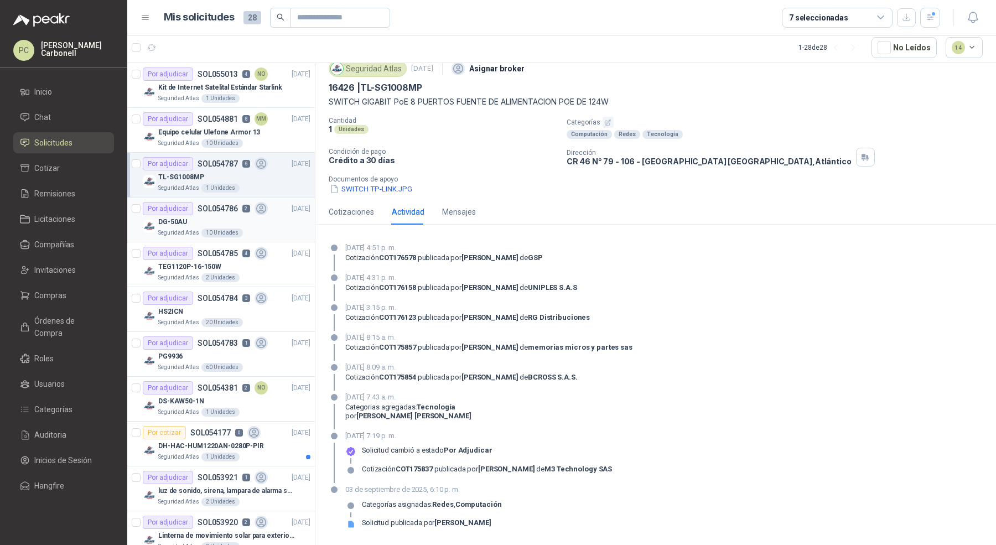
click at [266, 216] on div "DG-50AU" at bounding box center [234, 221] width 152 height 13
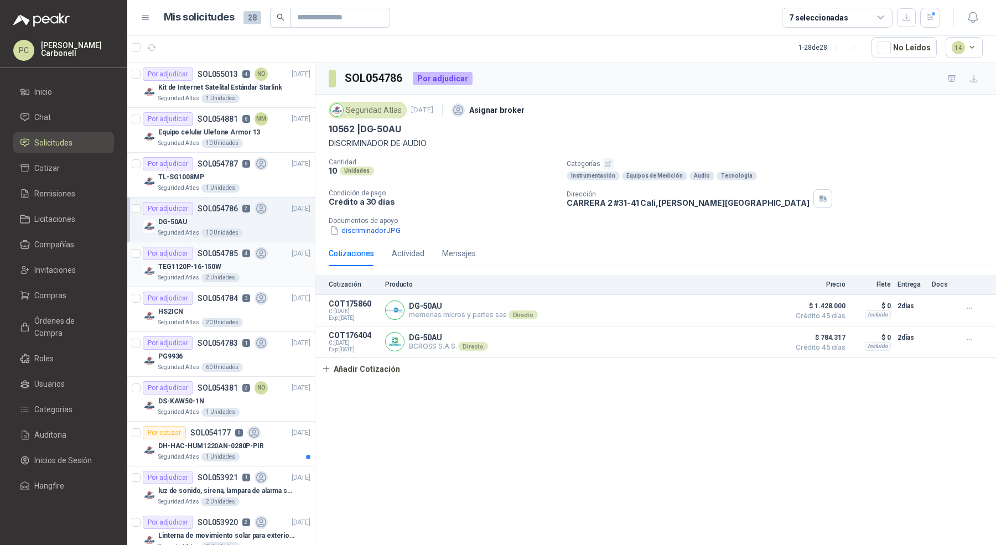
click at [274, 265] on div "TEG1120P-16-150W" at bounding box center [234, 266] width 152 height 13
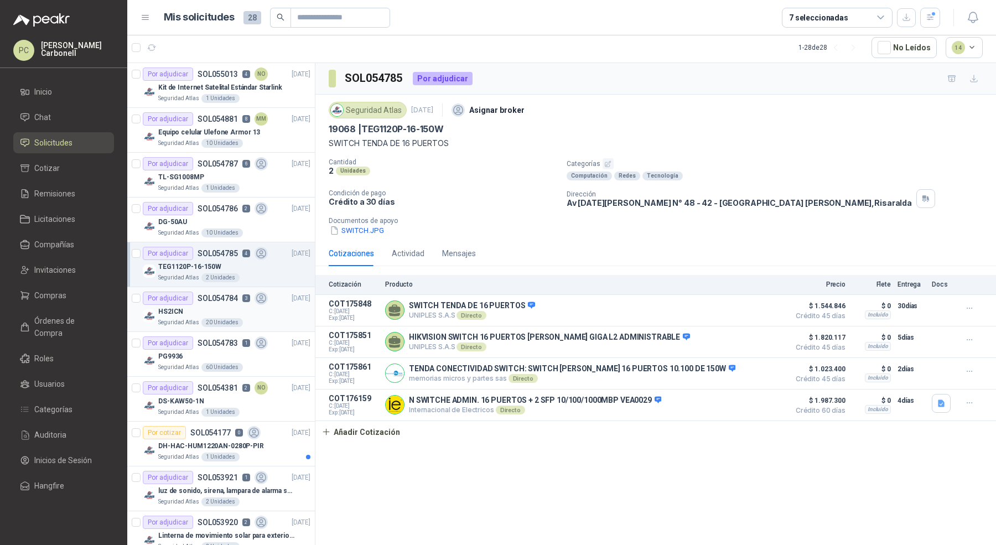
click at [274, 318] on div "Seguridad Atlas 20 Unidades" at bounding box center [234, 322] width 152 height 9
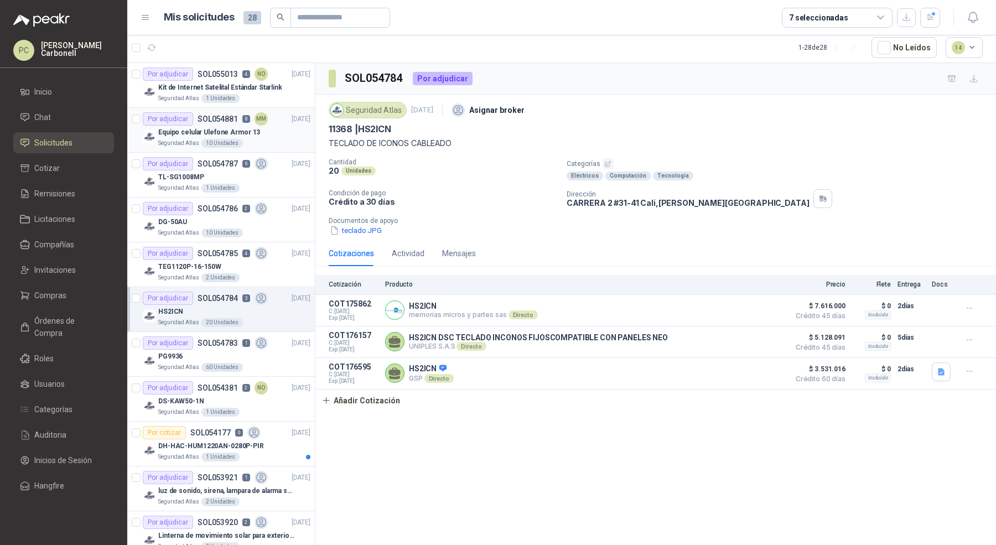
click at [290, 139] on div "Seguridad Atlas 10 Unidades" at bounding box center [234, 143] width 152 height 9
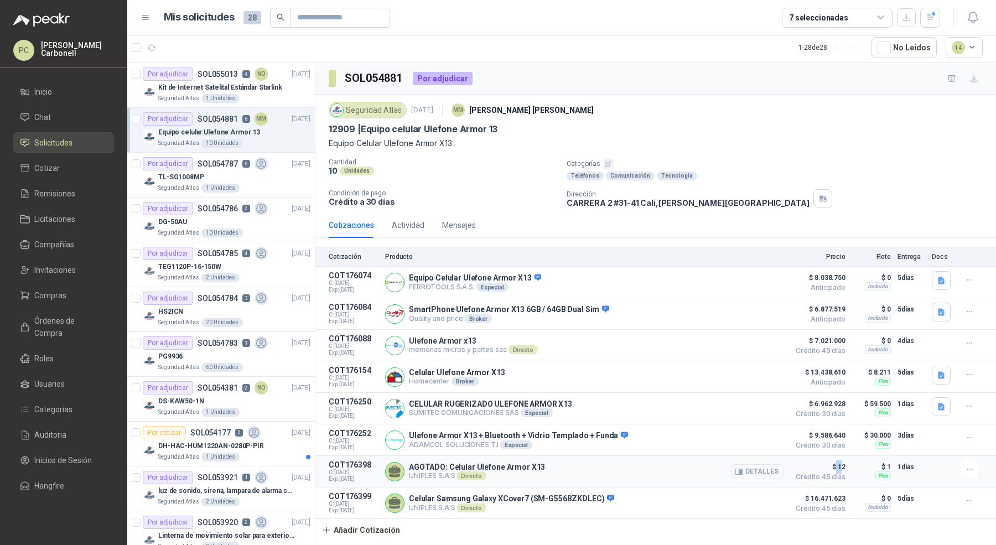
drag, startPoint x: 836, startPoint y: 467, endPoint x: 843, endPoint y: 467, distance: 6.6
click at [843, 467] on span "$ 12" at bounding box center [817, 466] width 55 height 13
drag, startPoint x: 853, startPoint y: 468, endPoint x: 806, endPoint y: 467, distance: 47.6
click at [806, 468] on article "COT176398 C: [DATE] Exp: [DATE] AGOTADO: Celular Ulefone Armor X13 UNIPLES S.A.…" at bounding box center [655, 472] width 681 height 32
click at [788, 475] on article "COT176398 C: [DATE] Exp: [DATE] AGOTADO: Celular Ulefone Armor X13 UNIPLES S.A.…" at bounding box center [655, 472] width 681 height 32
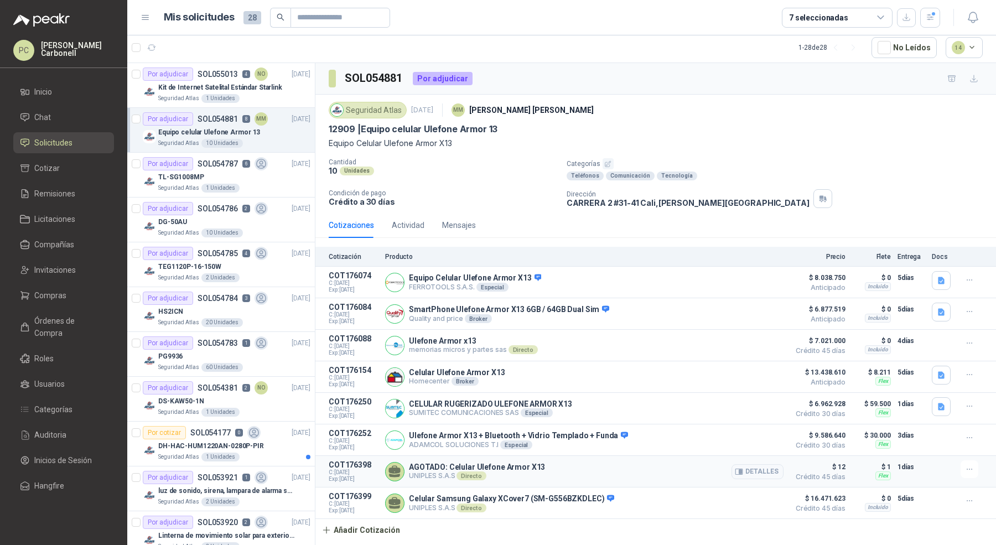
drag, startPoint x: 796, startPoint y: 473, endPoint x: 924, endPoint y: 473, distance: 128.4
click at [924, 473] on article "COT176398 C: [DATE] Exp: [DATE] AGOTADO: Celular Ulefone Armor X13 UNIPLES S.A.…" at bounding box center [655, 472] width 681 height 32
drag, startPoint x: 410, startPoint y: 464, endPoint x: 974, endPoint y: 477, distance: 564.1
click at [974, 477] on article "COT176398 C: [DATE] Exp: [DATE] AGOTADO: Celular Ulefone Armor X13 UNIPLES S.A.…" at bounding box center [655, 472] width 681 height 32
click at [566, 470] on div "AGOTADO: Celular Ulefone Armor X13 UNIPLES S.A.S Directo Detalles" at bounding box center [584, 471] width 399 height 22
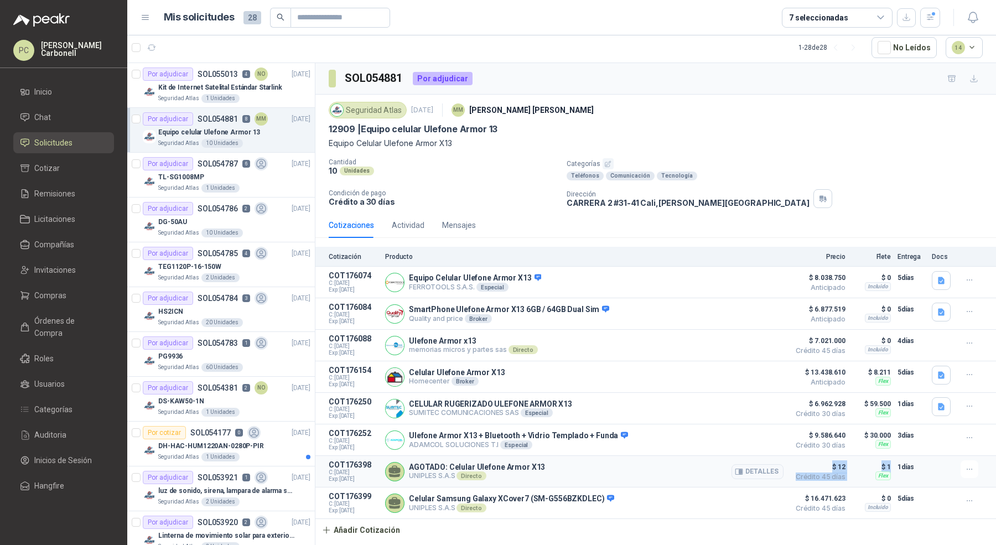
drag, startPoint x: 823, startPoint y: 463, endPoint x: 851, endPoint y: 475, distance: 30.7
click at [851, 475] on article "COT176398 C: [DATE] Exp: [DATE] AGOTADO: Celular Ulefone Armor X13 UNIPLES S.A.…" at bounding box center [655, 472] width 681 height 32
click at [827, 464] on span "$ 12" at bounding box center [817, 466] width 55 height 13
drag, startPoint x: 827, startPoint y: 464, endPoint x: 860, endPoint y: 475, distance: 34.8
click at [860, 475] on article "COT176398 C: [DATE] Exp: [DATE] AGOTADO: Celular Ulefone Armor X13 UNIPLES S.A.…" at bounding box center [655, 472] width 681 height 32
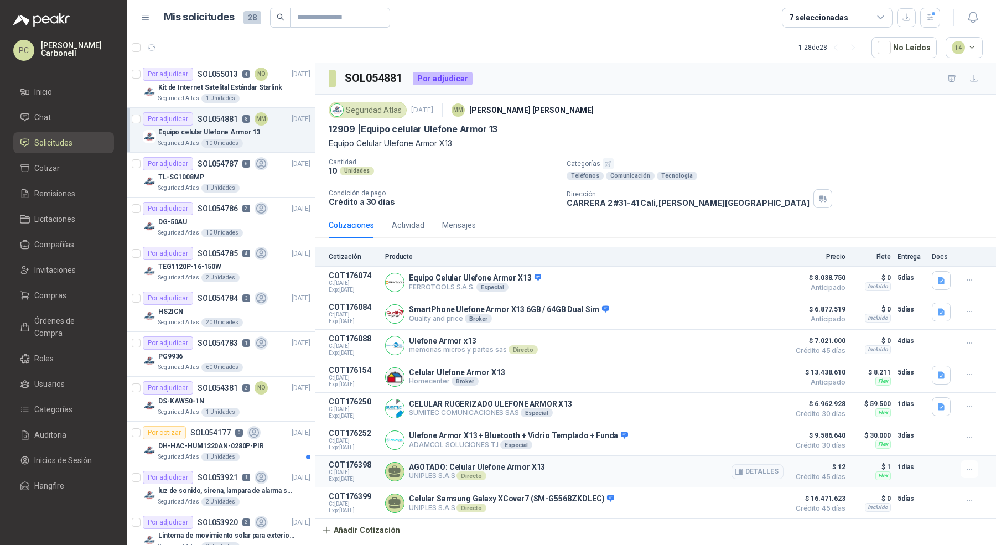
click at [858, 473] on div "$ 1 Flex" at bounding box center [871, 471] width 39 height 22
drag, startPoint x: 831, startPoint y: 467, endPoint x: 856, endPoint y: 472, distance: 24.9
click at [856, 472] on article "COT176398 C: [DATE] Exp: [DATE] AGOTADO: Celular Ulefone Armor X13 UNIPLES S.A.…" at bounding box center [655, 472] width 681 height 32
click at [211, 84] on p "Kit de Internet Satelital Estándar Starlink" at bounding box center [220, 87] width 124 height 11
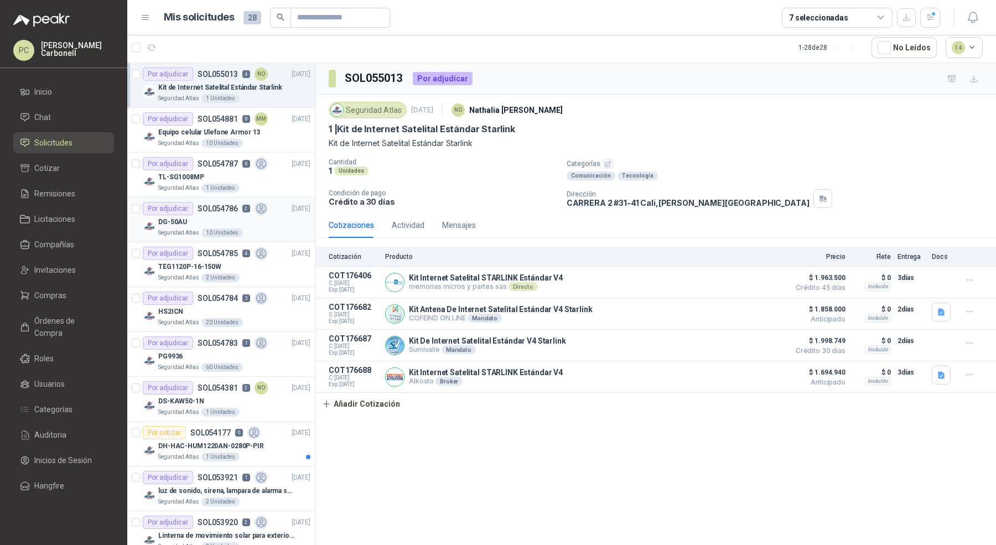
click at [249, 215] on div "DG-50AU" at bounding box center [234, 221] width 152 height 13
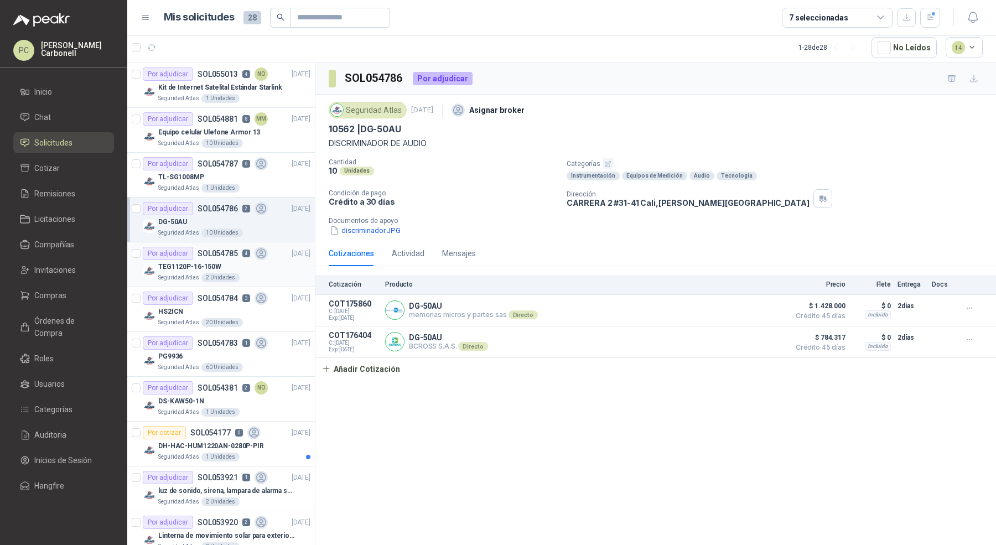
click at [255, 265] on div "TEG1120P-16-150W" at bounding box center [234, 266] width 152 height 13
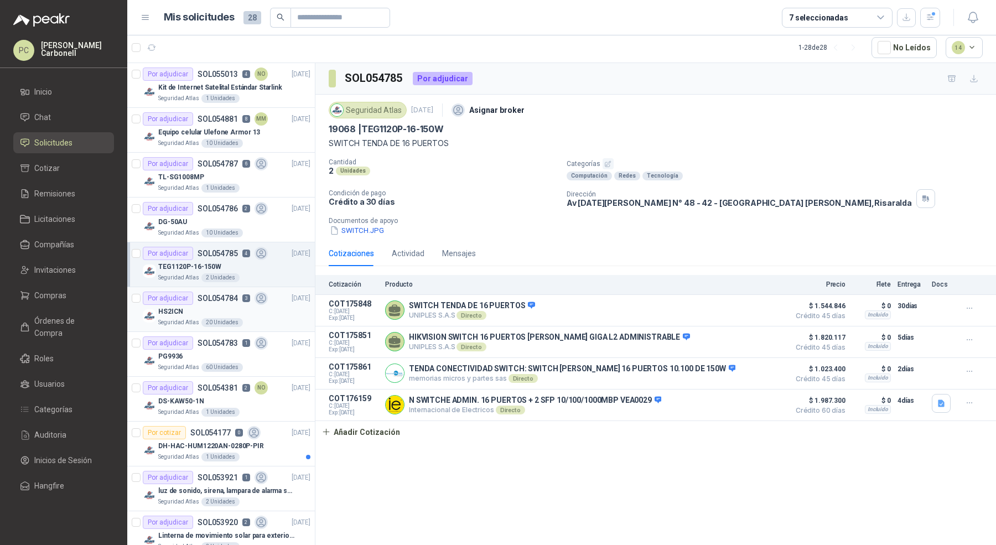
click at [265, 314] on div "HS2ICN" at bounding box center [234, 311] width 152 height 13
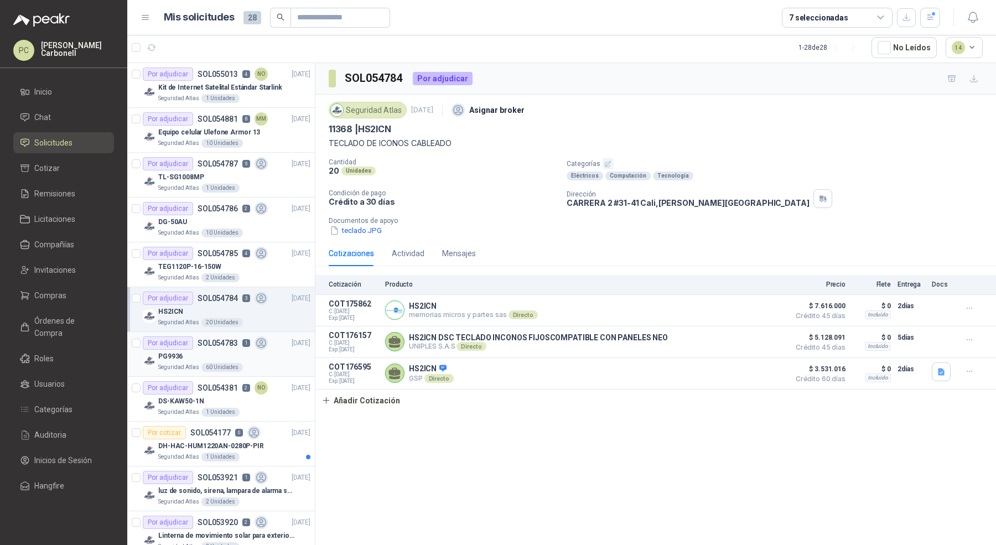
click at [272, 357] on div "PG9936" at bounding box center [234, 356] width 152 height 13
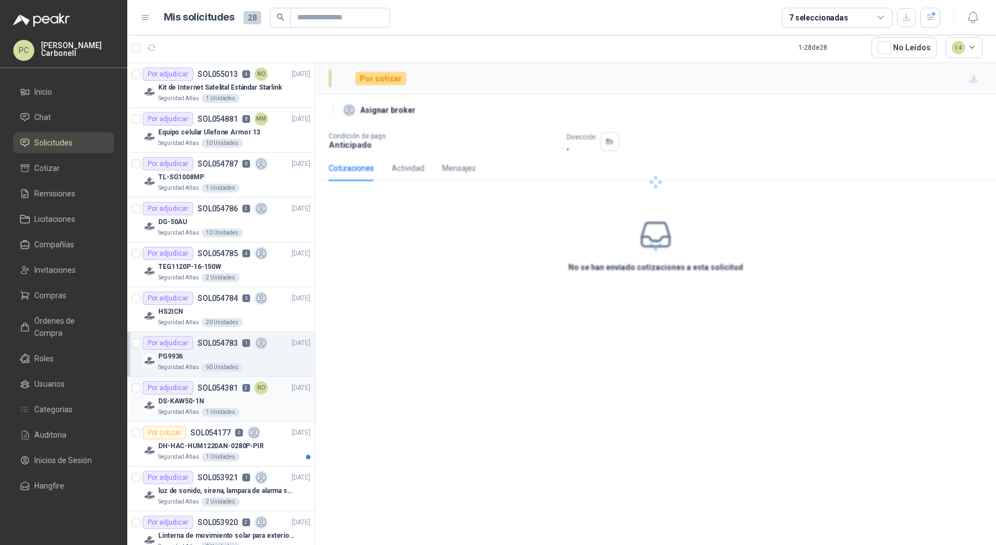
click at [277, 401] on div "DS-KAW50-1N" at bounding box center [234, 401] width 152 height 13
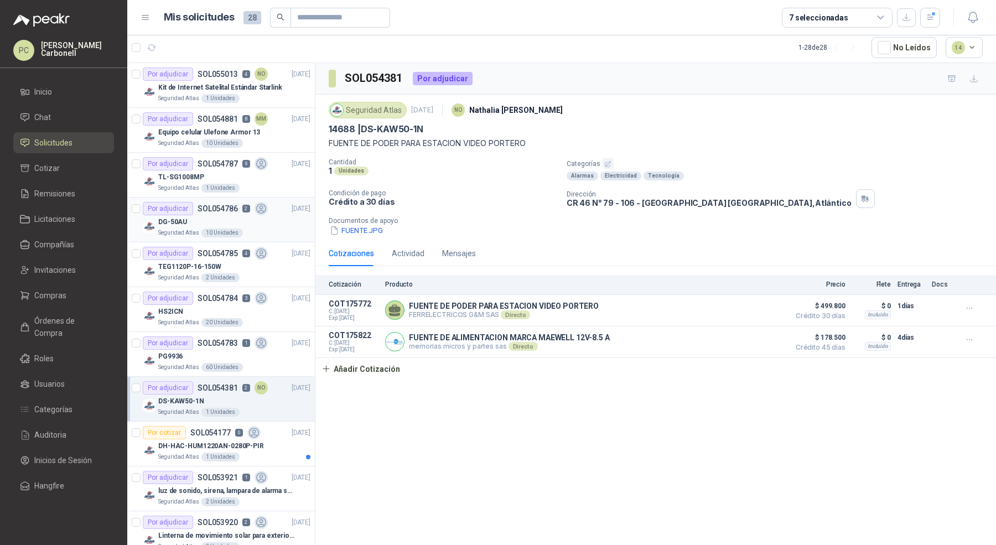
click at [283, 221] on div "DG-50AU" at bounding box center [234, 221] width 152 height 13
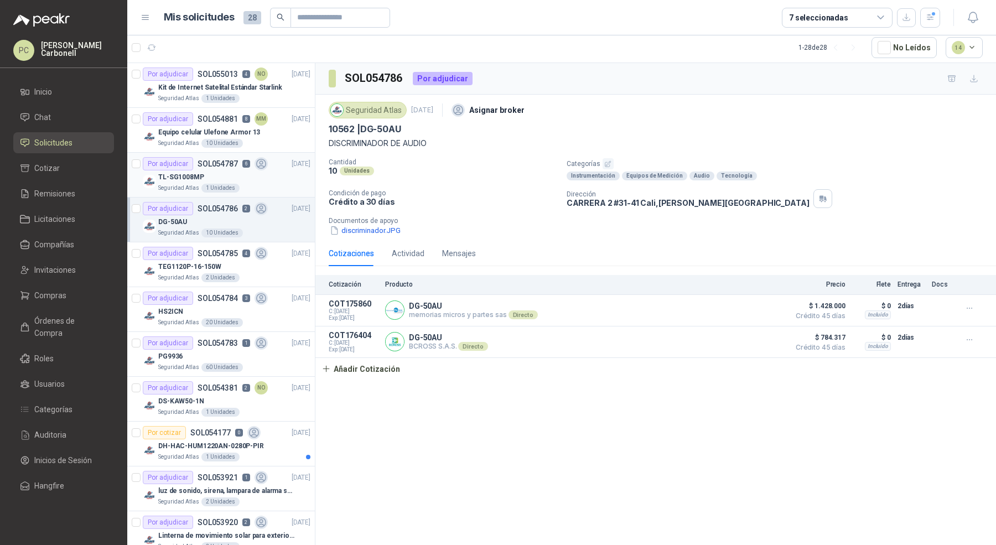
click at [280, 172] on div "TL-SG1008MP" at bounding box center [234, 176] width 152 height 13
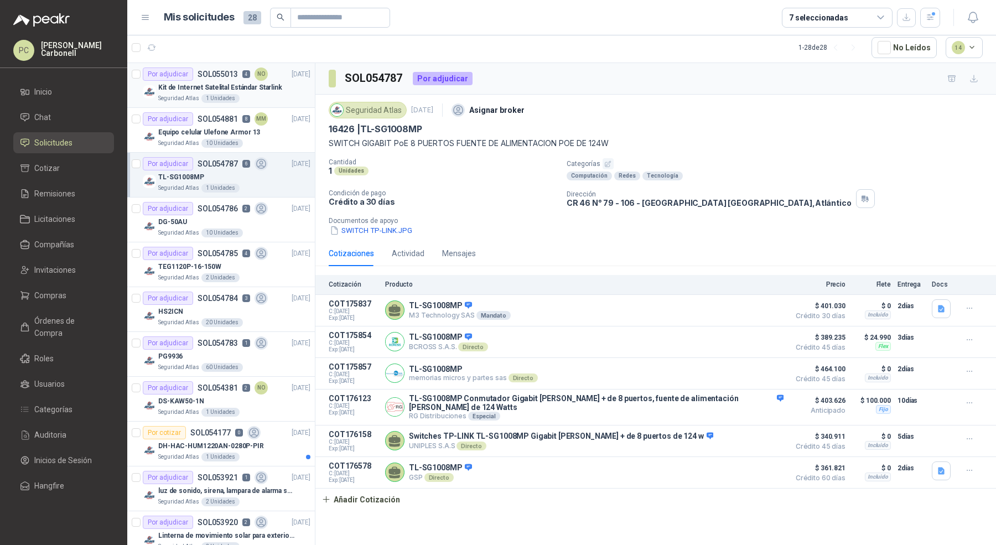
click at [266, 95] on div "Seguridad Atlas 1 Unidades" at bounding box center [234, 98] width 152 height 9
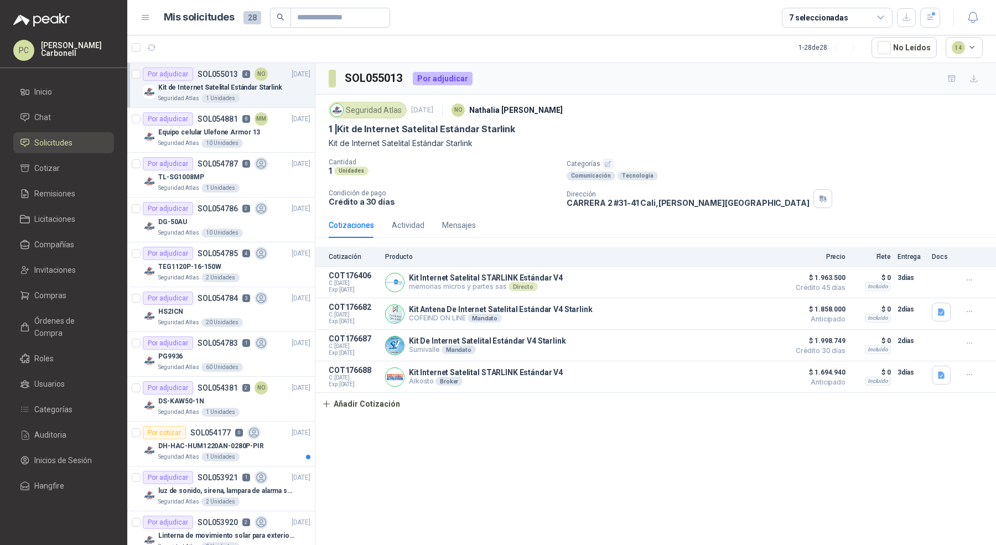
click at [417, 173] on div "1 Unidades" at bounding box center [443, 170] width 229 height 9
click at [415, 225] on div "Actividad" at bounding box center [408, 225] width 33 height 12
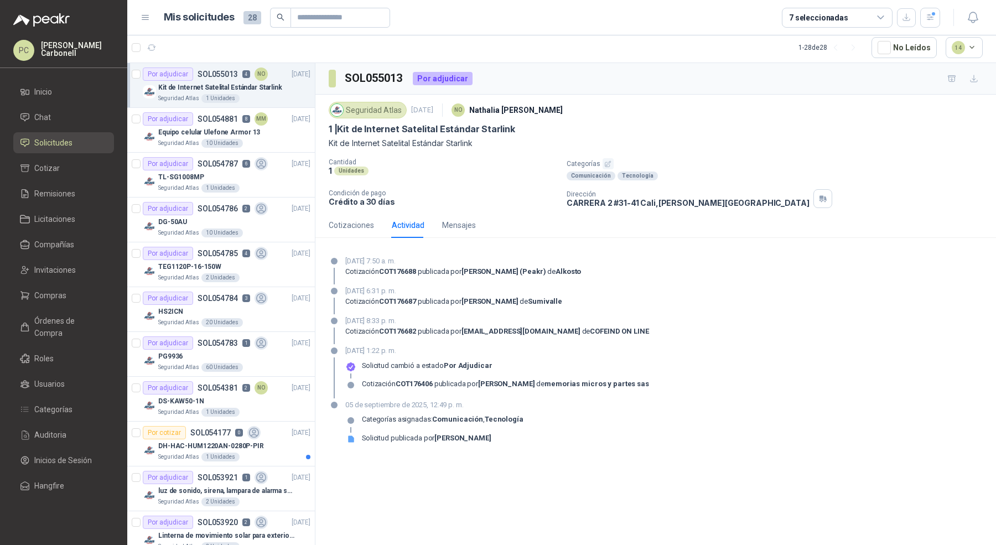
drag, startPoint x: 435, startPoint y: 437, endPoint x: 502, endPoint y: 436, distance: 67.0
click at [491, 436] on strong "[PERSON_NAME]" at bounding box center [462, 438] width 56 height 8
copy strong "[PERSON_NAME]"
click at [58, 93] on li "Inicio" at bounding box center [63, 92] width 87 height 12
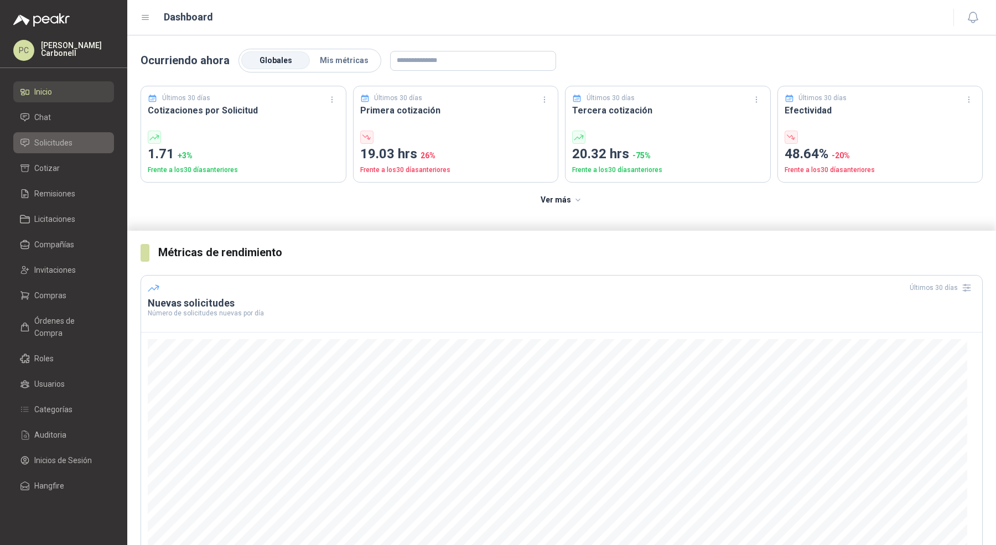
click at [51, 142] on span "Solicitudes" at bounding box center [53, 143] width 38 height 12
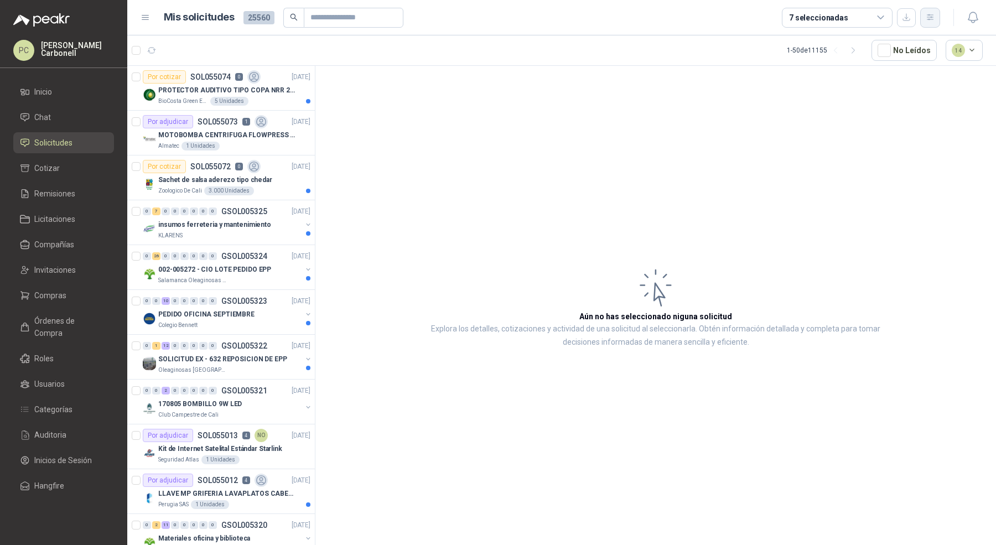
click at [930, 13] on icon "button" at bounding box center [930, 17] width 9 height 9
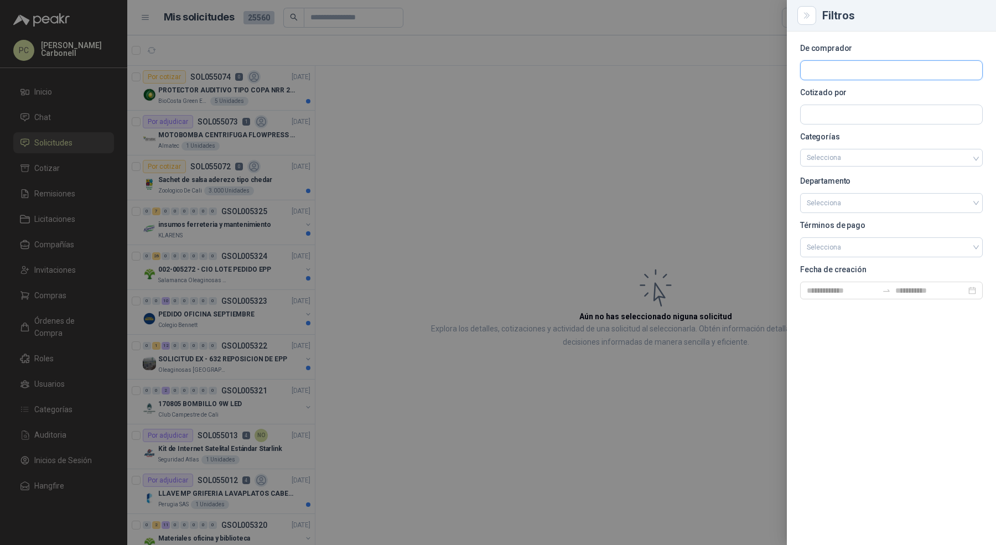
click at [887, 71] on input "text" at bounding box center [892, 70] width 182 height 19
type input "*****"
click at [866, 97] on span "Colombiana de Protección vigilancia y Servicios Proviser Ltda -" at bounding box center [902, 100] width 152 height 6
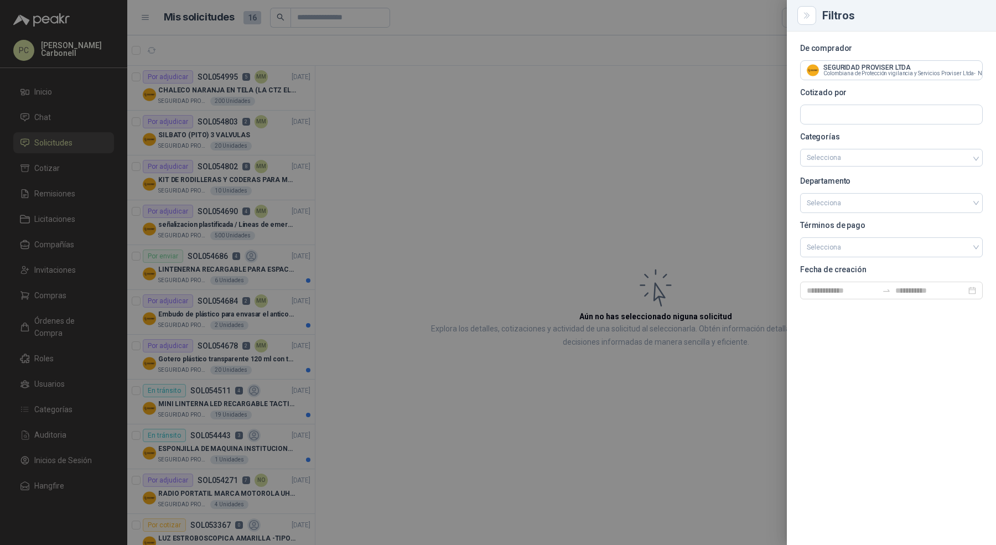
click at [275, 104] on div at bounding box center [498, 272] width 996 height 545
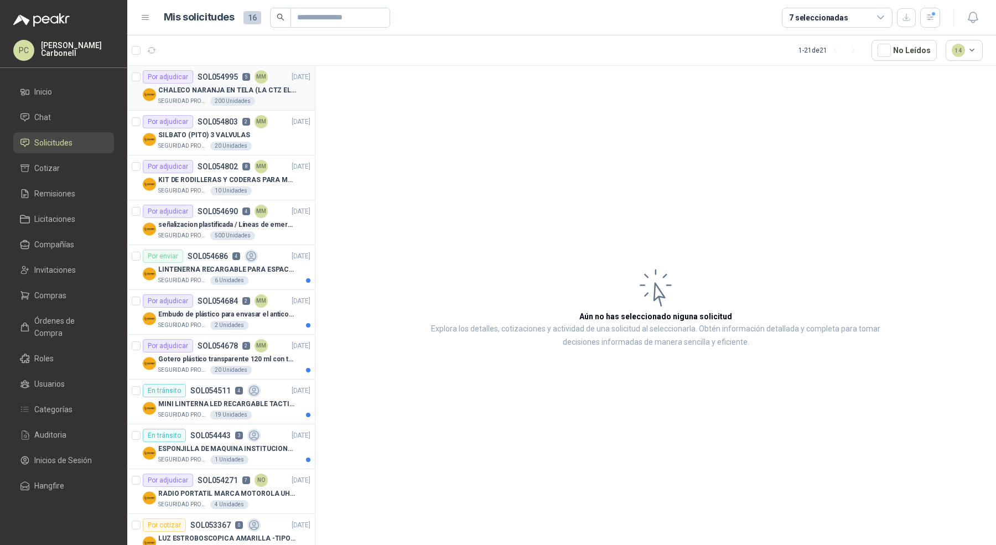
click at [275, 99] on div "SEGURIDAD PROVISER LTDA 200 Unidades" at bounding box center [234, 101] width 152 height 9
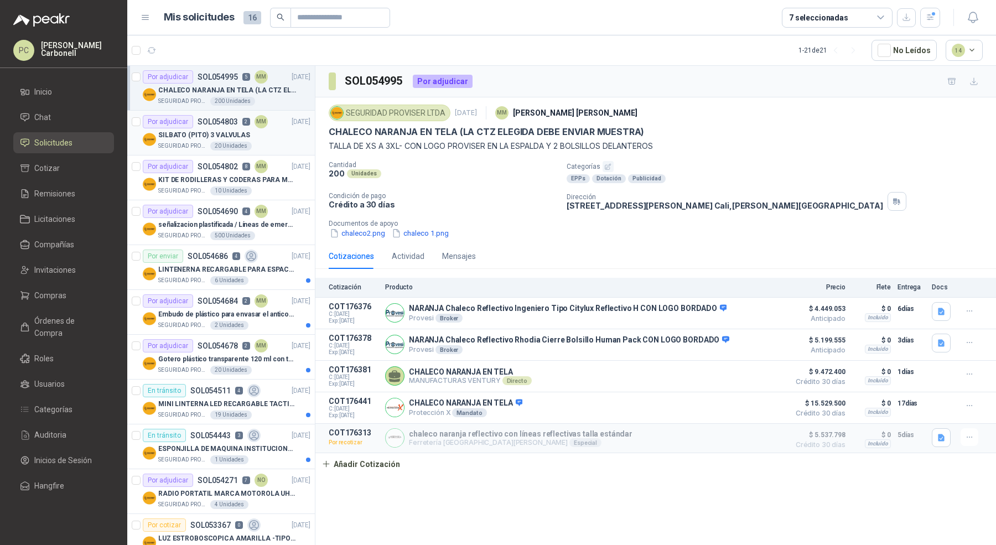
click at [280, 139] on div "SILBATO (PITO) 3 VALVULAS" at bounding box center [234, 134] width 152 height 13
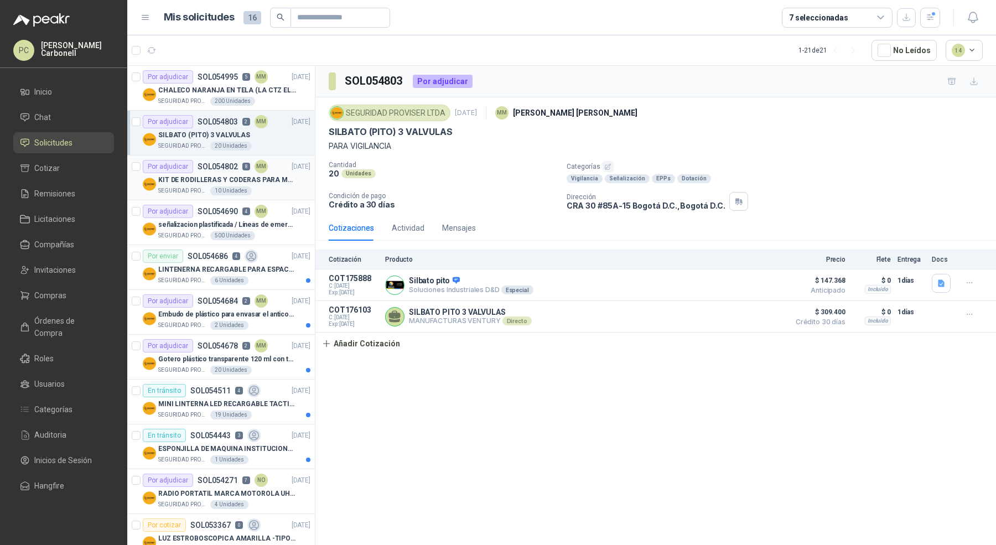
click at [288, 183] on p "KIT DE RODILLERAS Y CODERAS PARA MOTORIZADO" at bounding box center [227, 180] width 138 height 11
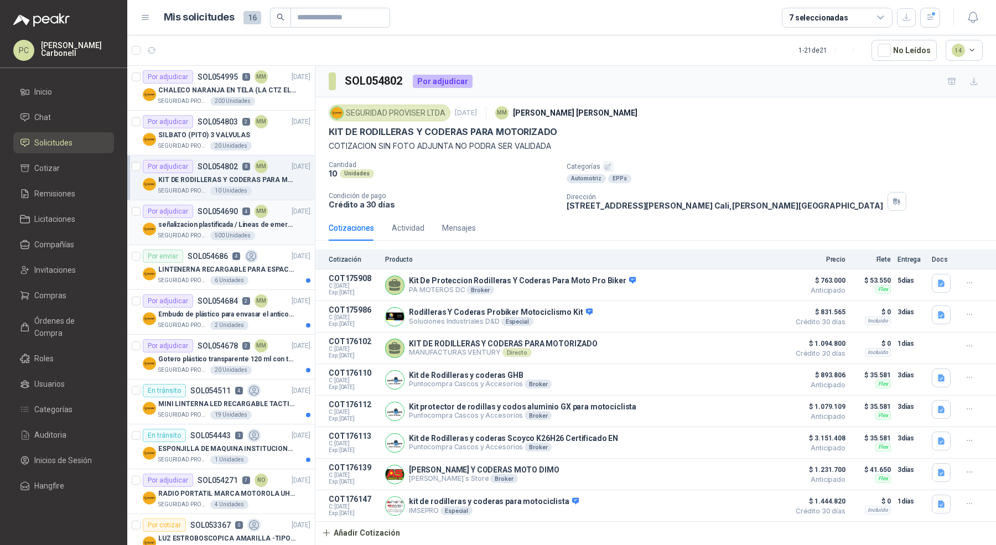
click at [271, 214] on div "Por adjudicar SOL054690 4 MM [DATE]" at bounding box center [227, 211] width 168 height 13
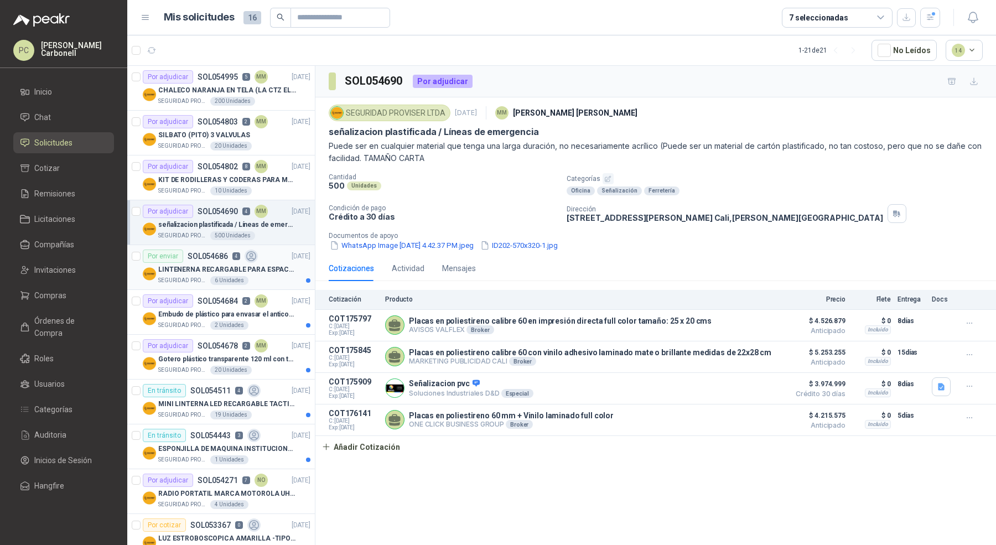
click at [268, 274] on div "LINTENERNA RECARGABLE PARA ESPACIOS ABIERTOS 100-120MTS" at bounding box center [234, 269] width 152 height 13
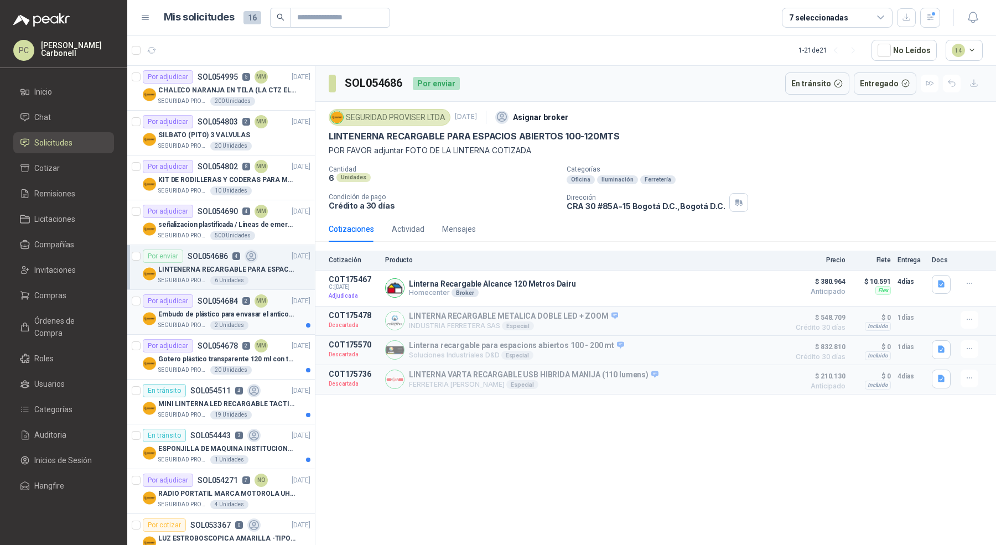
click at [270, 311] on p "Embudo de plástico para envasar el anticorrosivo / lubricante" at bounding box center [227, 314] width 138 height 11
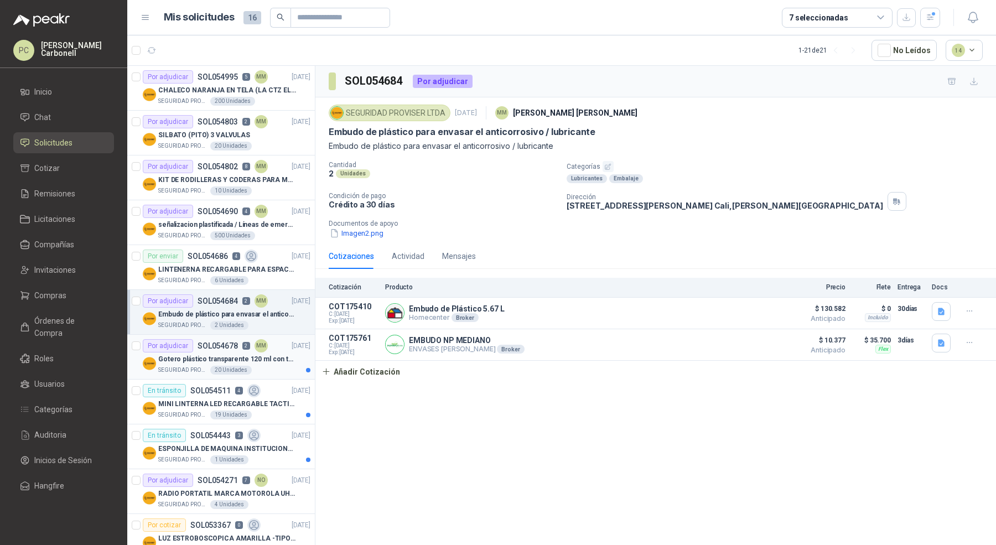
click at [221, 356] on p "Gotero plástico transparente 120 ml con tapa de seguridad" at bounding box center [227, 359] width 138 height 11
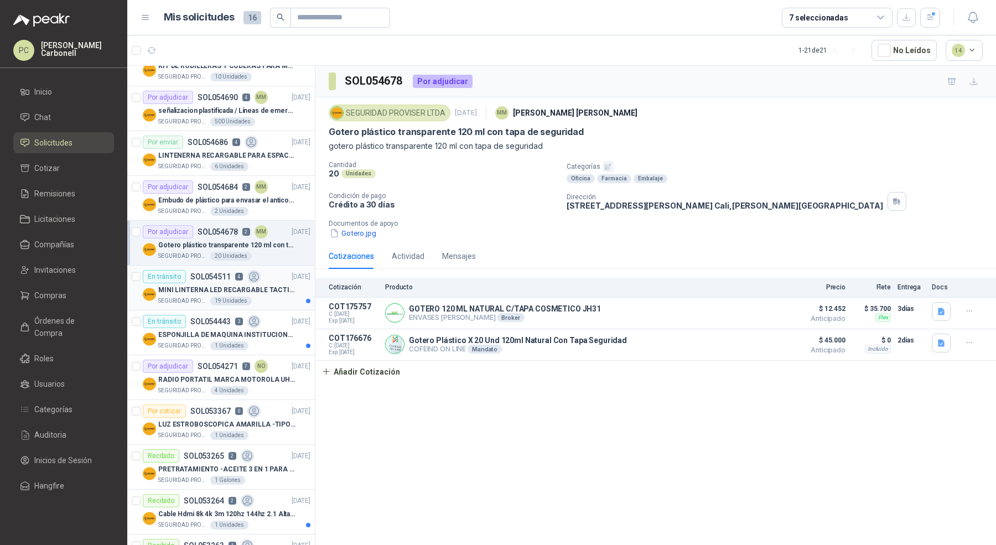
scroll to position [115, 0]
click at [248, 386] on div "SEGURIDAD PROVISER LTDA 4 Unidades" at bounding box center [234, 390] width 152 height 9
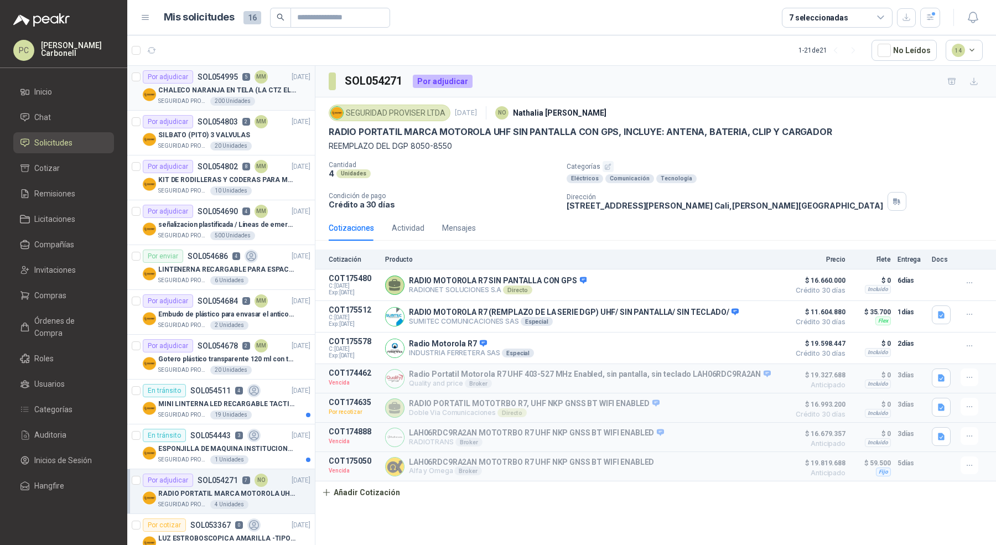
click at [273, 85] on p "CHALECO NARANJA EN TELA (LA CTZ ELEGIDA DEBE ENVIAR MUESTRA)" at bounding box center [227, 90] width 138 height 11
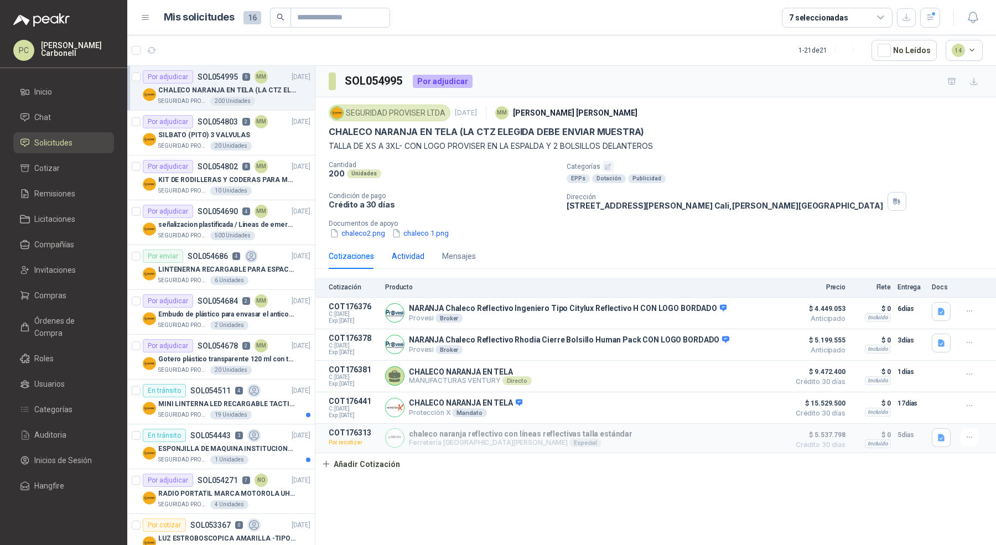
click at [399, 258] on div "Actividad" at bounding box center [408, 256] width 33 height 12
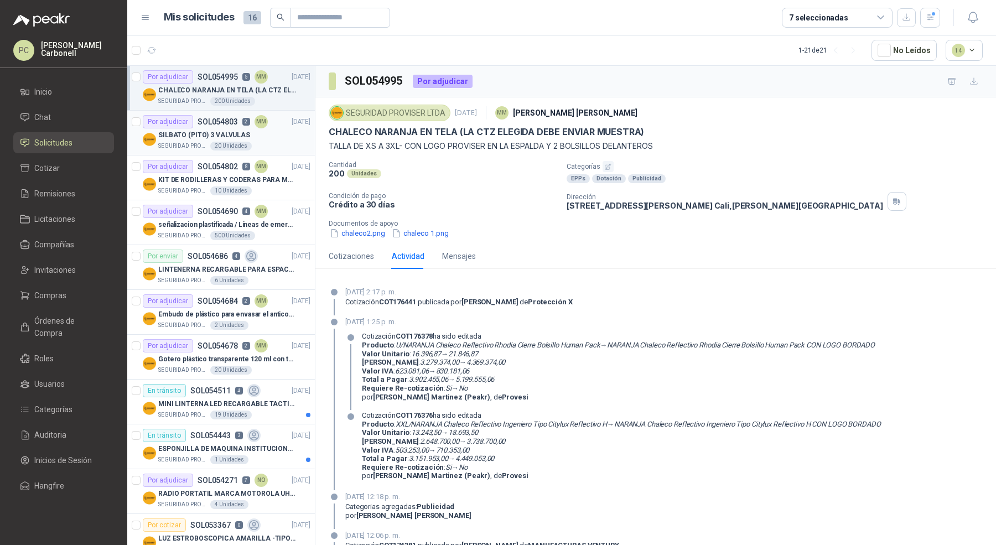
click at [294, 133] on div "SILBATO (PITO) 3 VALVULAS" at bounding box center [234, 134] width 152 height 13
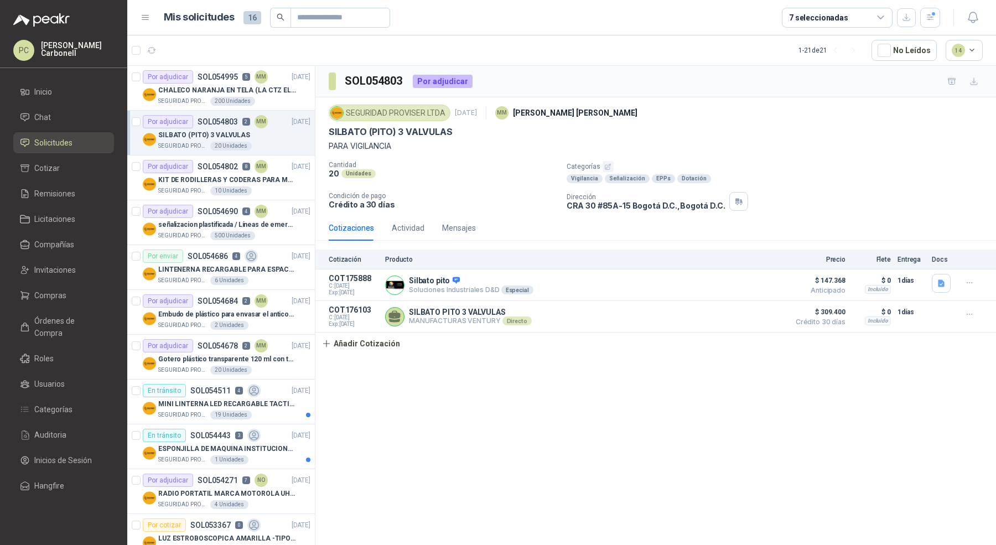
click at [324, 352] on button "Añadir Cotización" at bounding box center [360, 344] width 91 height 22
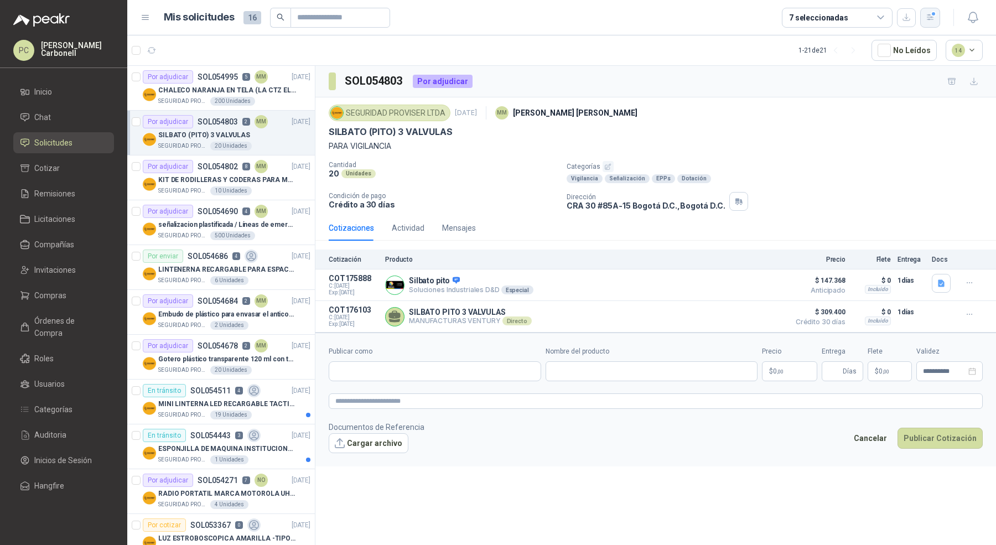
click at [926, 15] on icon "button" at bounding box center [930, 17] width 9 height 9
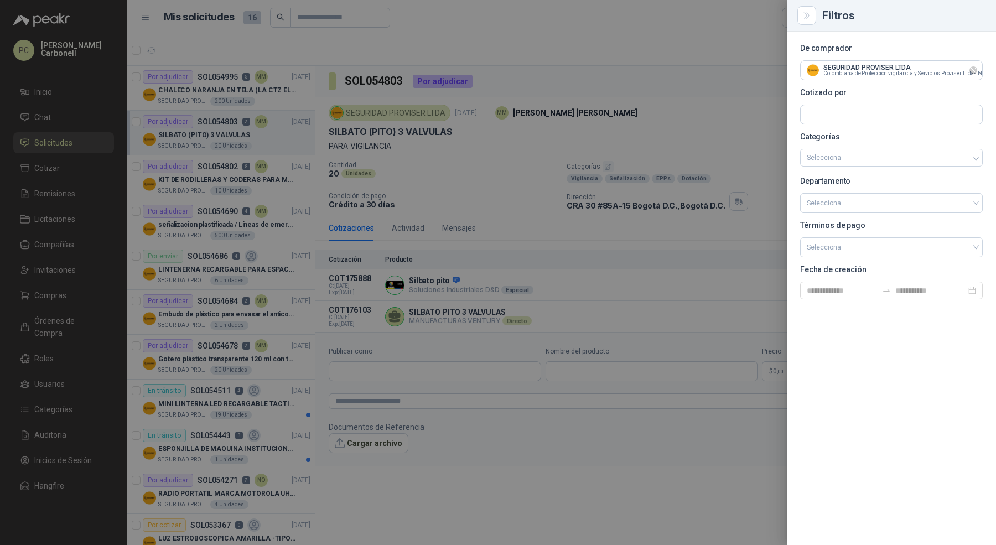
click at [972, 71] on icon "Limpiar" at bounding box center [973, 70] width 9 height 9
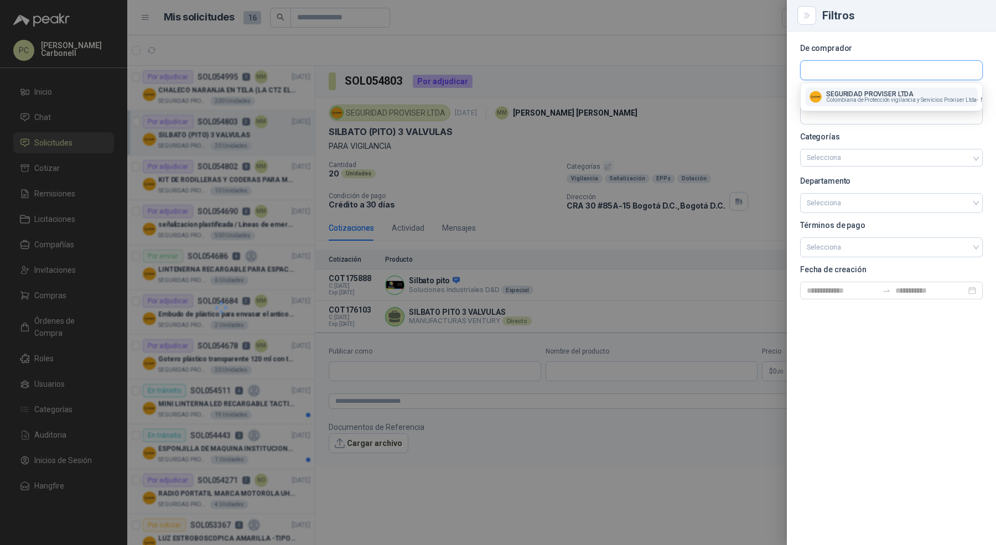
click at [941, 71] on input "Publicar como" at bounding box center [892, 70] width 182 height 19
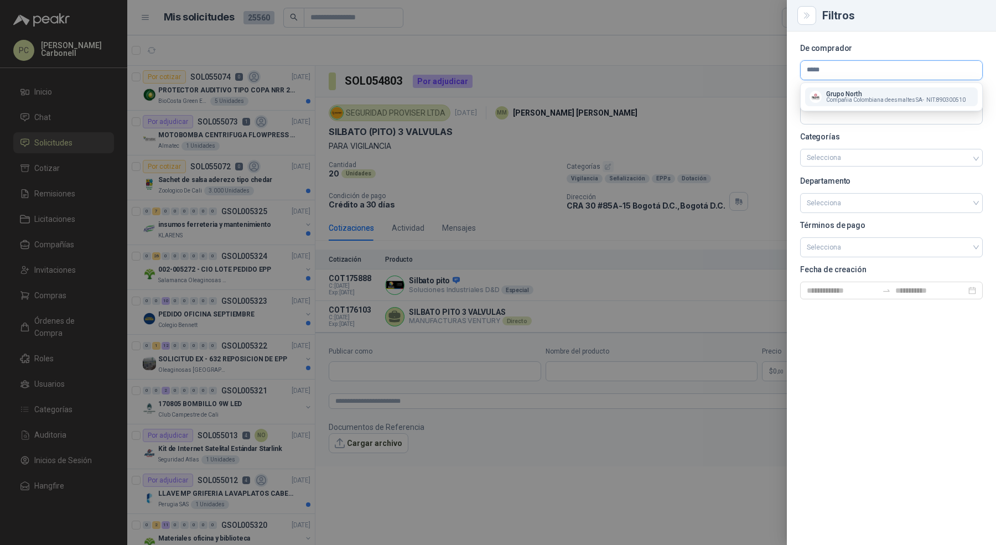
type input "*****"
click at [901, 97] on span "Compañia Colombiana de esmaltes SA -" at bounding box center [875, 100] width 98 height 6
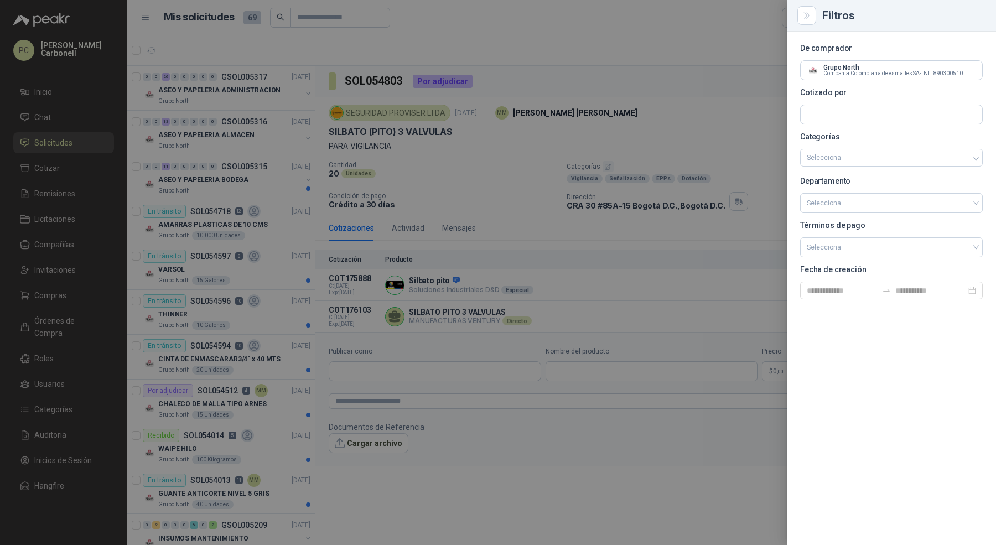
click at [239, 388] on div at bounding box center [498, 272] width 996 height 545
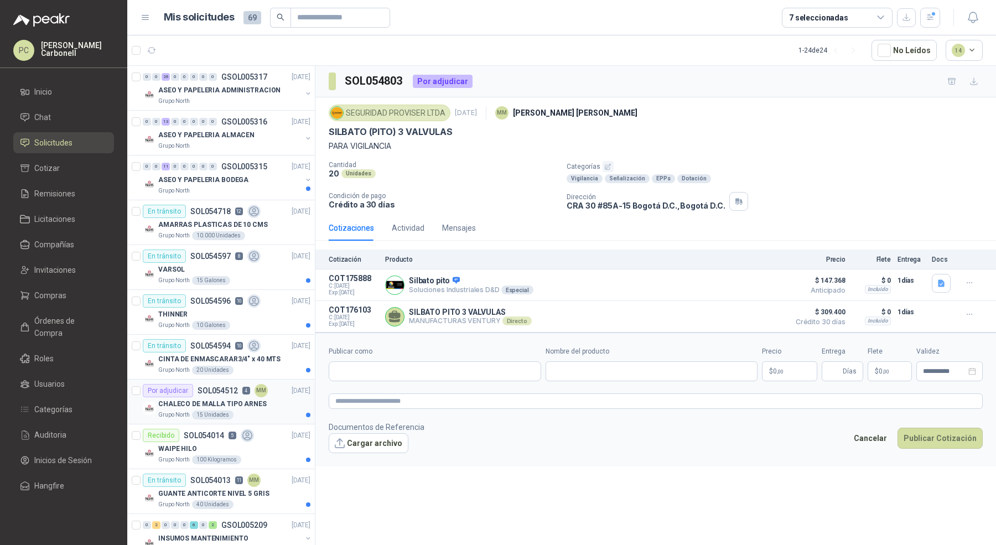
click at [273, 404] on div "CHALECO DE MALLA TIPO ARNES" at bounding box center [234, 403] width 152 height 13
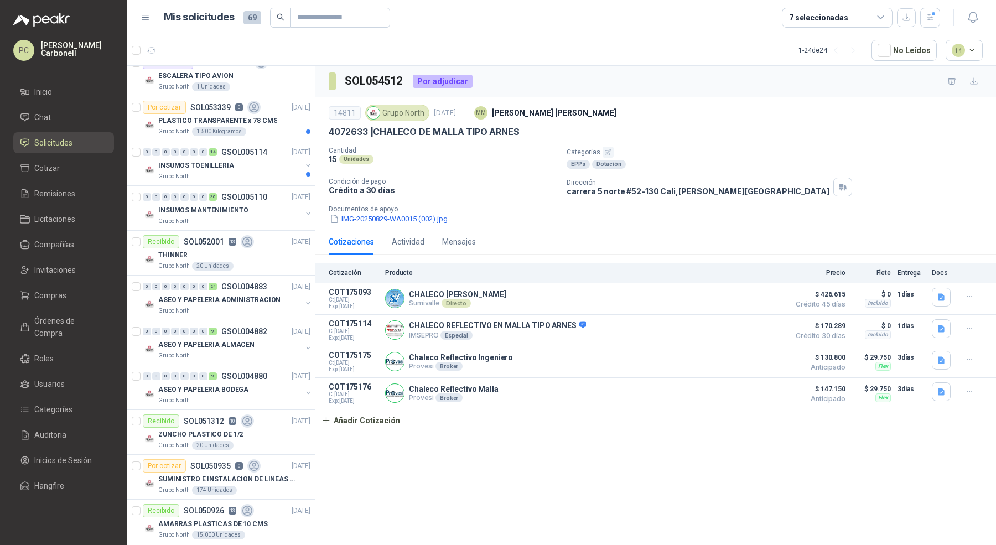
scroll to position [540, 0]
